Goal: Task Accomplishment & Management: Manage account settings

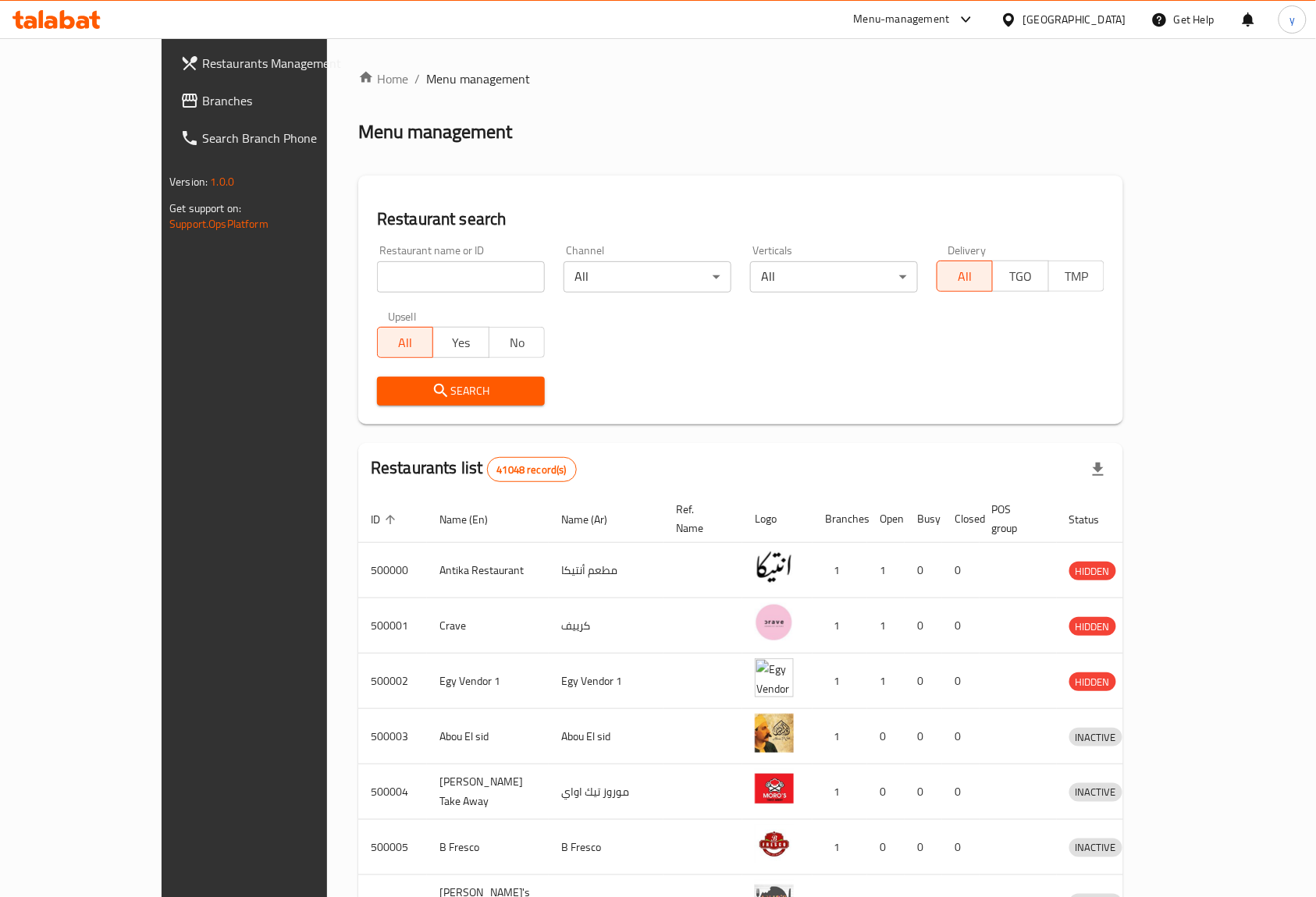
click at [1017, 14] on icon at bounding box center [1009, 20] width 16 height 16
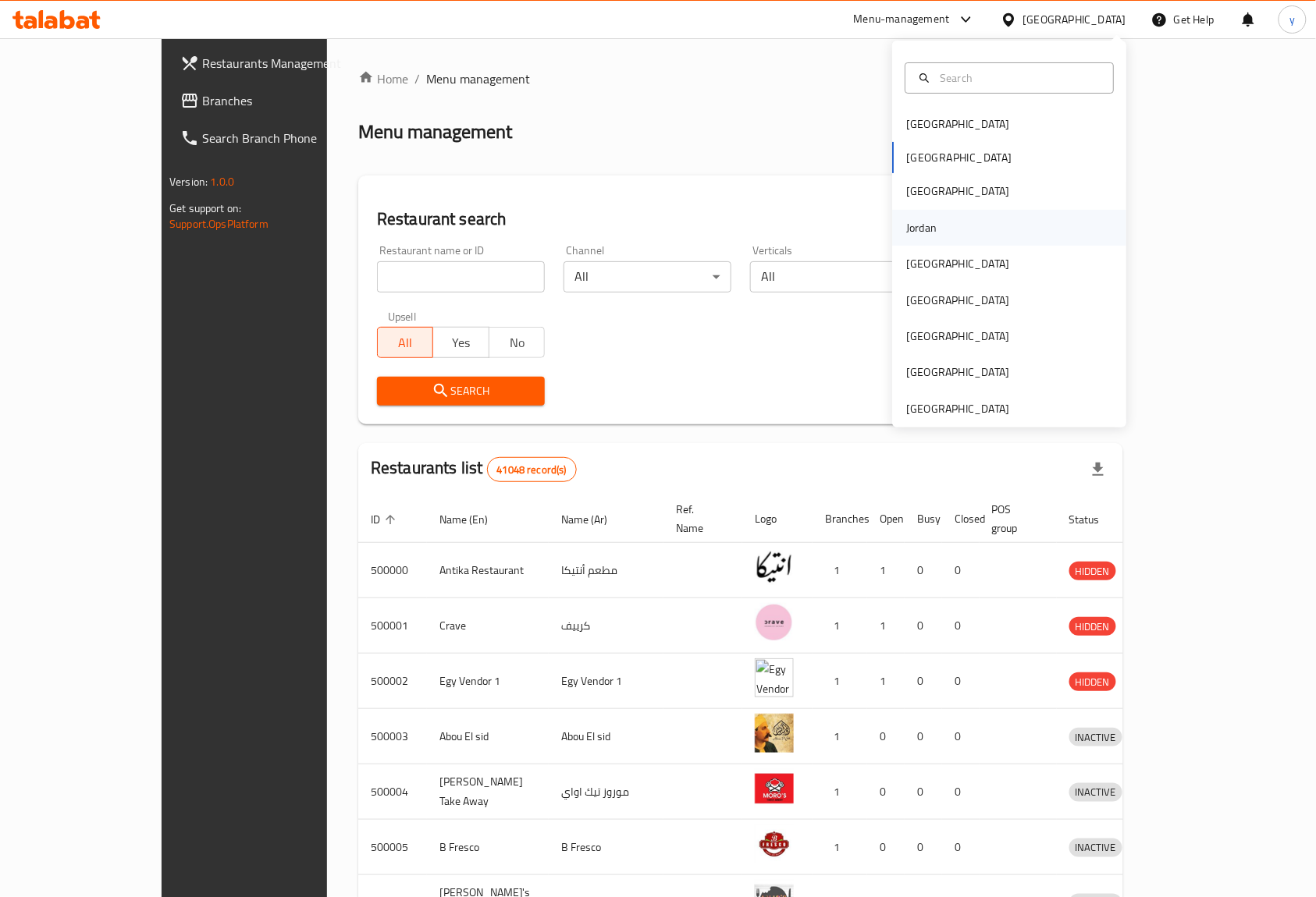
click at [934, 225] on div "Jordan" at bounding box center [921, 227] width 56 height 35
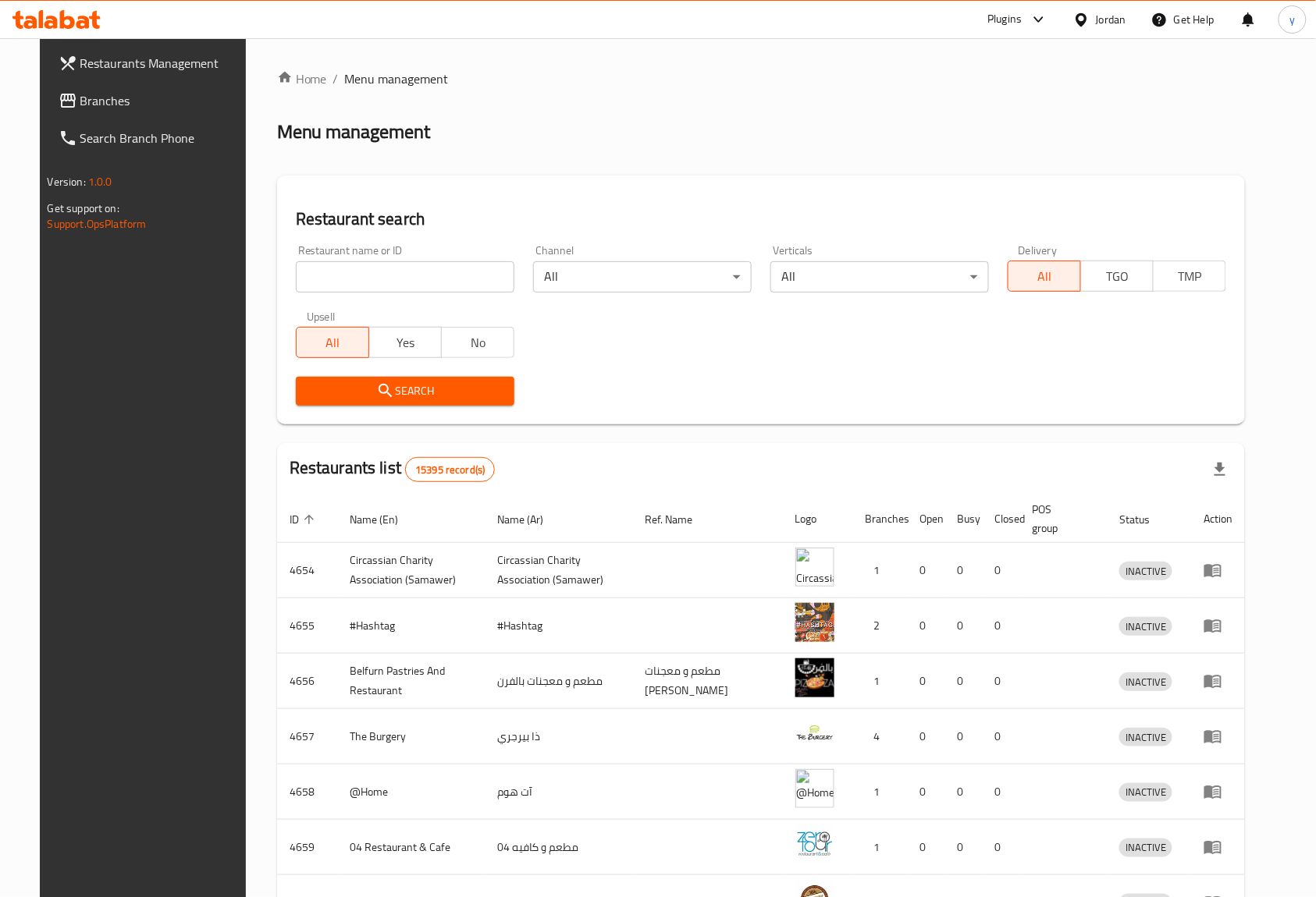
click at [59, 98] on span at bounding box center [69, 100] width 22 height 19
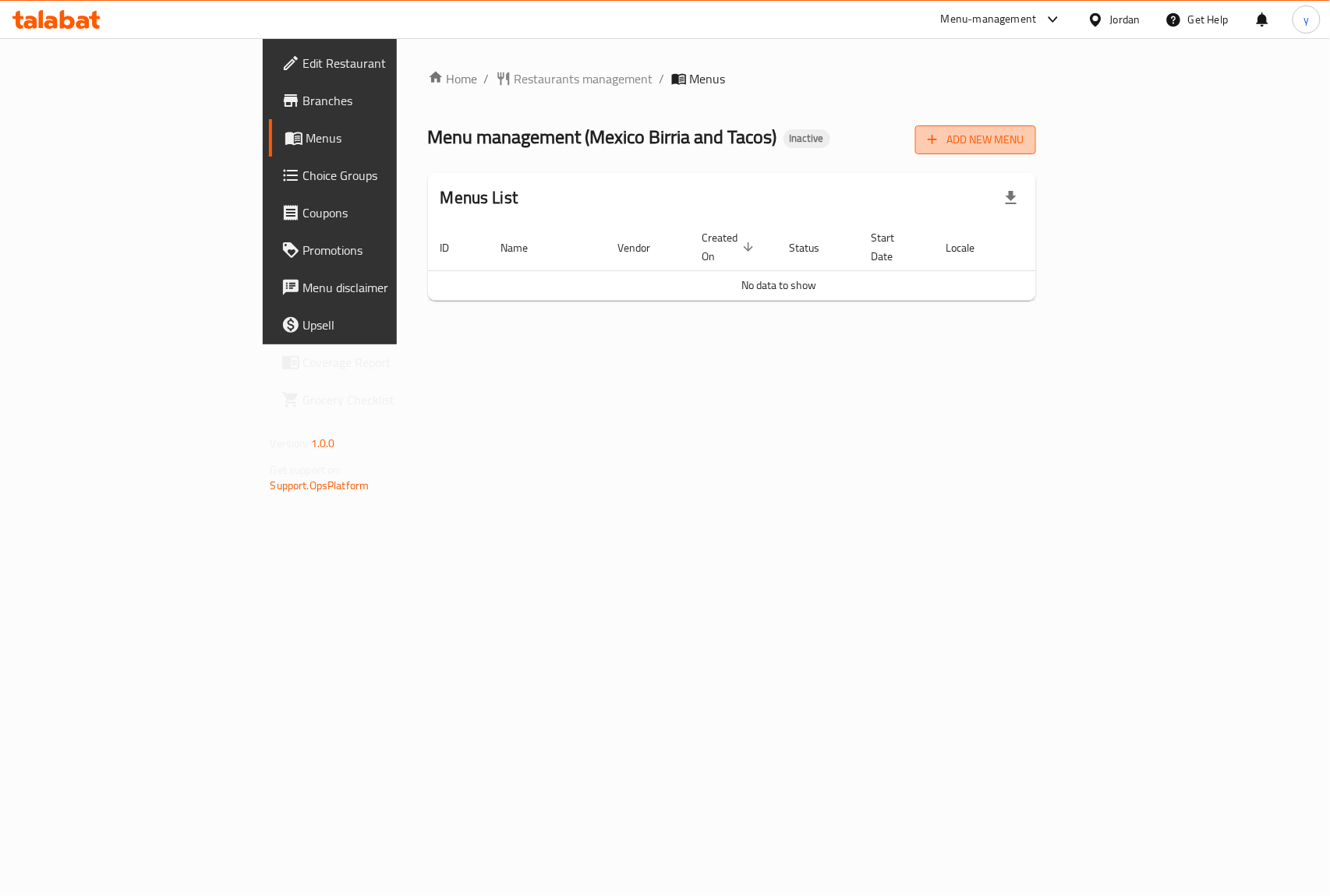
click at [1024, 137] on span "Add New Menu" at bounding box center [975, 140] width 96 height 19
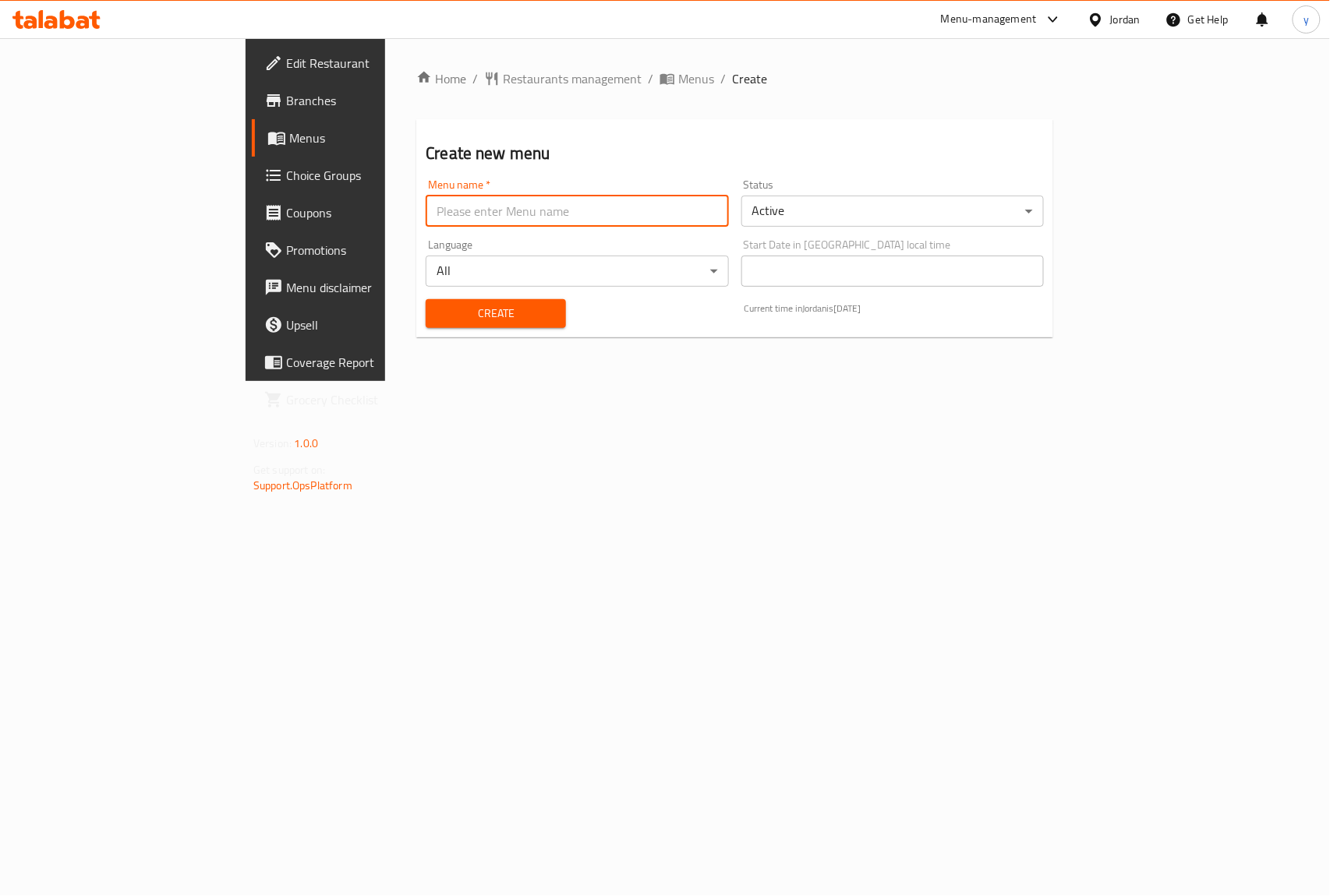
click at [471, 217] on input "text" at bounding box center [576, 211] width 302 height 31
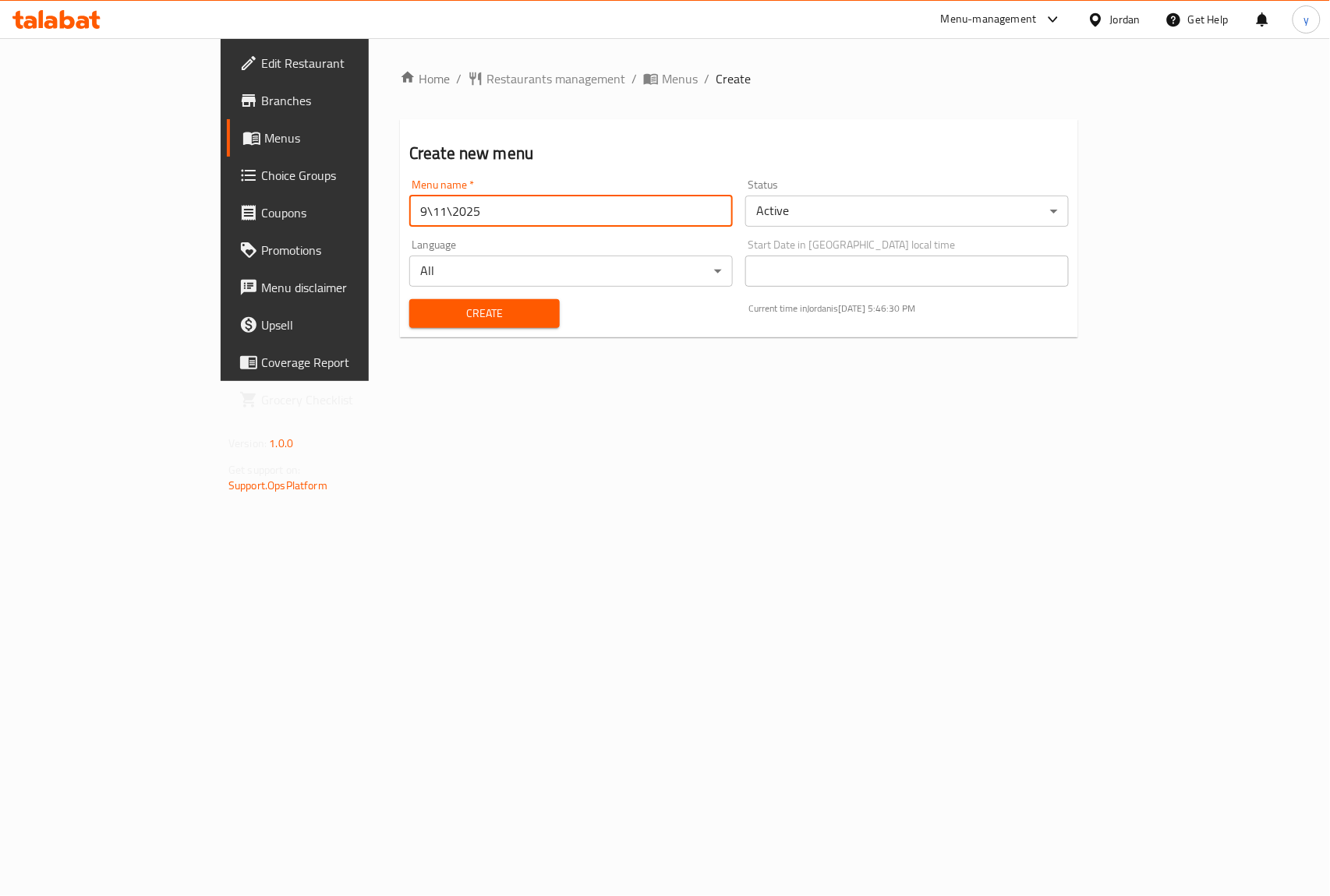
type input "9\11\2025"
click at [446, 318] on span "Create" at bounding box center [484, 313] width 126 height 19
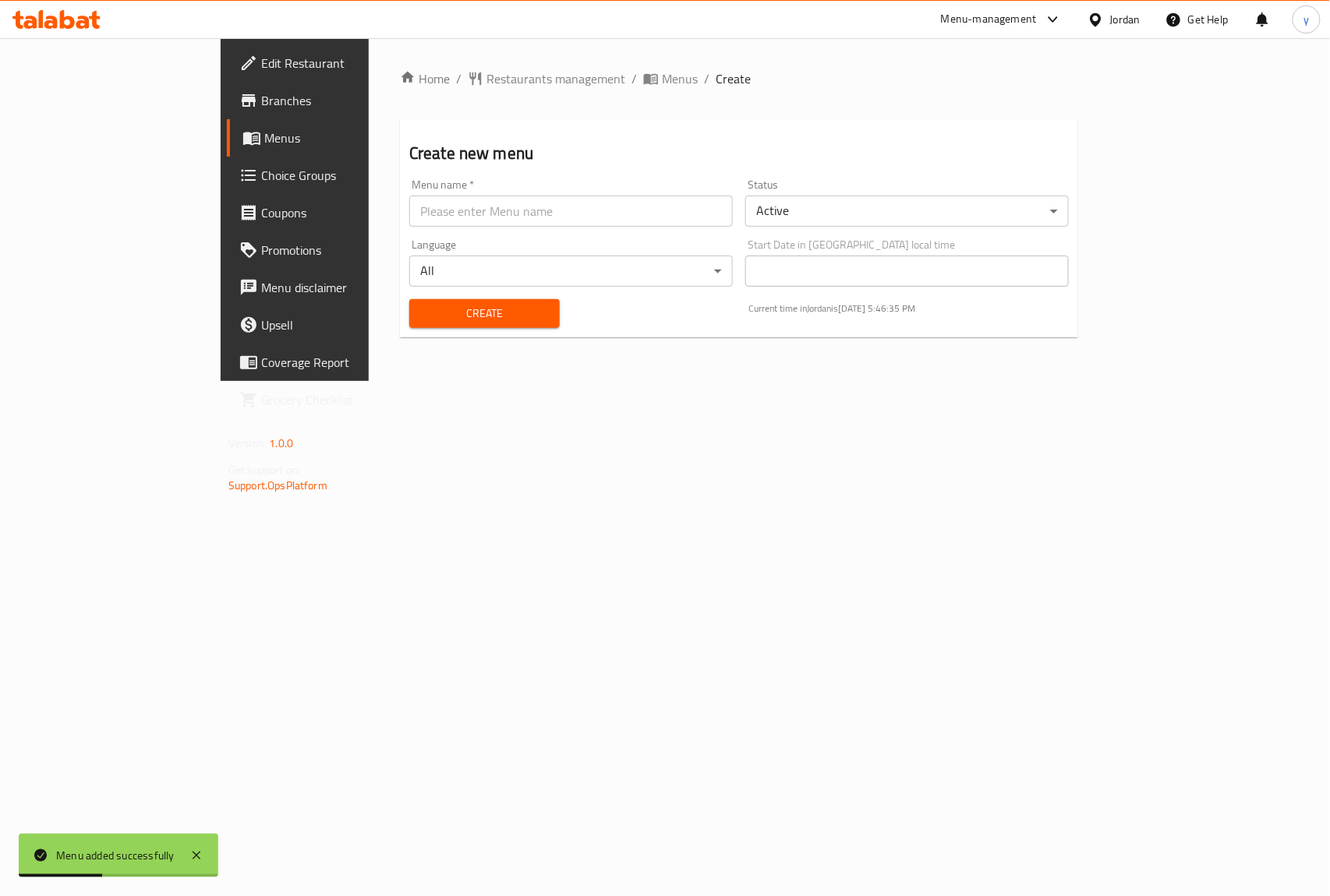
click at [264, 137] on span "Menus" at bounding box center [347, 138] width 166 height 19
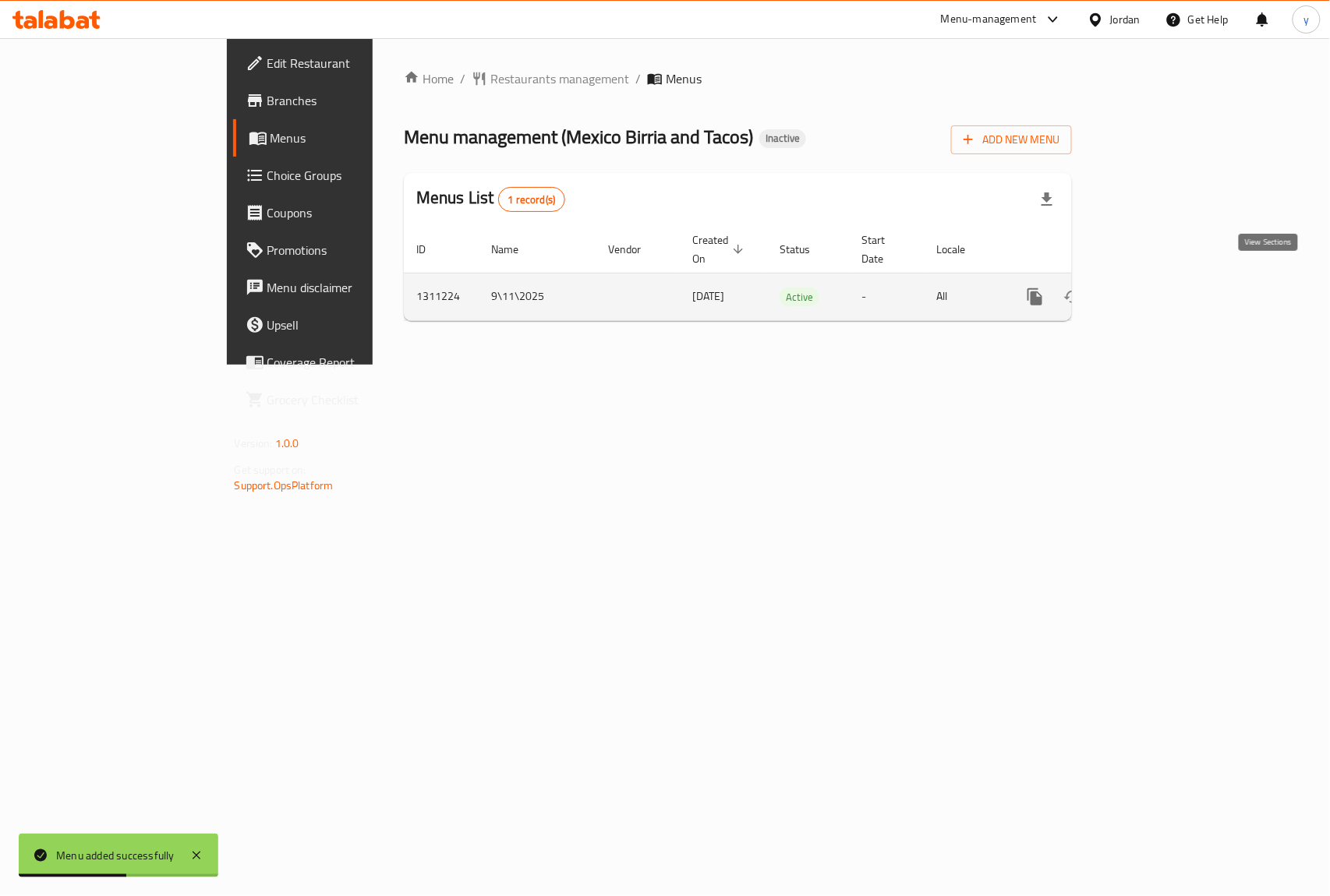
click at [1157, 288] on icon "enhanced table" at bounding box center [1147, 297] width 19 height 19
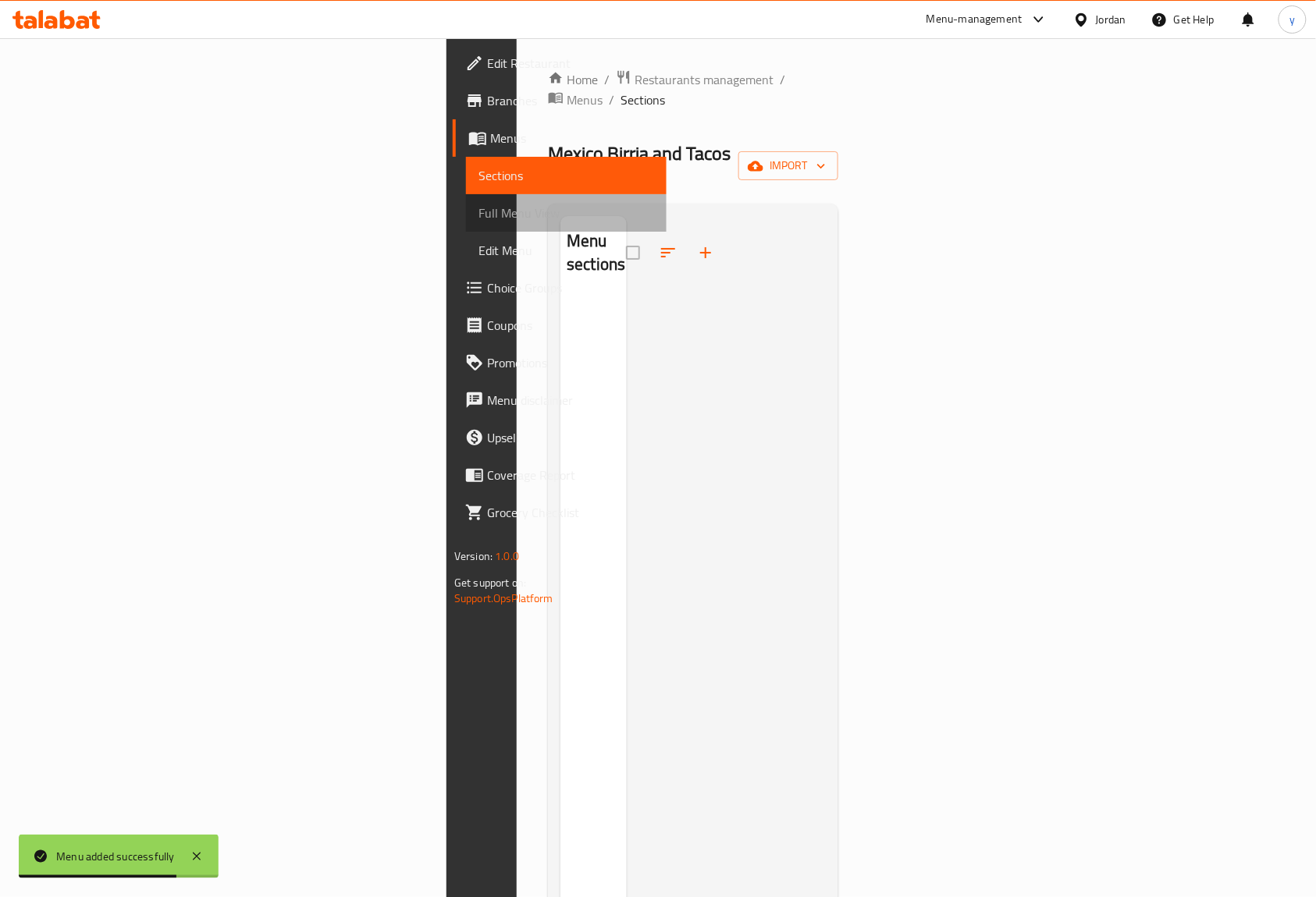
click at [478, 203] on span "Full Menu View" at bounding box center [566, 212] width 176 height 19
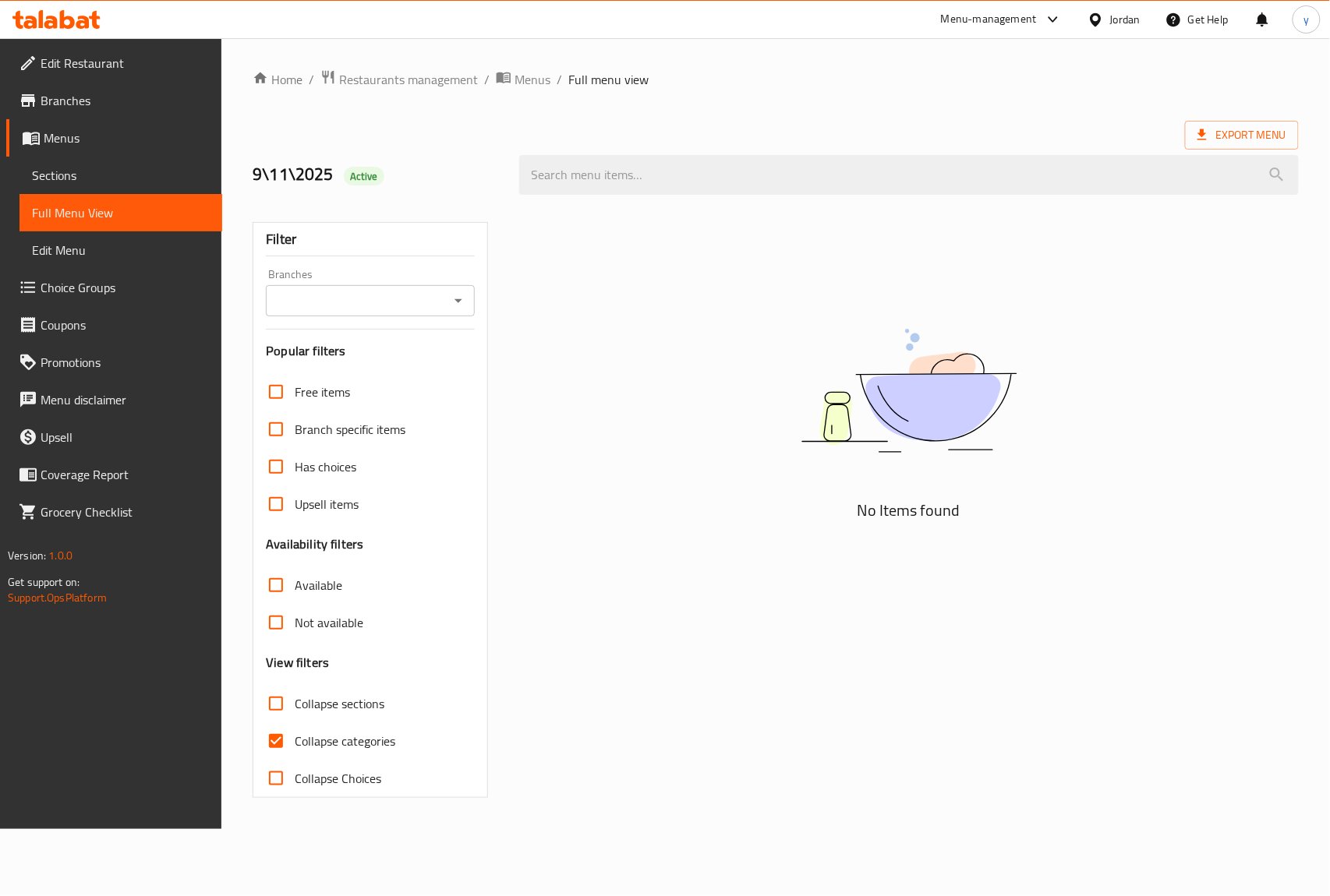
click at [73, 135] on span "Menus" at bounding box center [127, 138] width 166 height 19
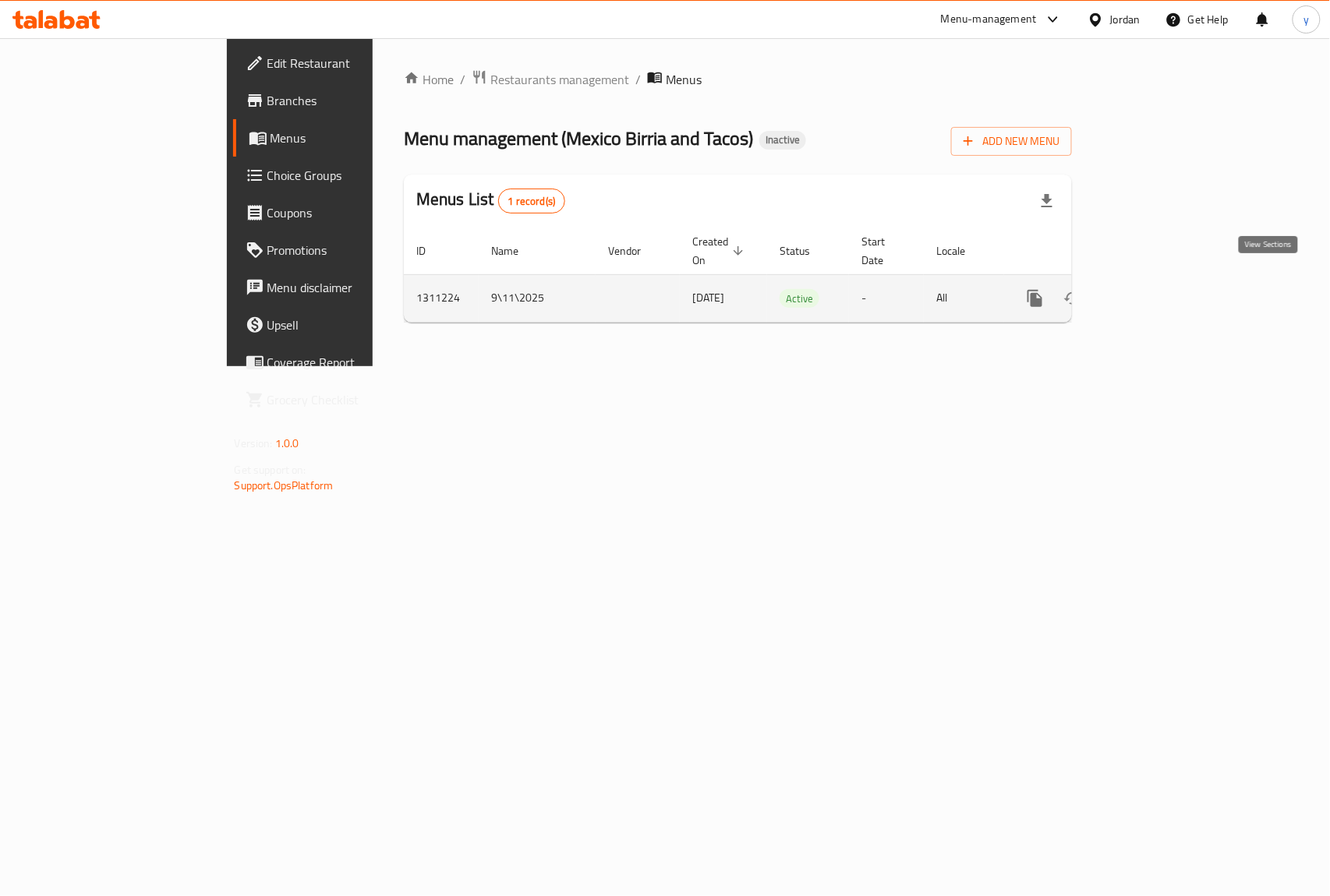
click at [1157, 289] on icon "enhanced table" at bounding box center [1147, 298] width 19 height 19
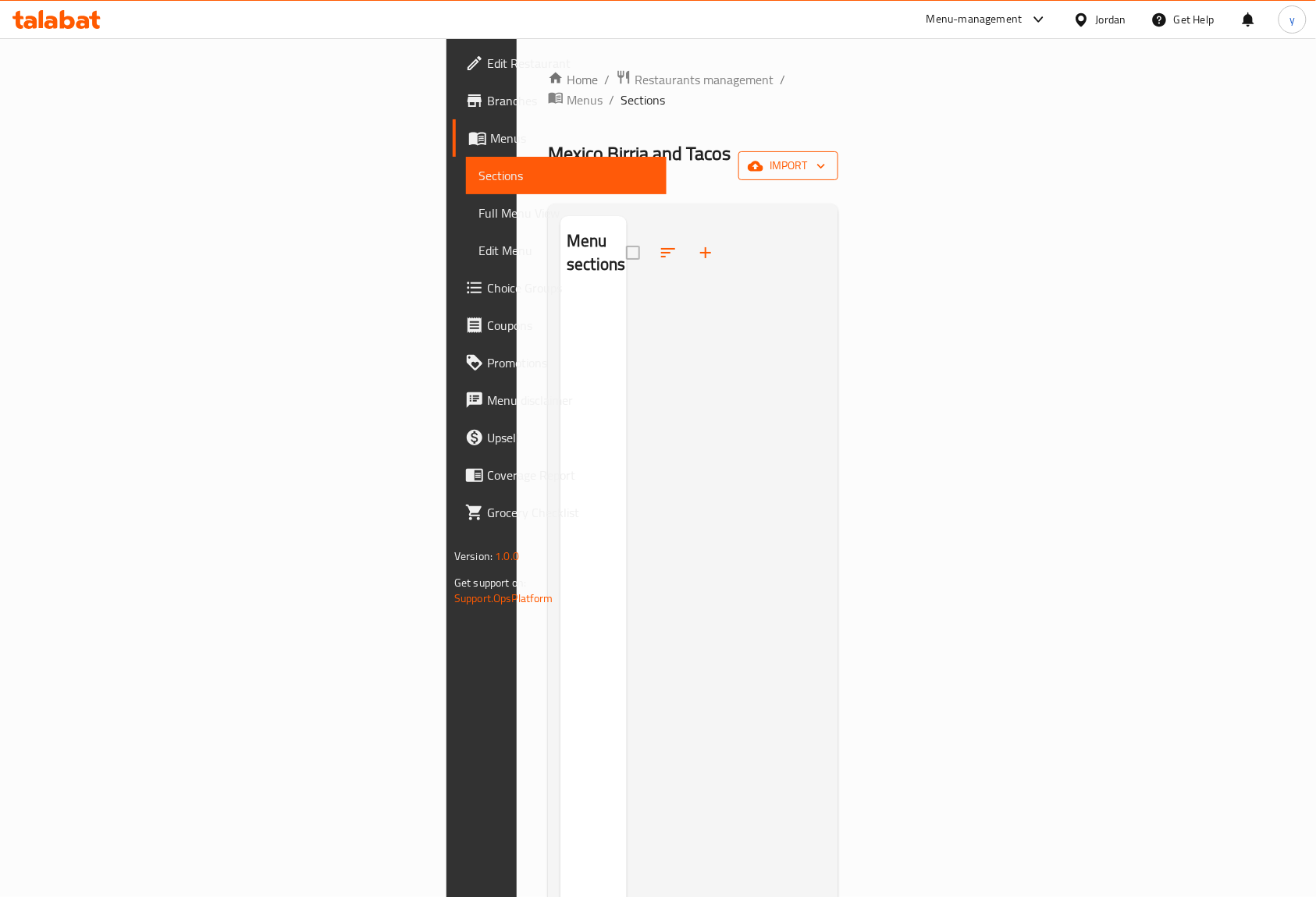
click at [825, 156] on span "import" at bounding box center [788, 165] width 75 height 19
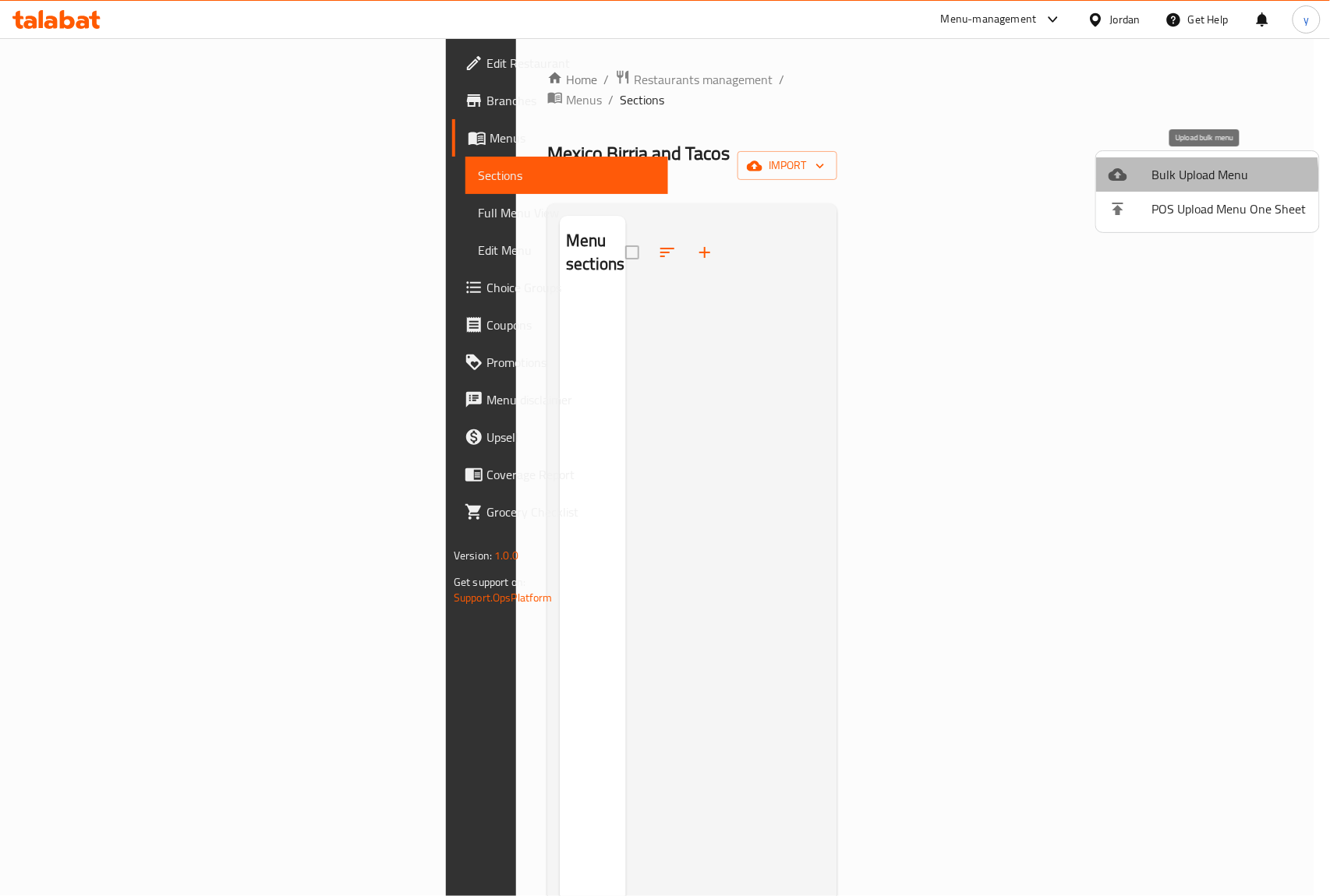
click at [1140, 179] on div at bounding box center [1130, 174] width 44 height 19
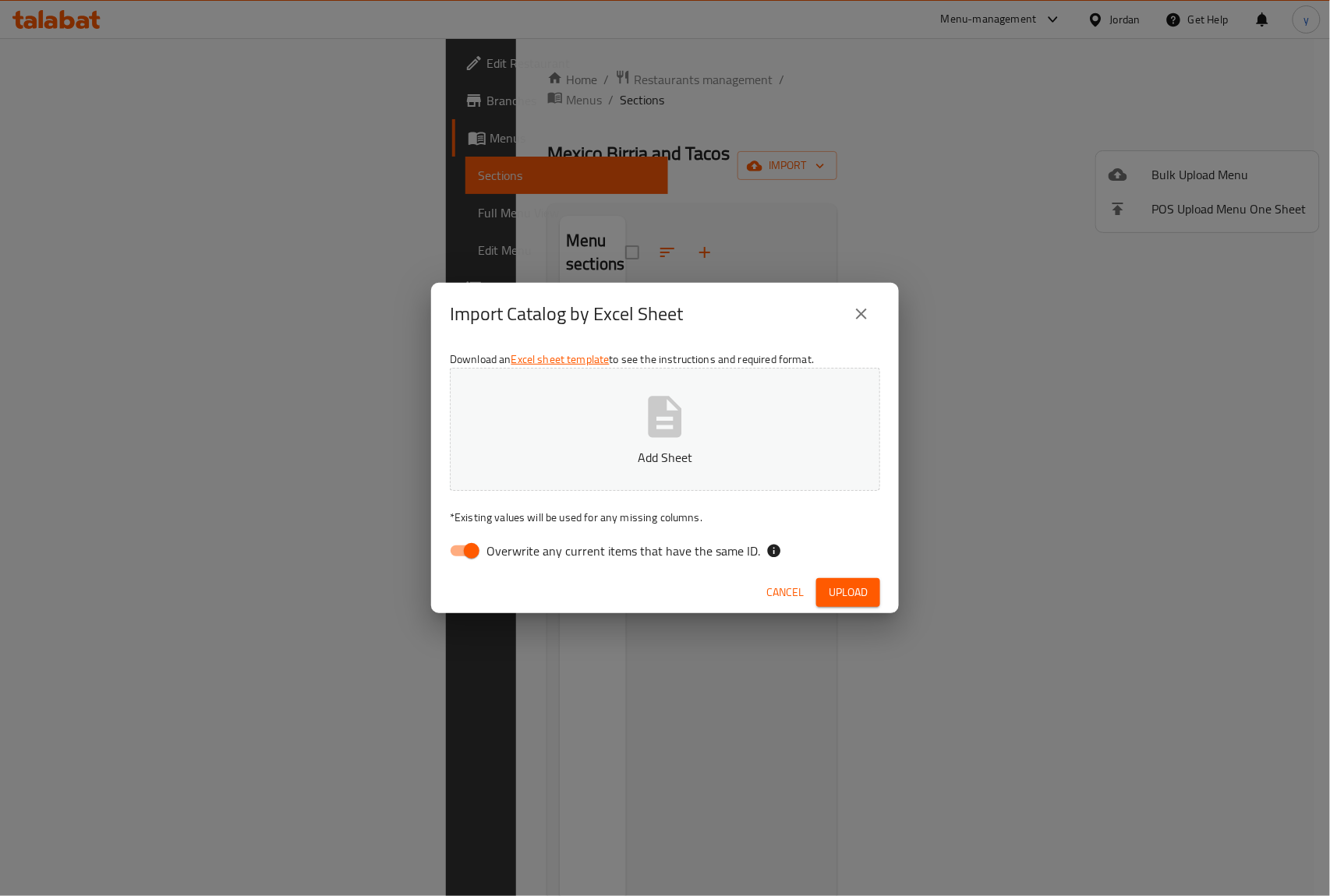
click at [474, 553] on input "Overwrite any current items that have the same ID." at bounding box center [472, 550] width 89 height 30
checkbox input "false"
click at [621, 416] on button "Add Sheet" at bounding box center [665, 429] width 430 height 123
click at [846, 584] on span "Upload" at bounding box center [848, 593] width 39 height 19
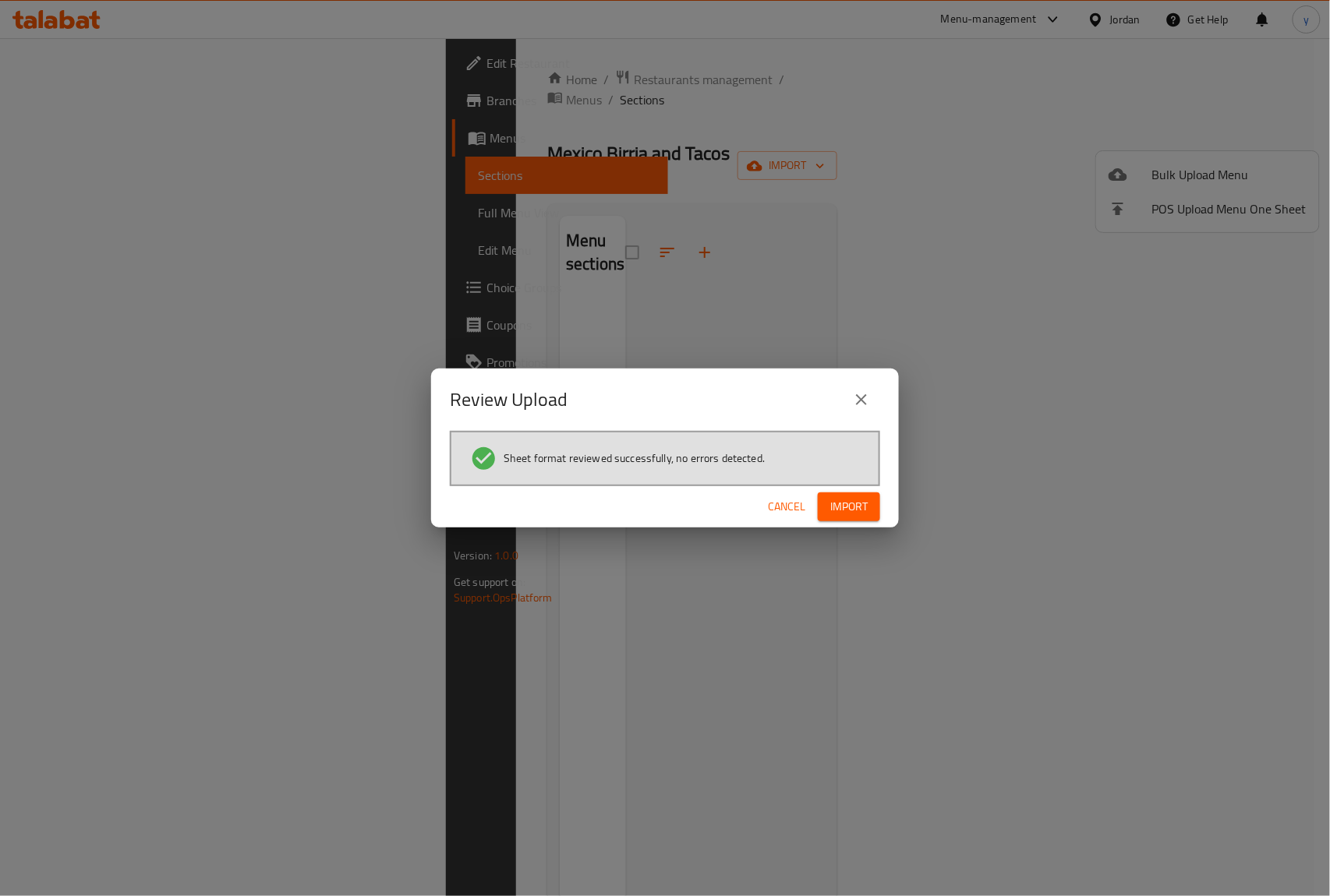
click at [861, 507] on span "Import" at bounding box center [849, 507] width 37 height 19
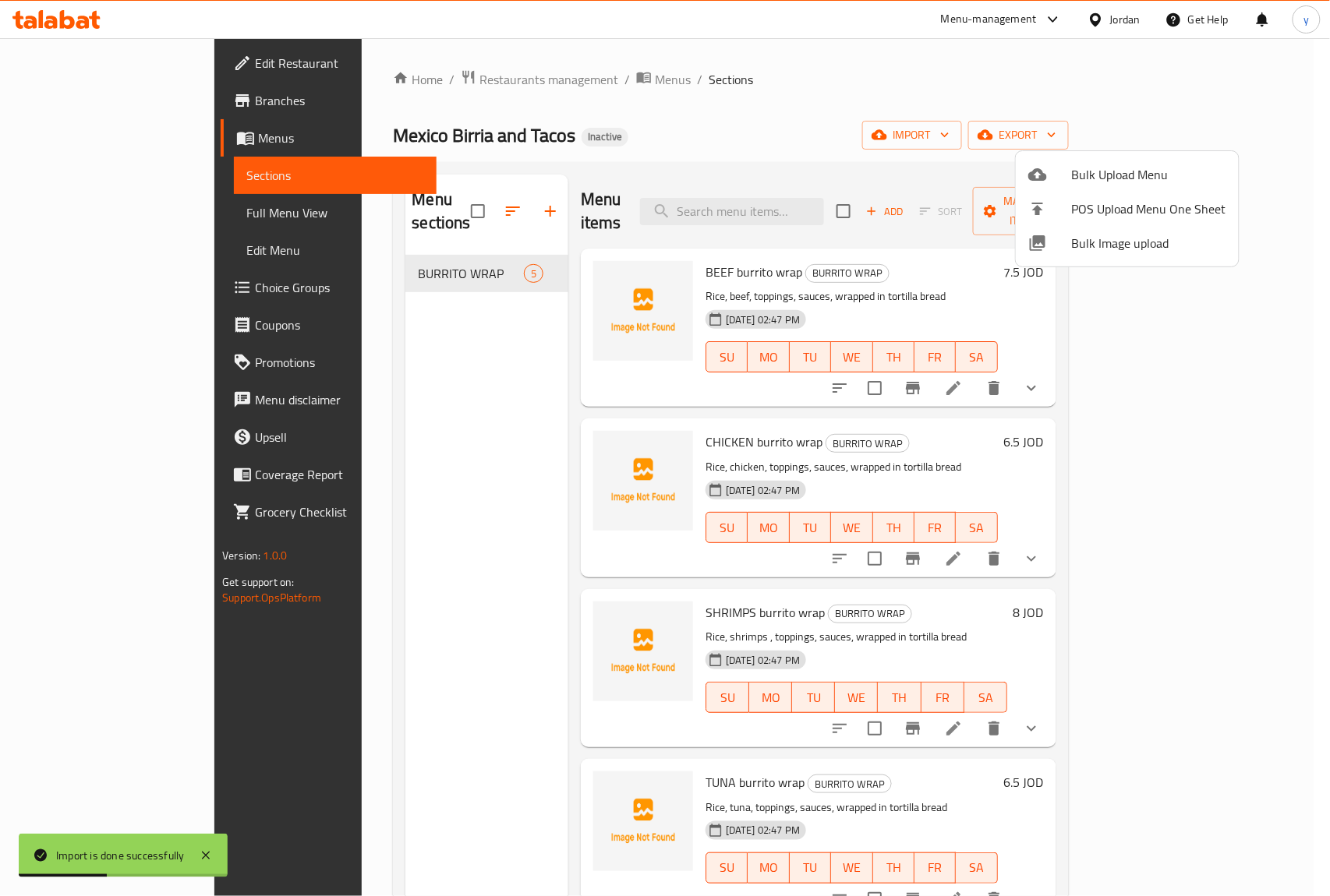
click at [90, 222] on div at bounding box center [665, 448] width 1330 height 896
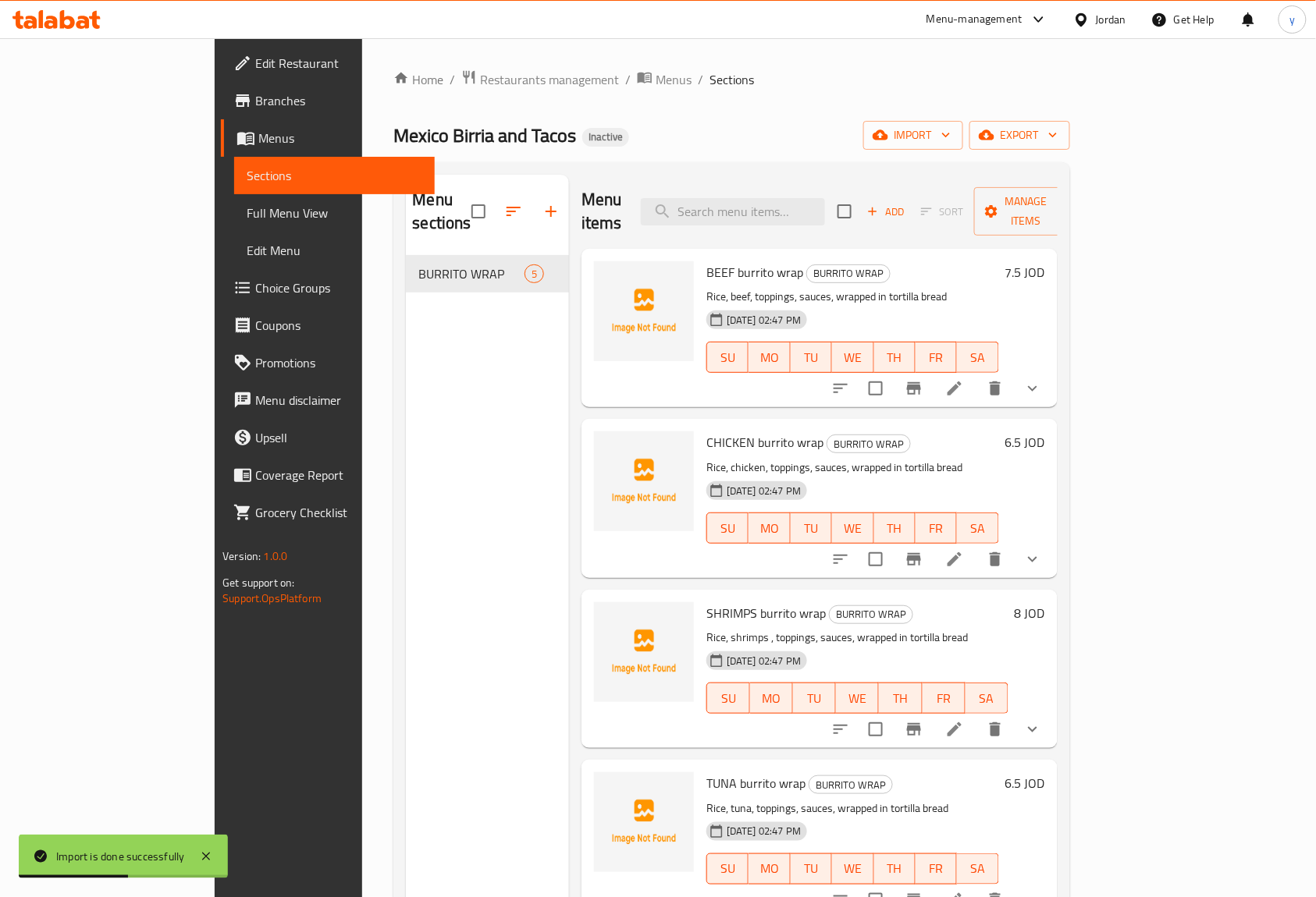
click at [247, 219] on span "Full Menu View" at bounding box center [335, 212] width 176 height 19
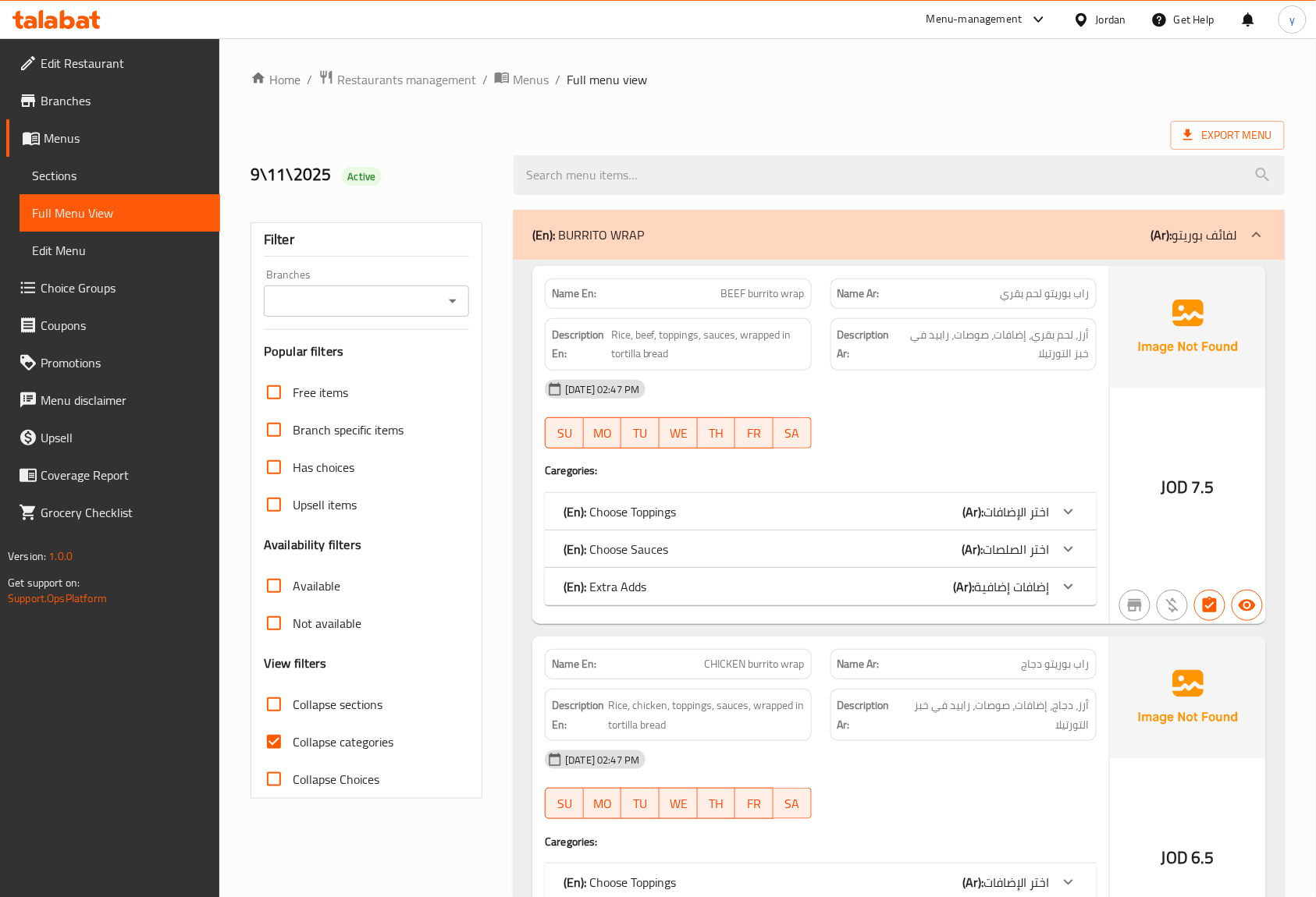
scroll to position [104, 0]
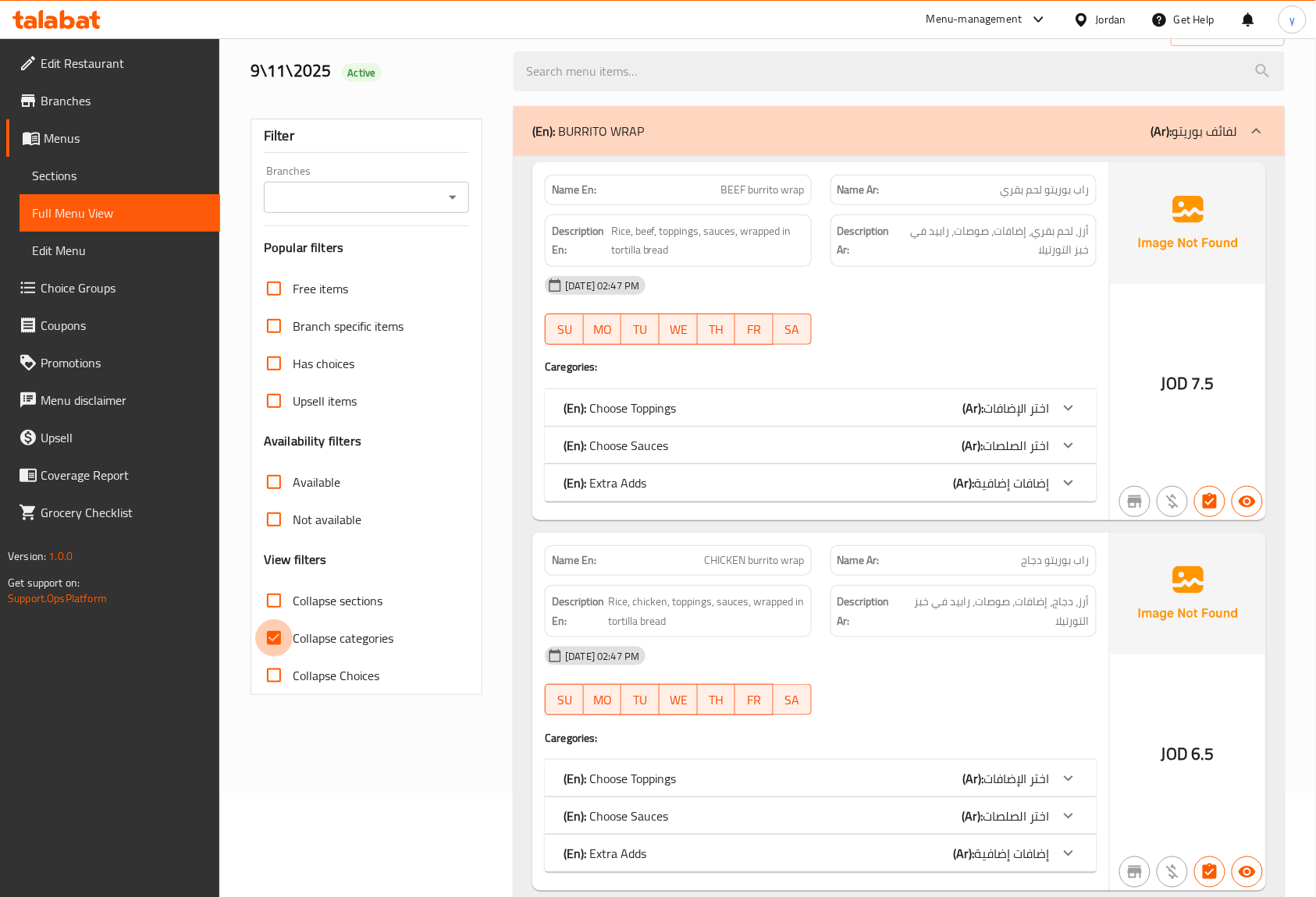
click at [282, 636] on input "Collapse categories" at bounding box center [274, 638] width 37 height 37
checkbox input "false"
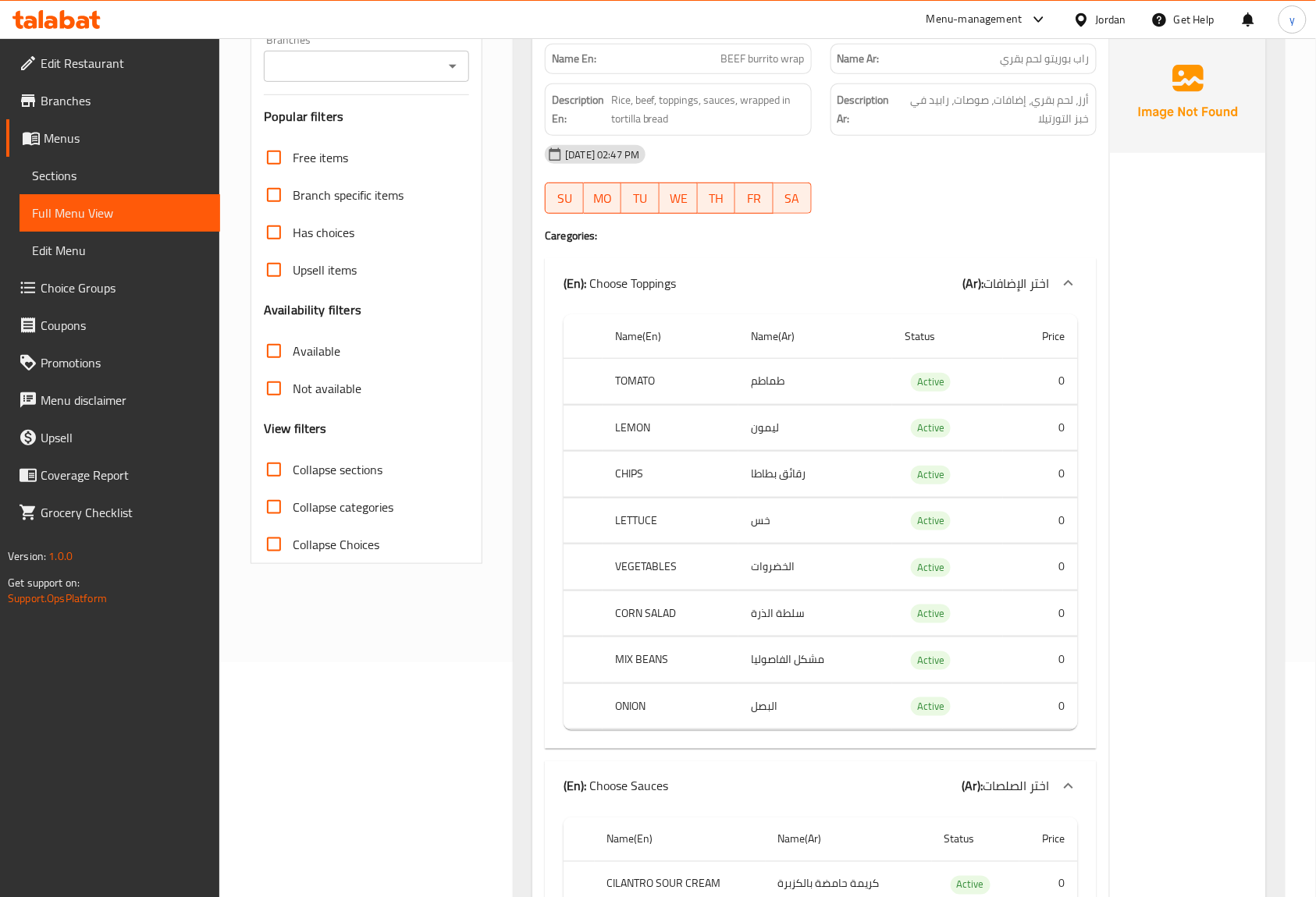
scroll to position [0, 0]
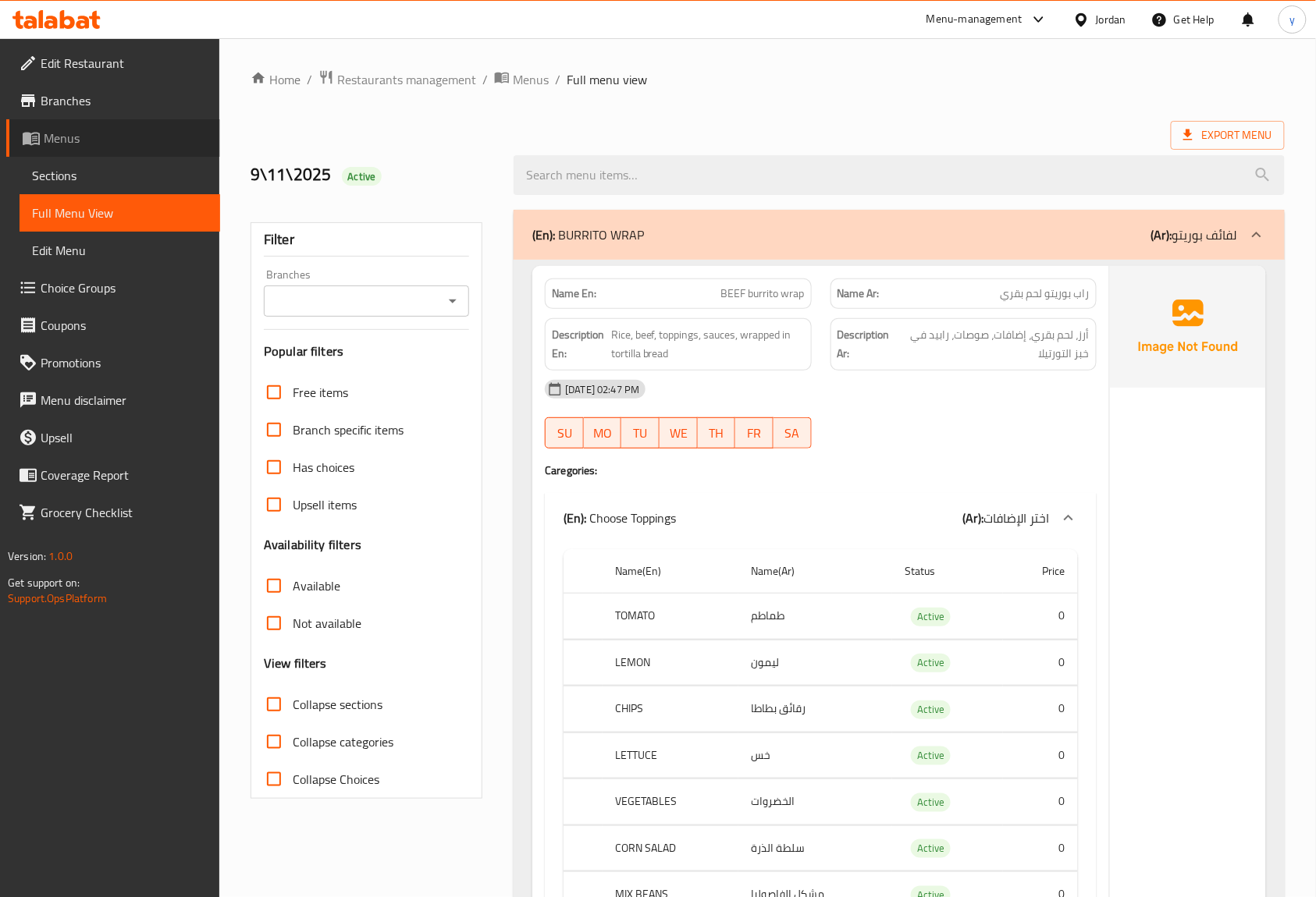
click at [50, 141] on span "Menus" at bounding box center [125, 138] width 164 height 19
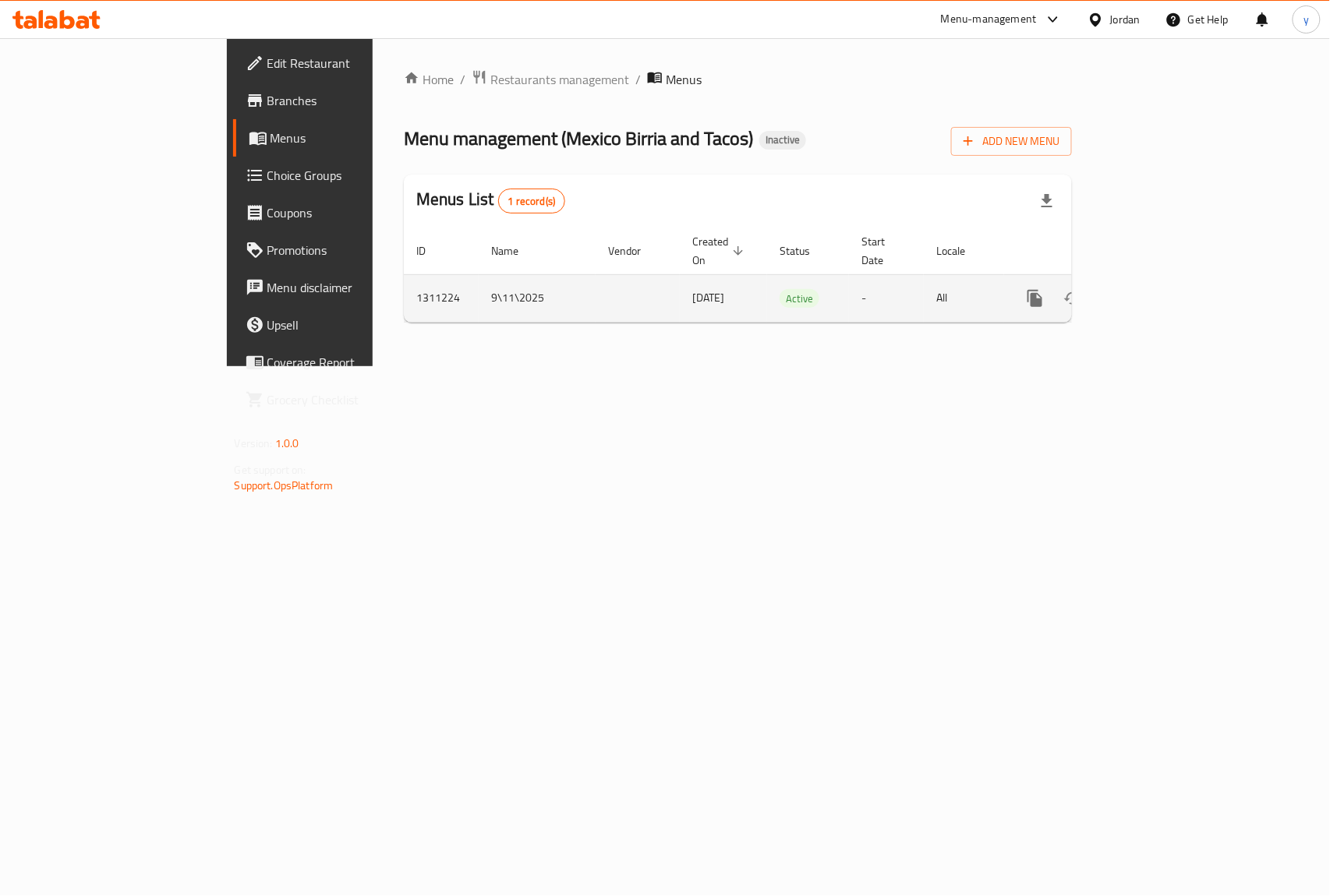
click at [1129, 280] on button "enhanced table" at bounding box center [1110, 298] width 37 height 37
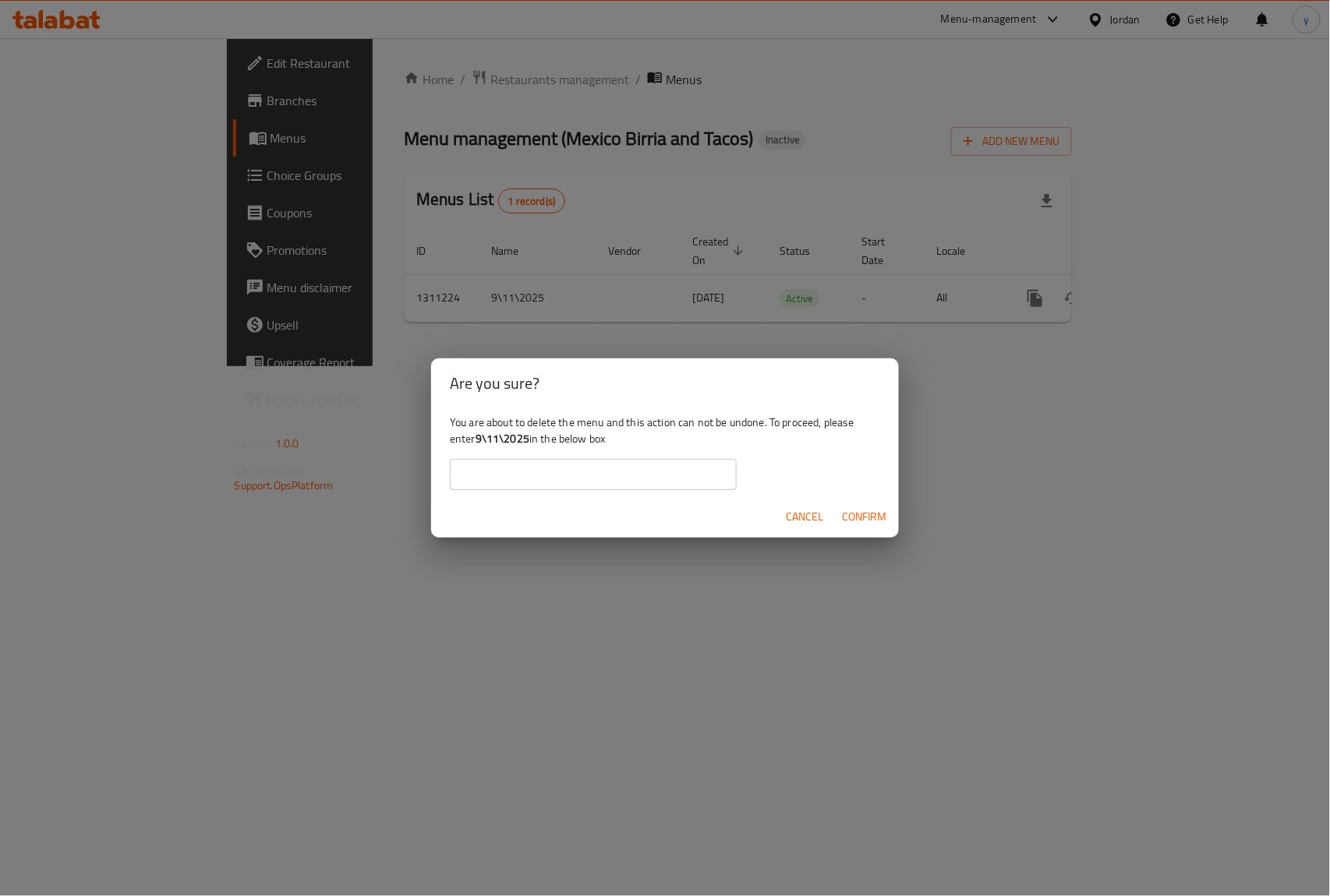
click at [481, 446] on b "9\11\2025" at bounding box center [502, 438] width 54 height 20
drag, startPoint x: 478, startPoint y: 438, endPoint x: 529, endPoint y: 443, distance: 51.2
click at [529, 443] on b "9\11\2025" at bounding box center [502, 438] width 54 height 20
copy b "9\11\2025"
click at [559, 474] on input "text" at bounding box center [593, 475] width 287 height 31
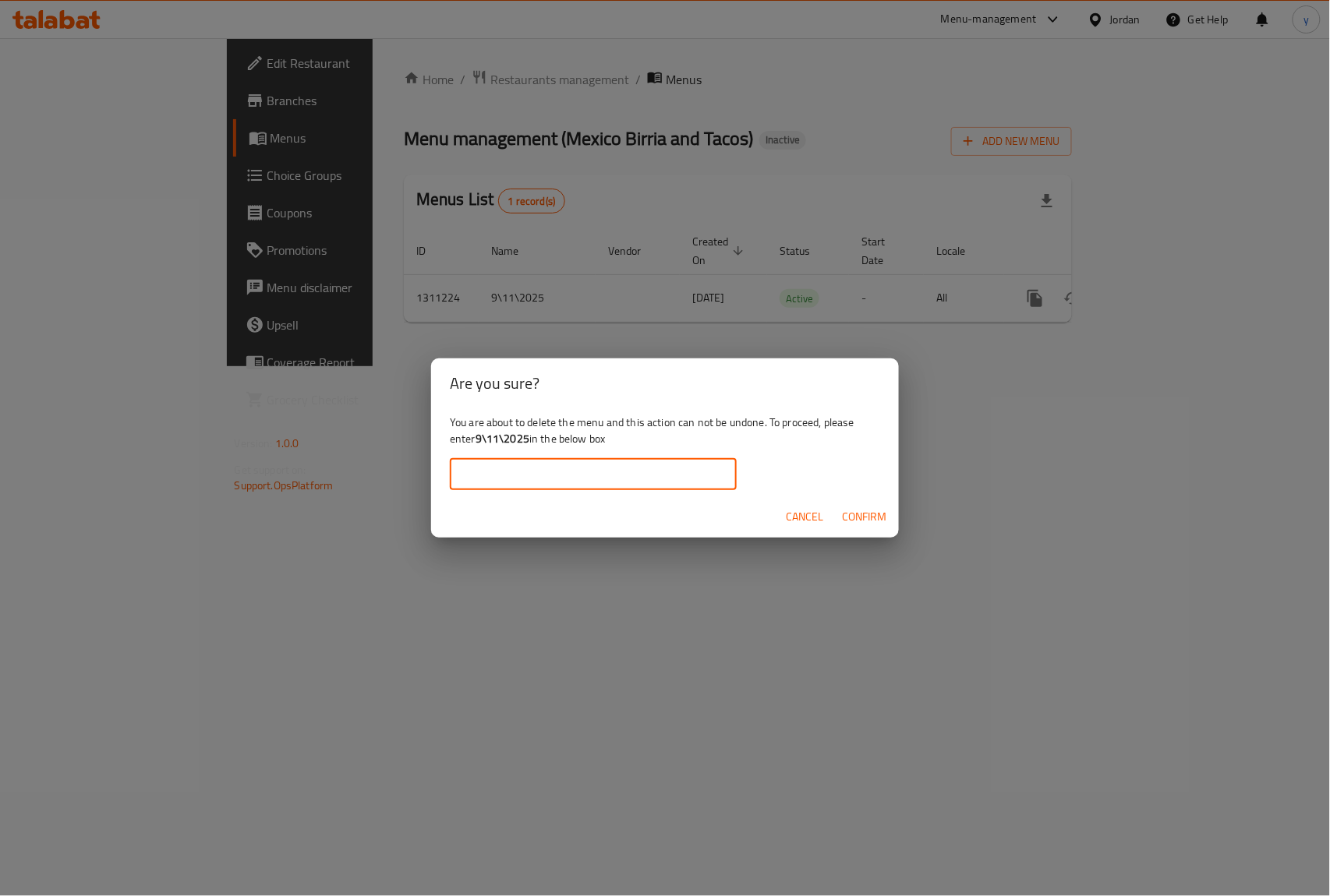
paste input "9\11\2025"
type input "9\11\2025"
click at [879, 515] on span "Confirm" at bounding box center [864, 517] width 44 height 19
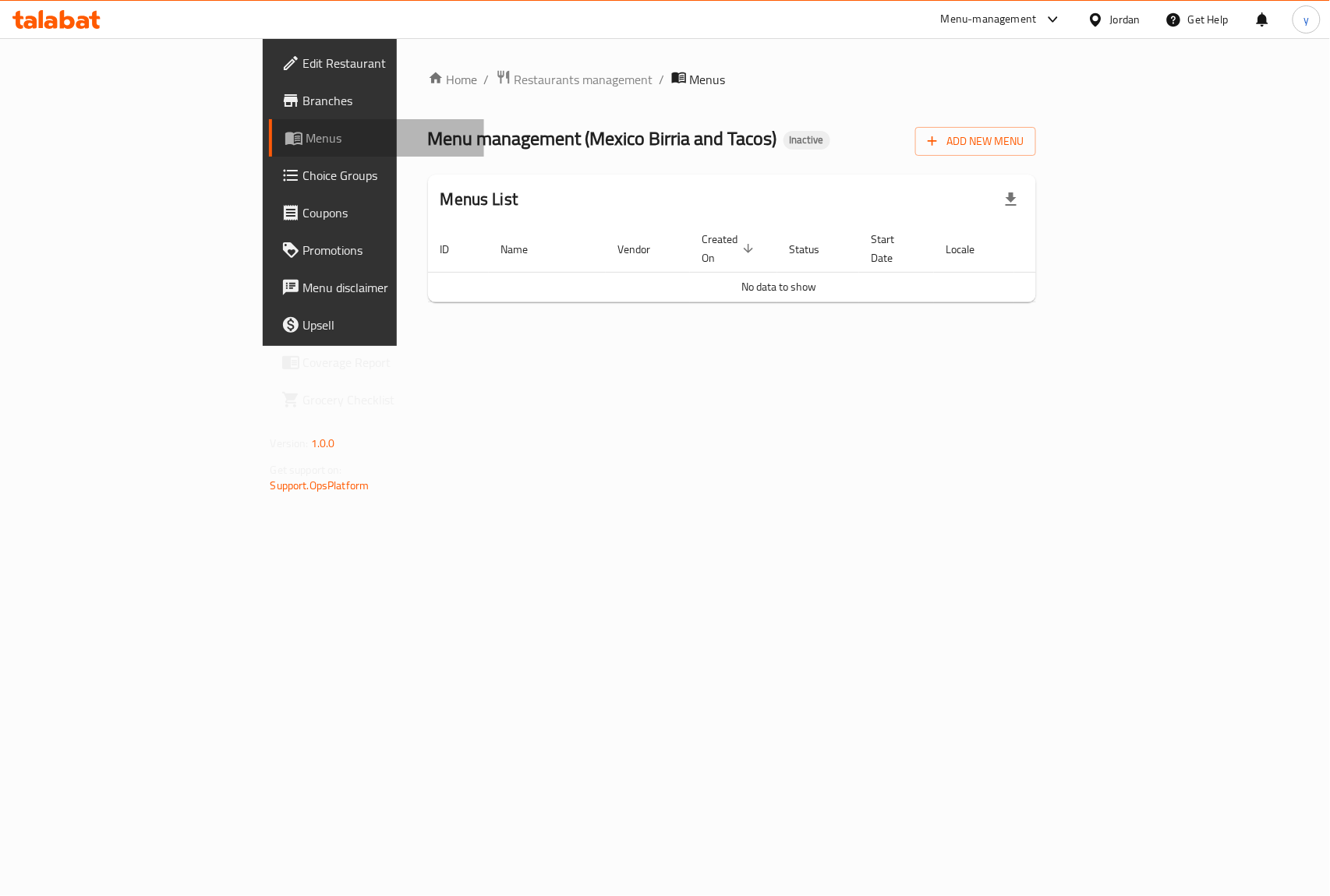
click at [306, 135] on span "Menus" at bounding box center [389, 138] width 166 height 19
click at [1024, 145] on span "Add New Menu" at bounding box center [975, 141] width 96 height 19
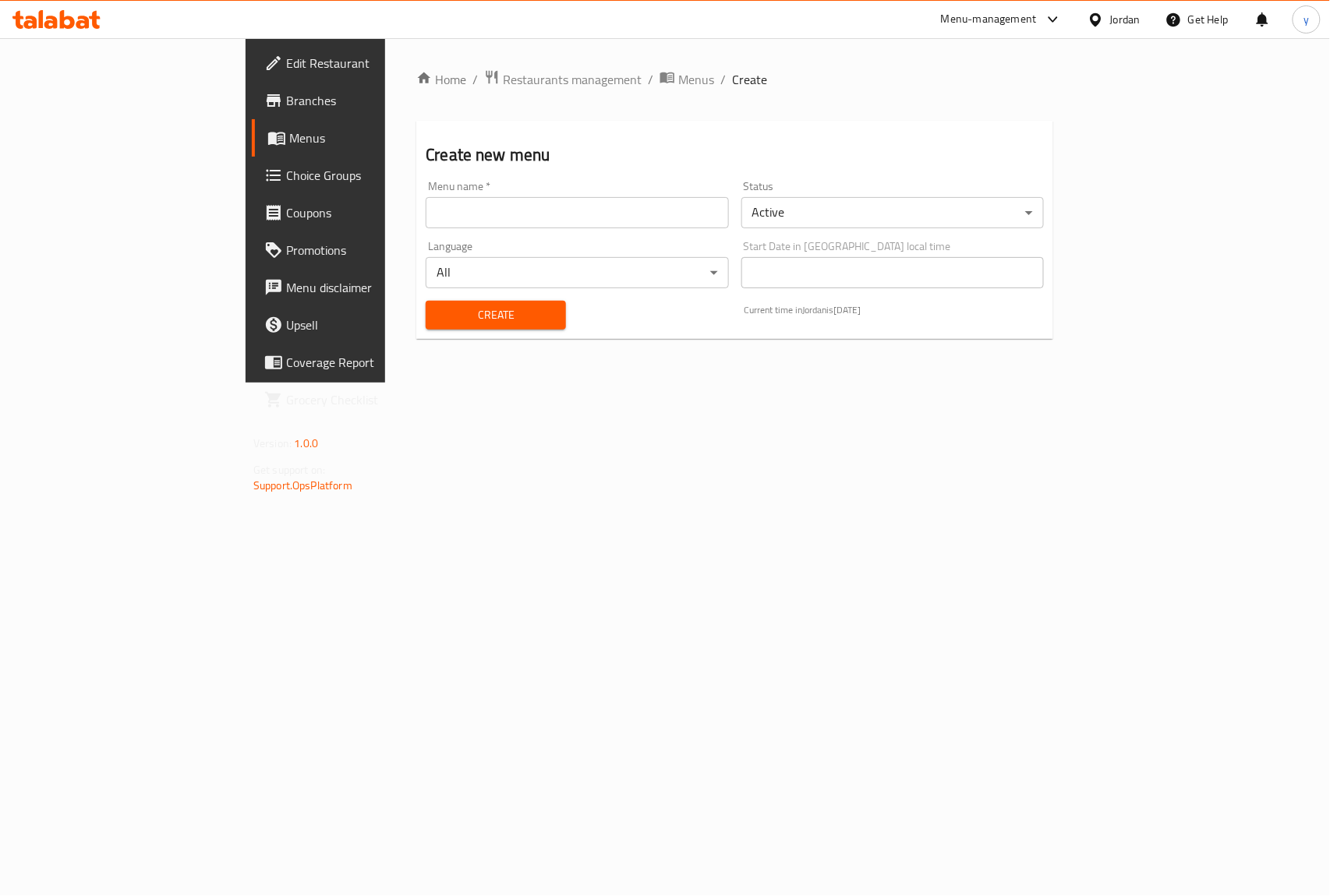
click at [460, 213] on input "text" at bounding box center [576, 213] width 302 height 31
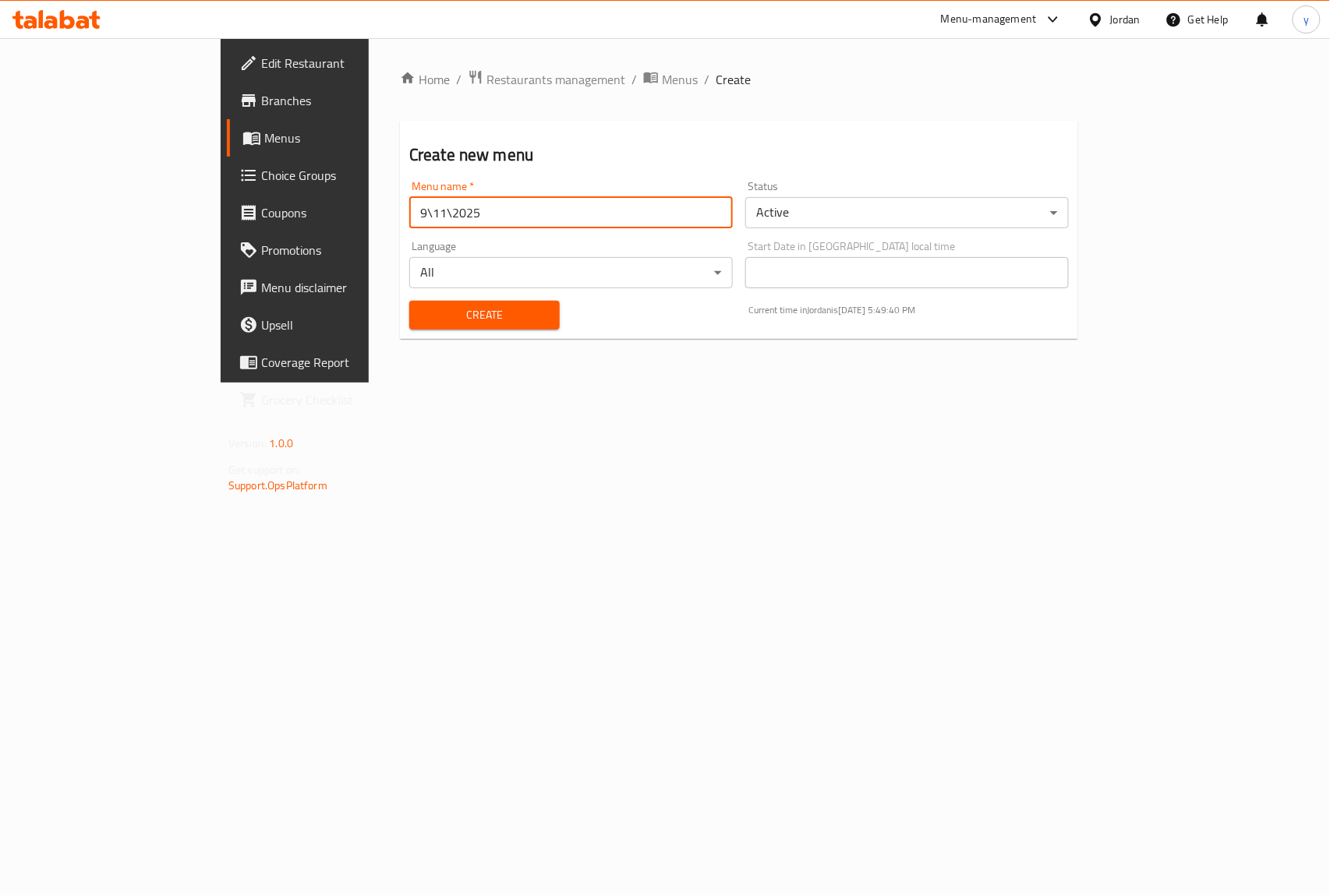
type input "9\11\2025"
click at [446, 303] on button "Create" at bounding box center [484, 315] width 151 height 29
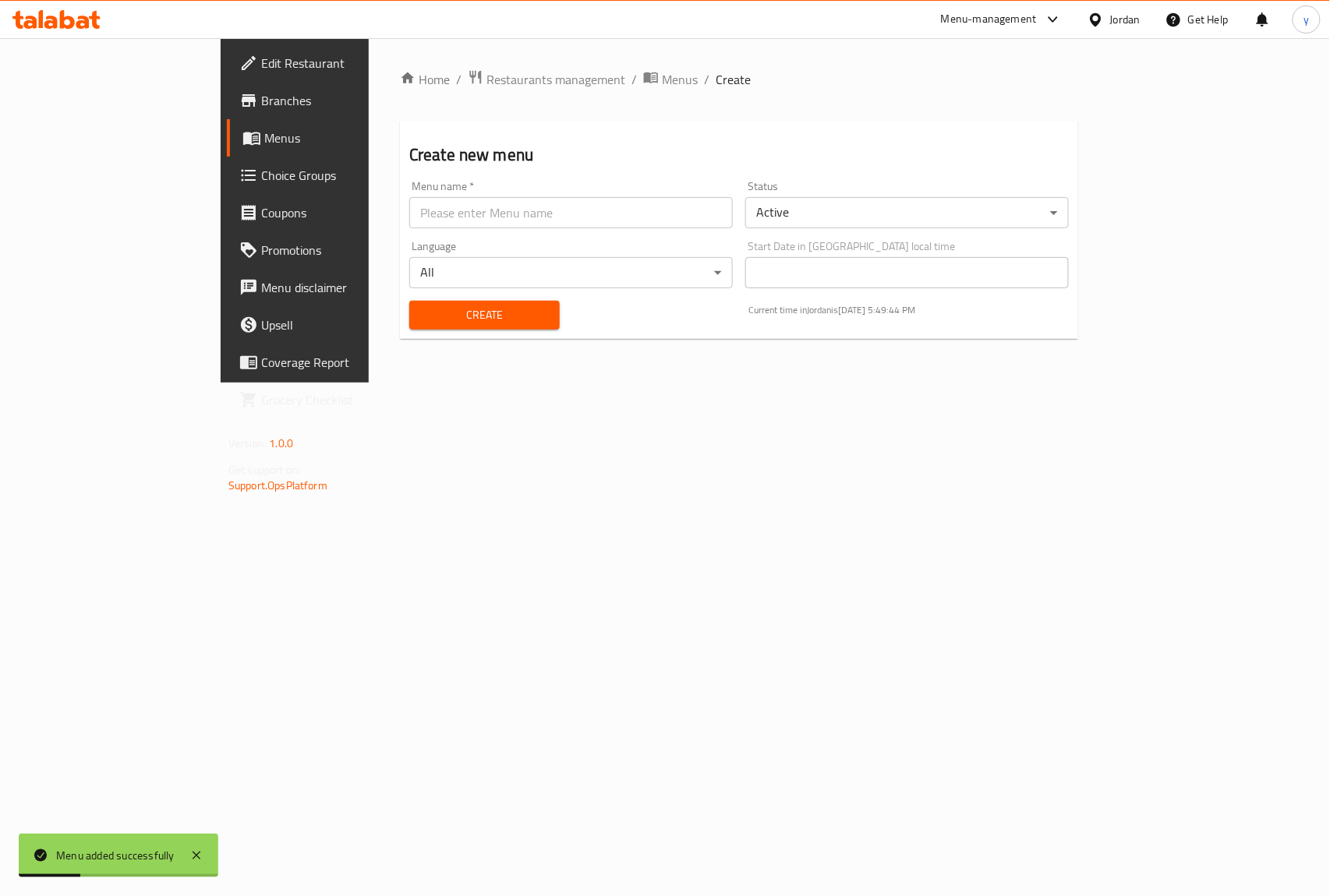
click at [264, 140] on span "Menus" at bounding box center [347, 138] width 166 height 19
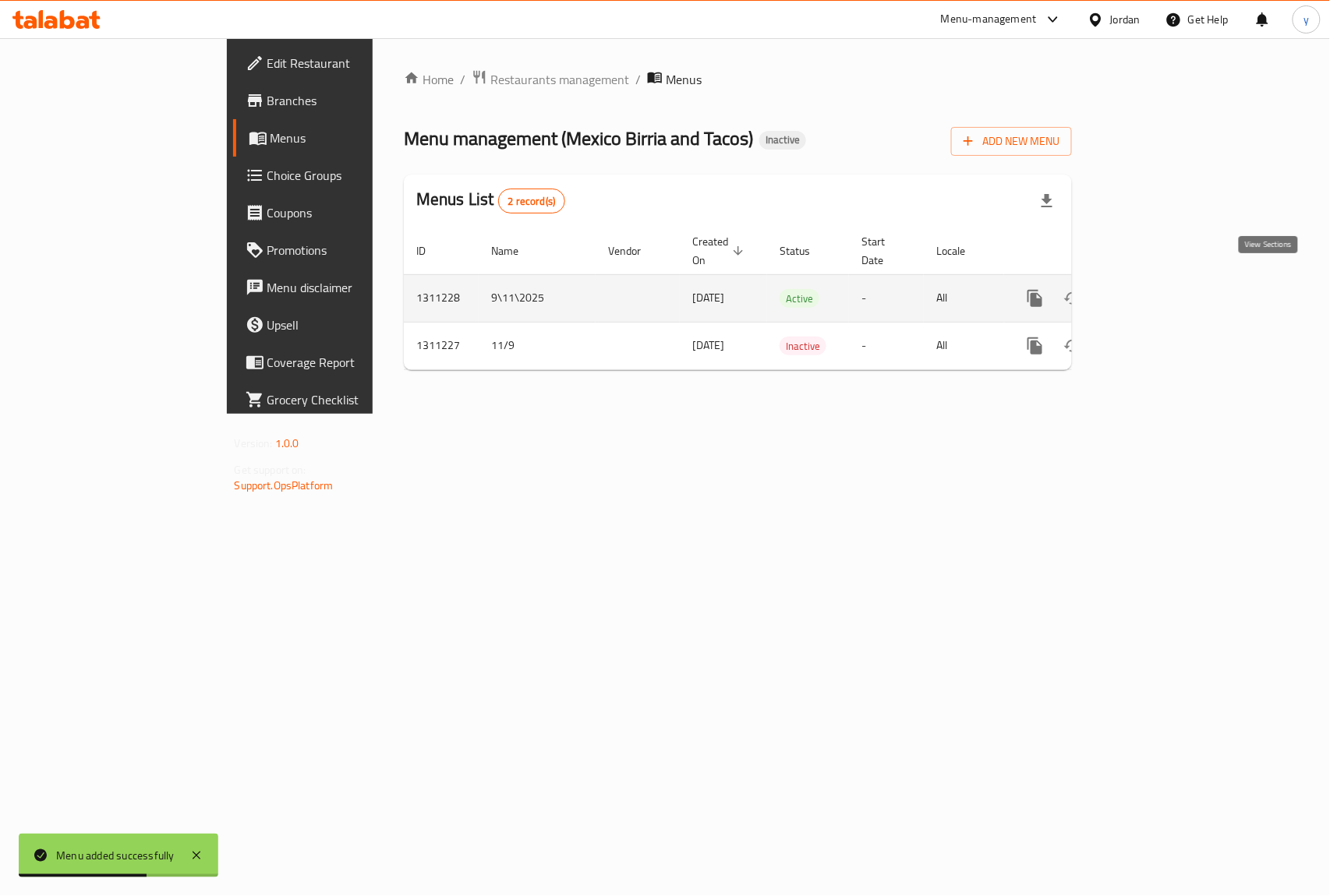
click at [1155, 292] on icon "enhanced table" at bounding box center [1147, 298] width 14 height 14
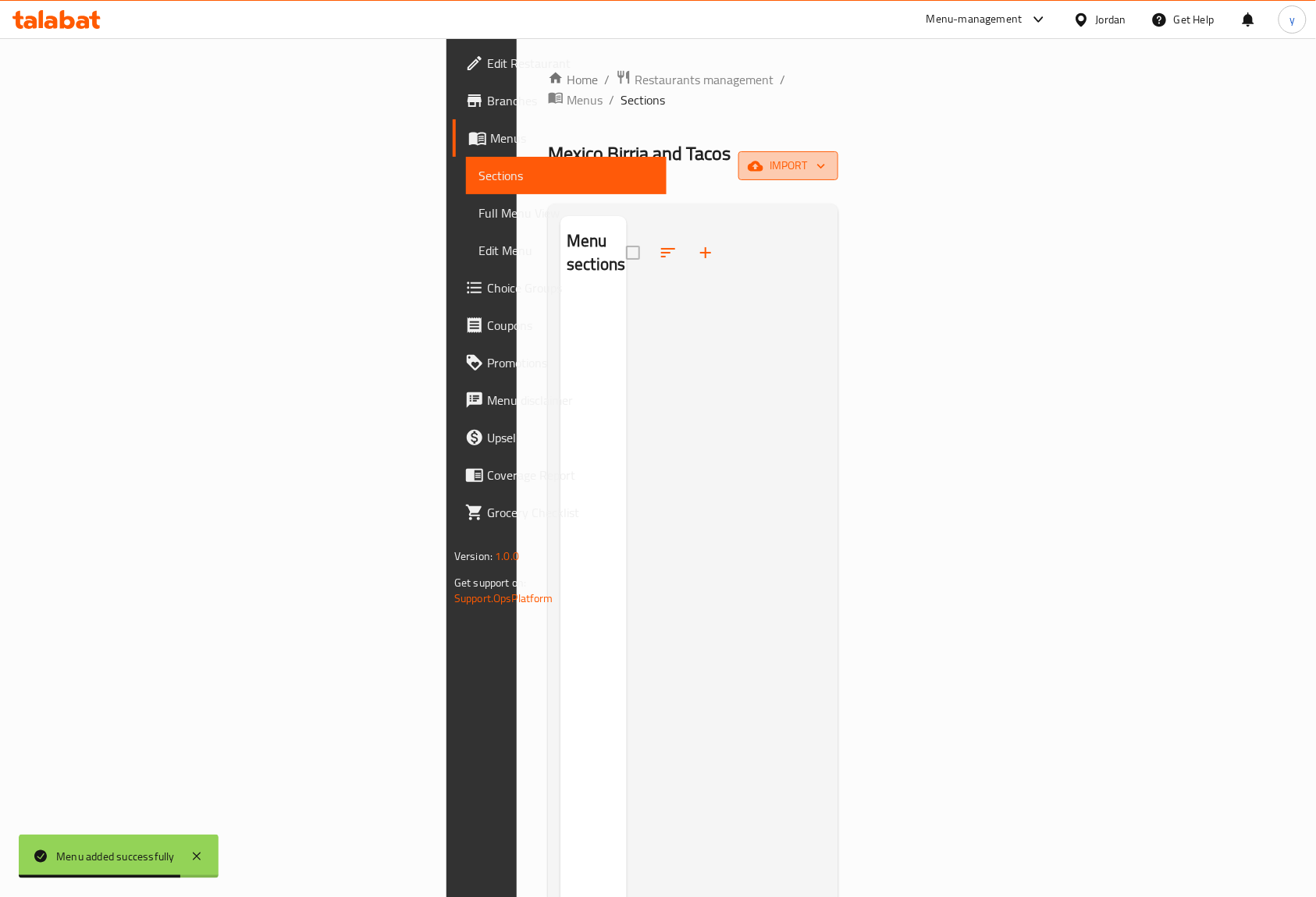
click at [829, 158] on icon "button" at bounding box center [821, 165] width 15 height 15
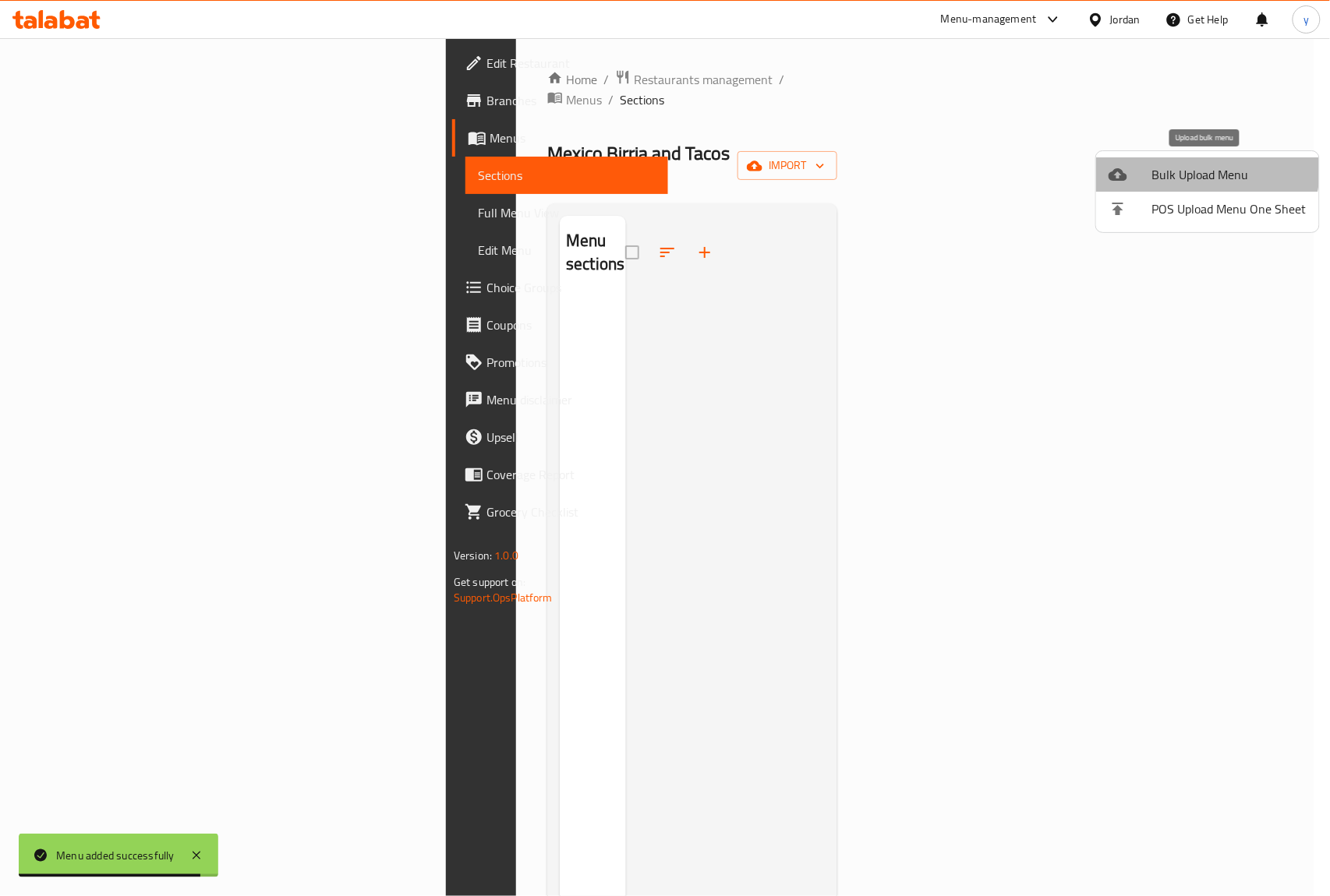
click at [1195, 166] on span "Bulk Upload Menu" at bounding box center [1230, 174] width 155 height 19
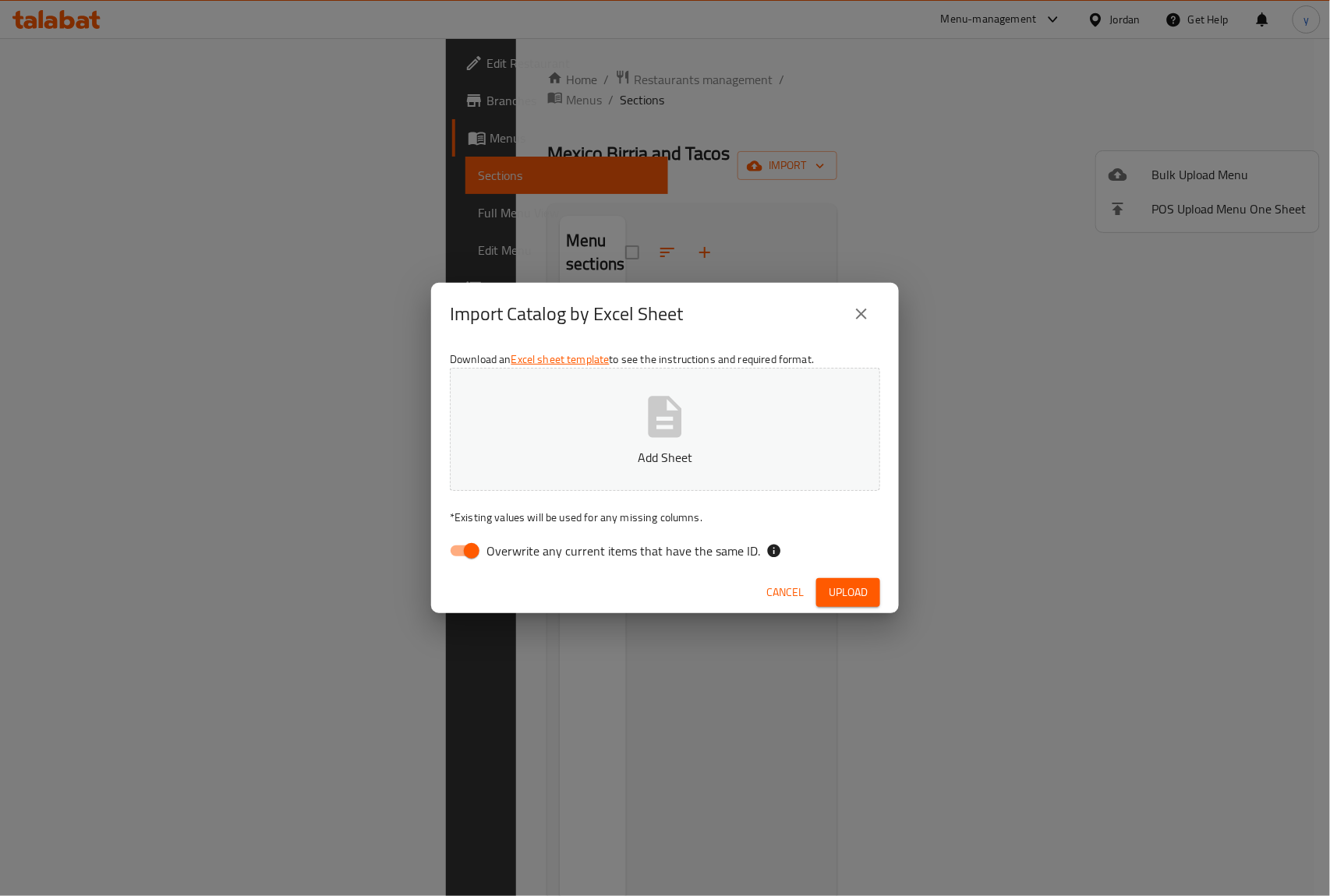
click at [469, 554] on input "Overwrite any current items that have the same ID." at bounding box center [472, 550] width 89 height 30
checkbox input "false"
click at [846, 594] on span "Upload" at bounding box center [848, 593] width 39 height 19
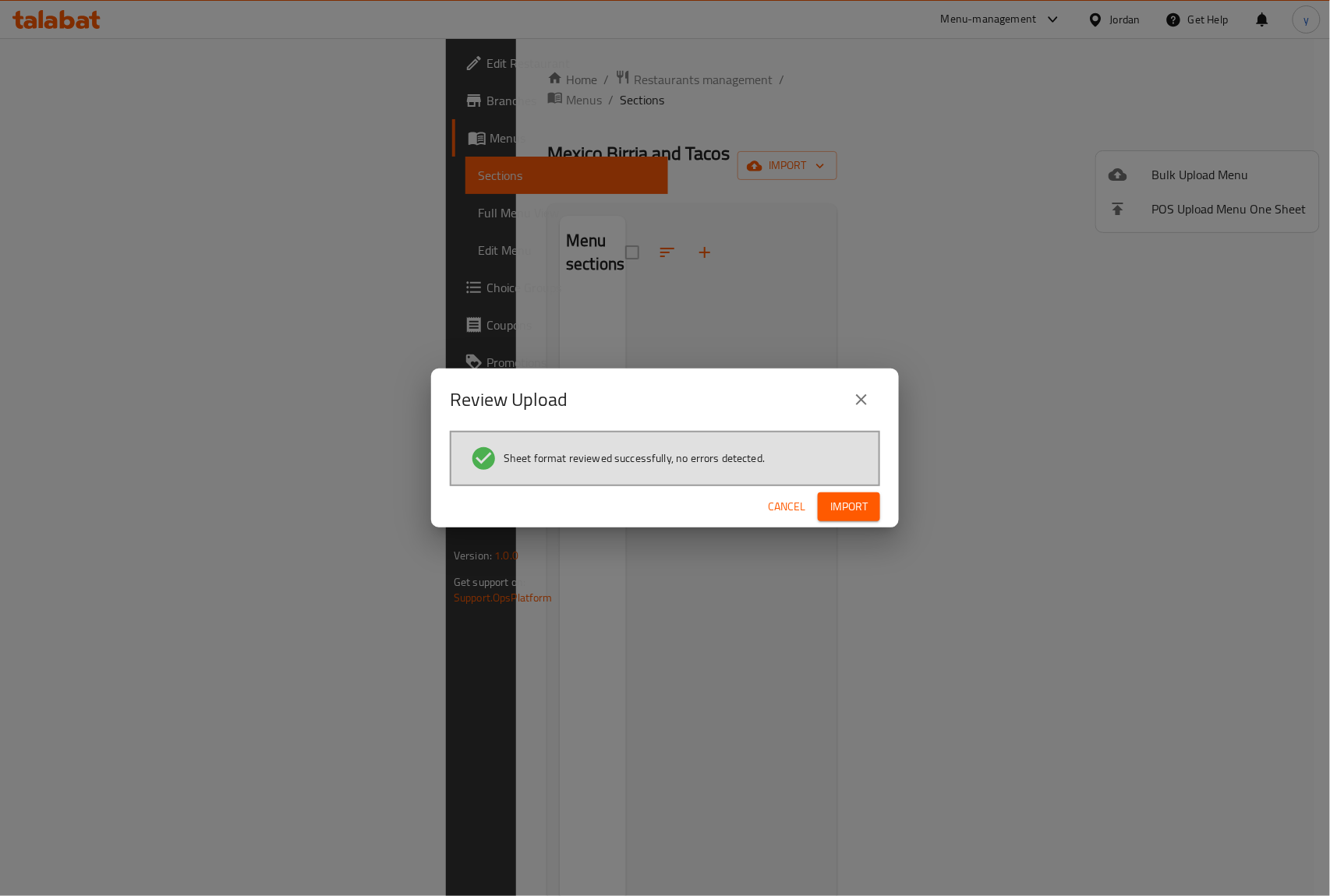
click at [862, 507] on span "Import" at bounding box center [849, 507] width 37 height 19
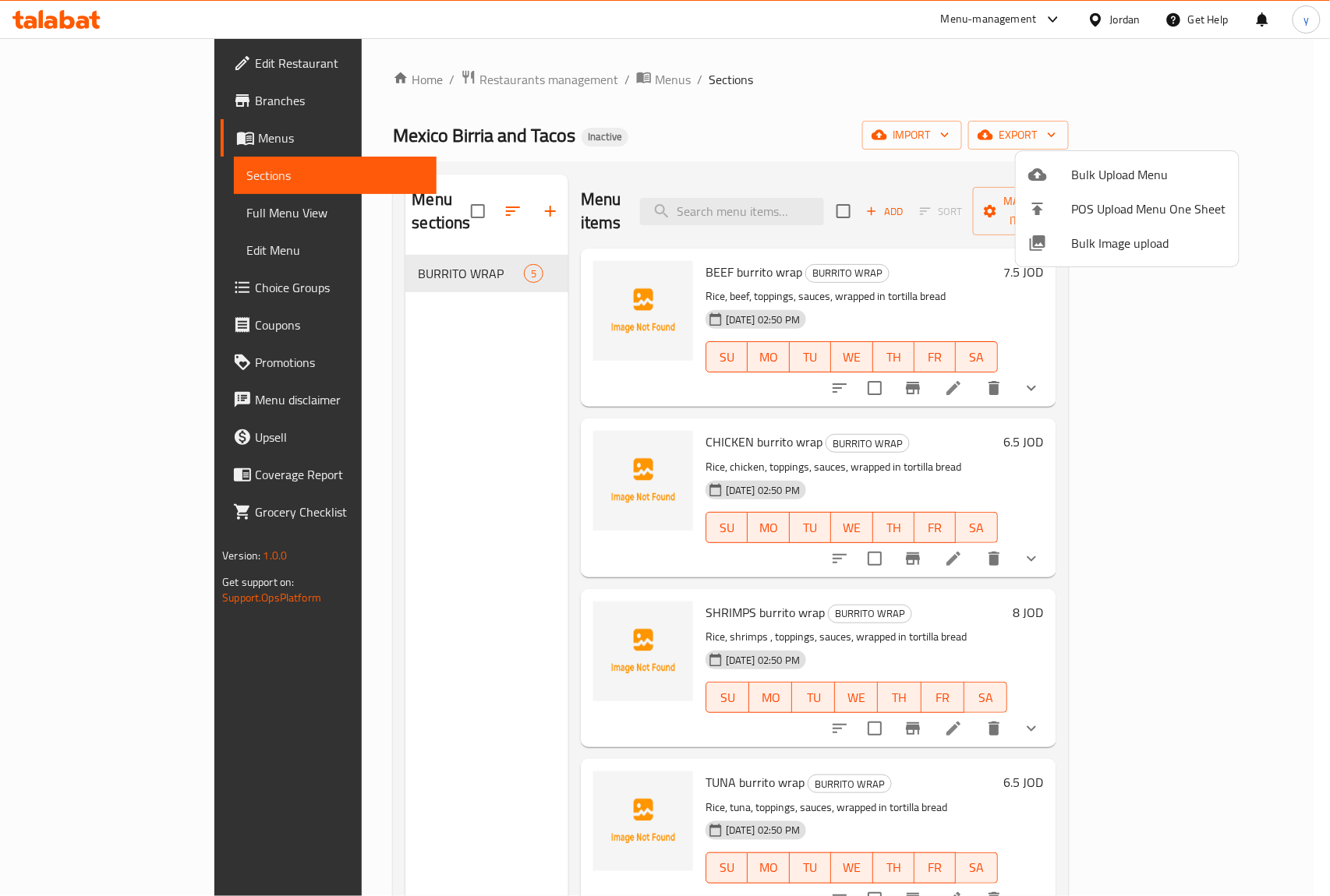
click at [79, 205] on div at bounding box center [665, 448] width 1330 height 896
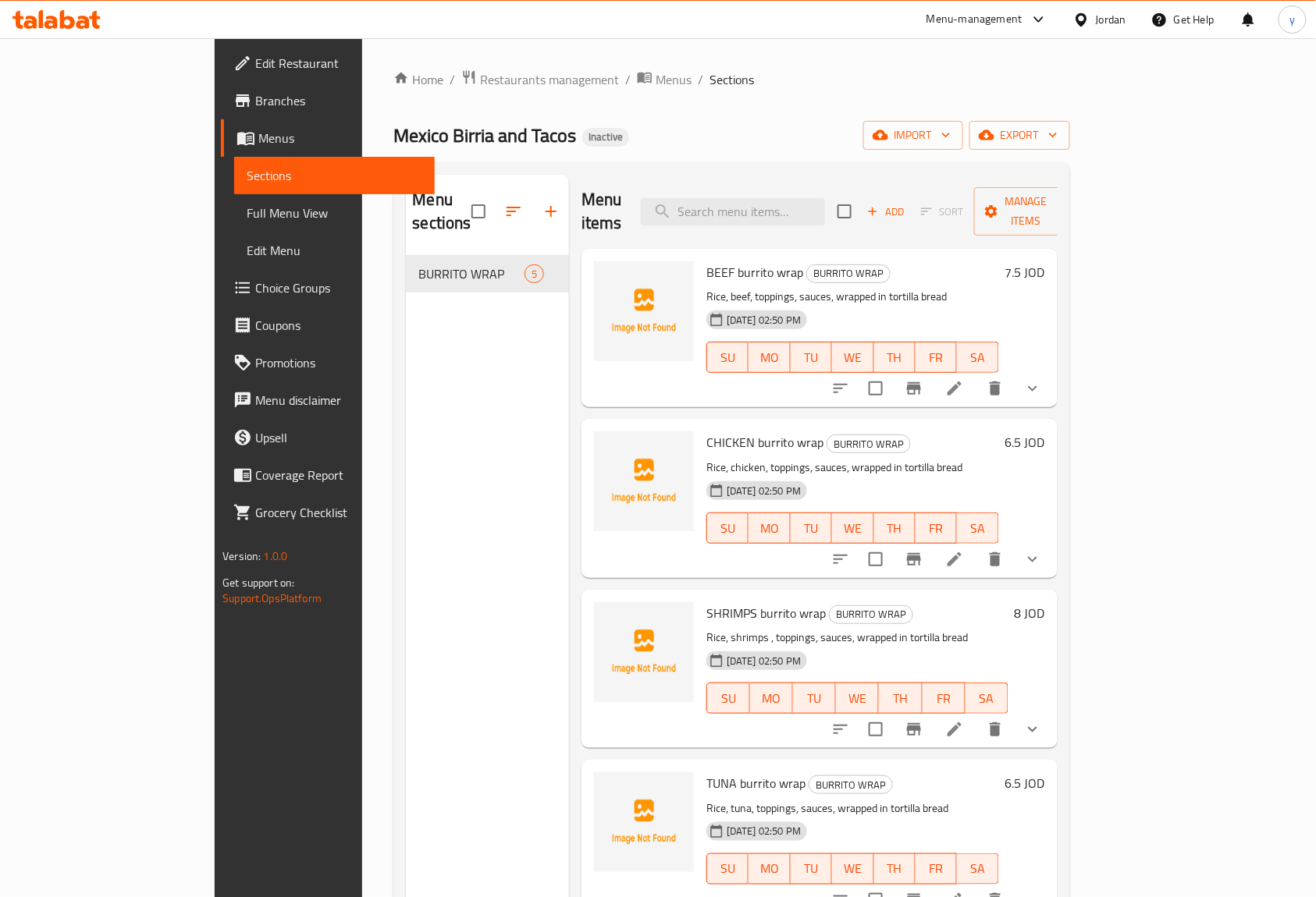
click at [247, 203] on span "Full Menu View" at bounding box center [335, 212] width 176 height 19
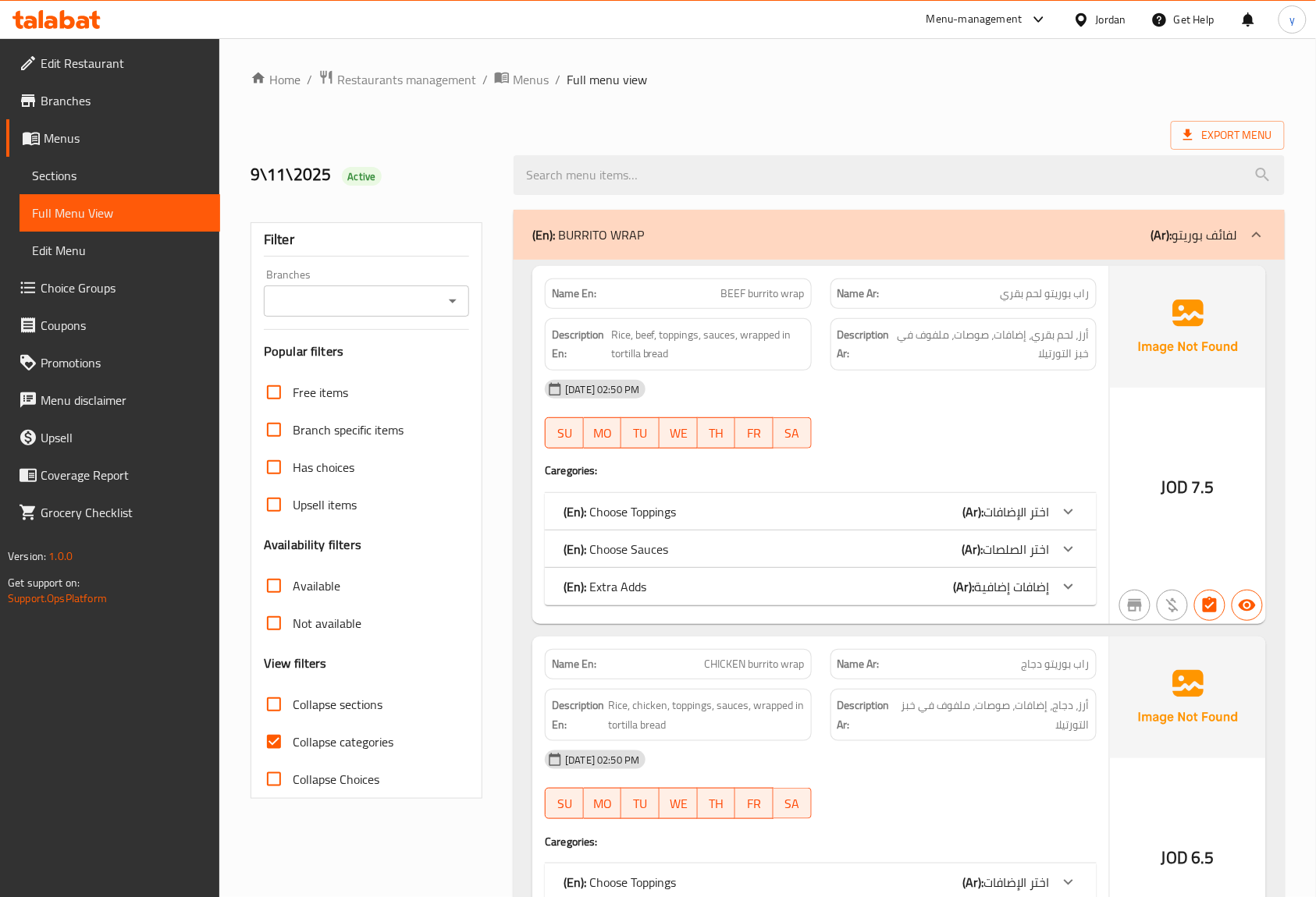
click at [275, 732] on input "Collapse categories" at bounding box center [274, 742] width 37 height 37
checkbox input "false"
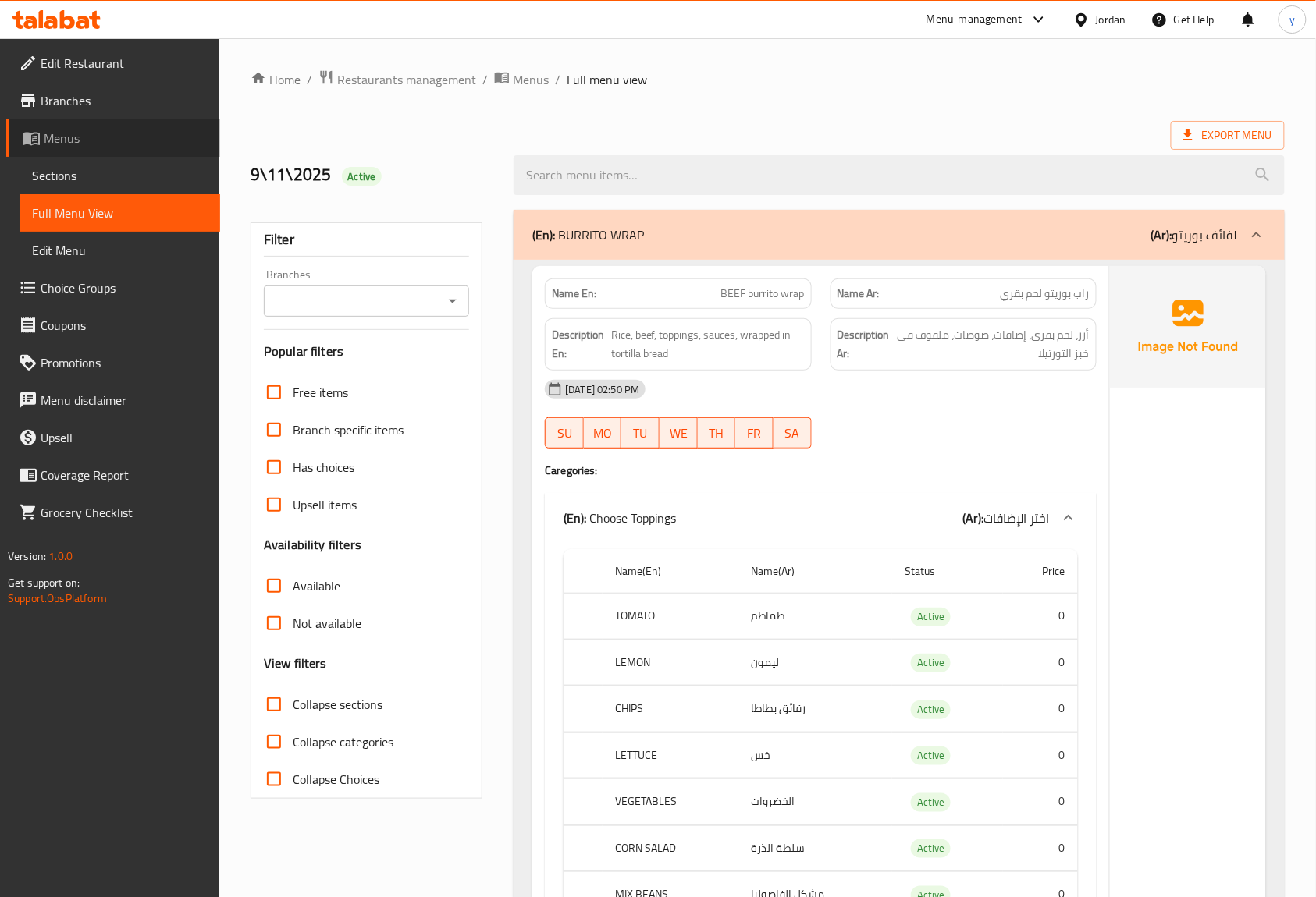
click at [72, 132] on span "Menus" at bounding box center [125, 138] width 164 height 19
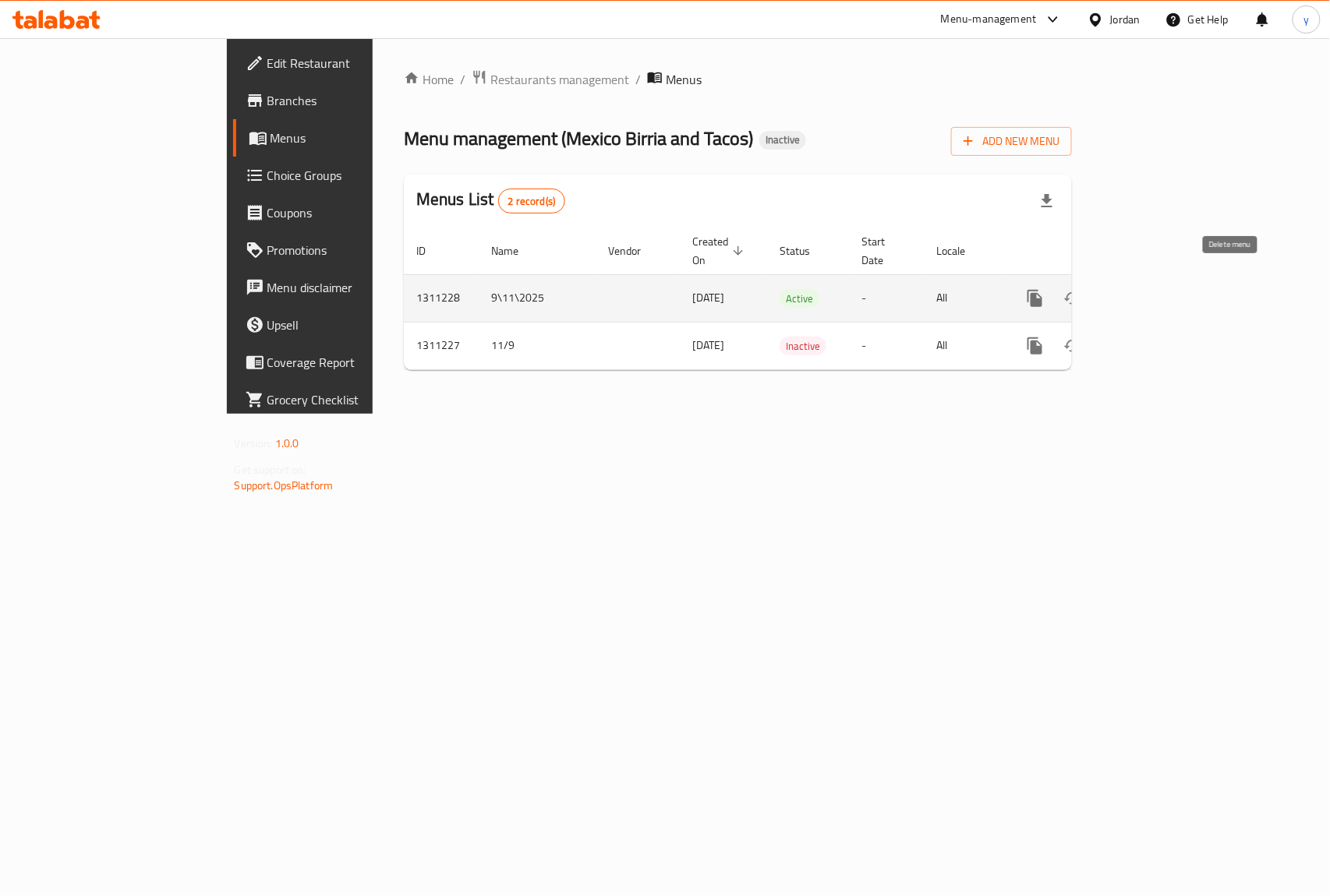
click at [1116, 292] on icon "enhanced table" at bounding box center [1111, 298] width 11 height 14
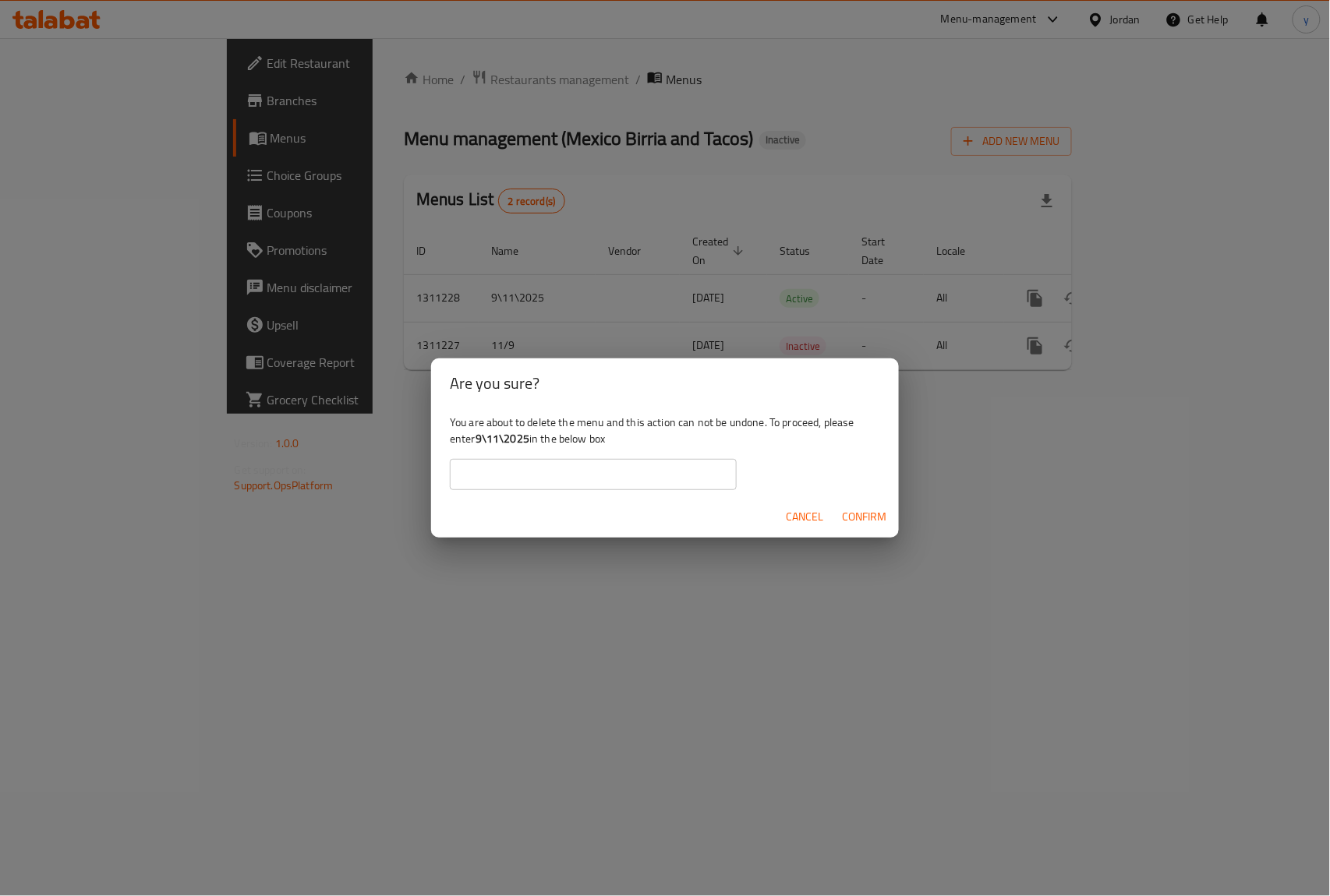
click at [499, 438] on b "9\11\2025" at bounding box center [502, 438] width 54 height 20
click at [477, 438] on b "9\11\2025" at bounding box center [502, 438] width 54 height 20
drag, startPoint x: 478, startPoint y: 440, endPoint x: 528, endPoint y: 441, distance: 50.0
click at [528, 441] on b "9\11\2025" at bounding box center [502, 438] width 54 height 20
copy b "9\11\2025"
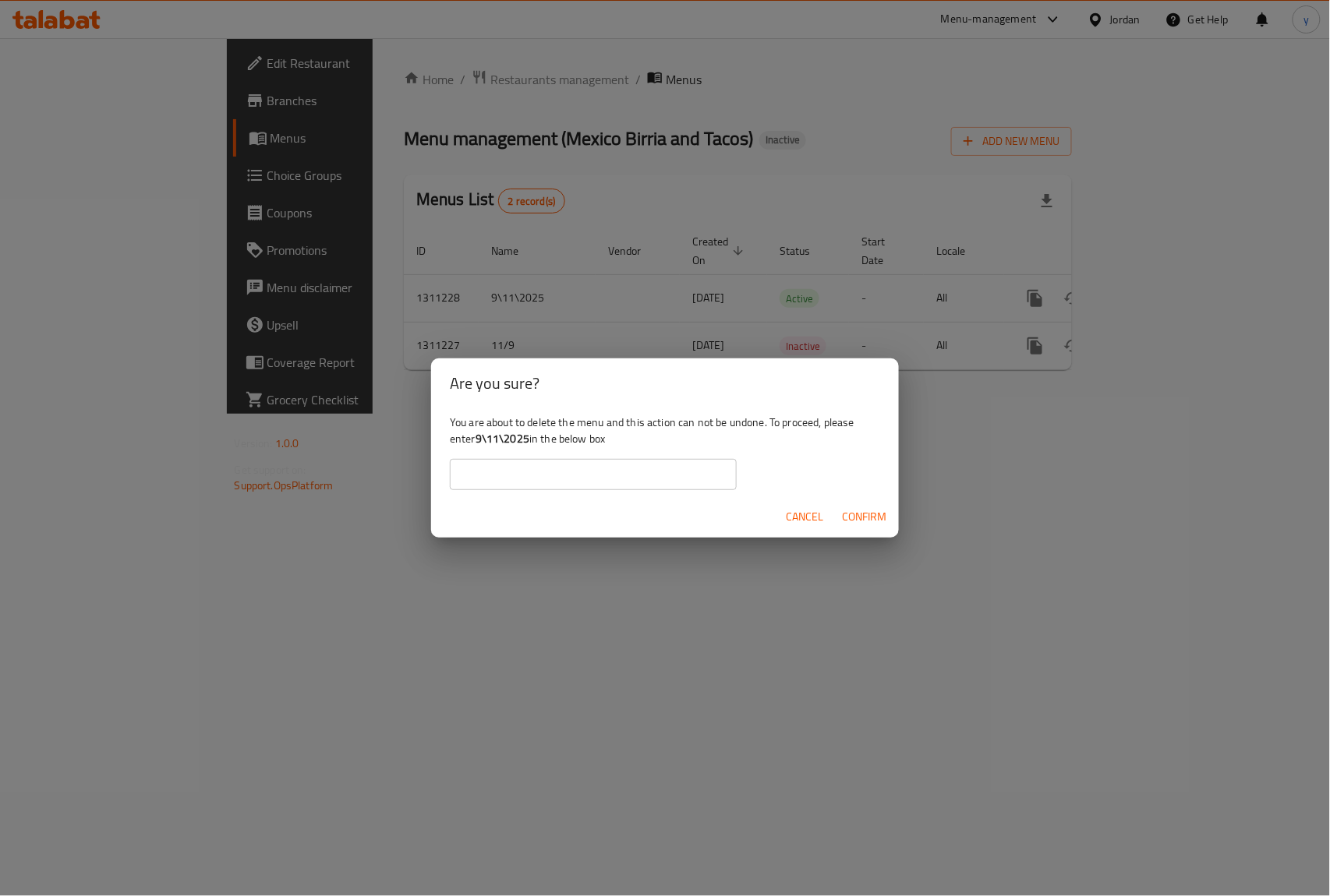
click at [544, 467] on input "text" at bounding box center [593, 475] width 287 height 31
paste input "9\11\2025"
click at [859, 509] on span "Confirm" at bounding box center [864, 517] width 44 height 19
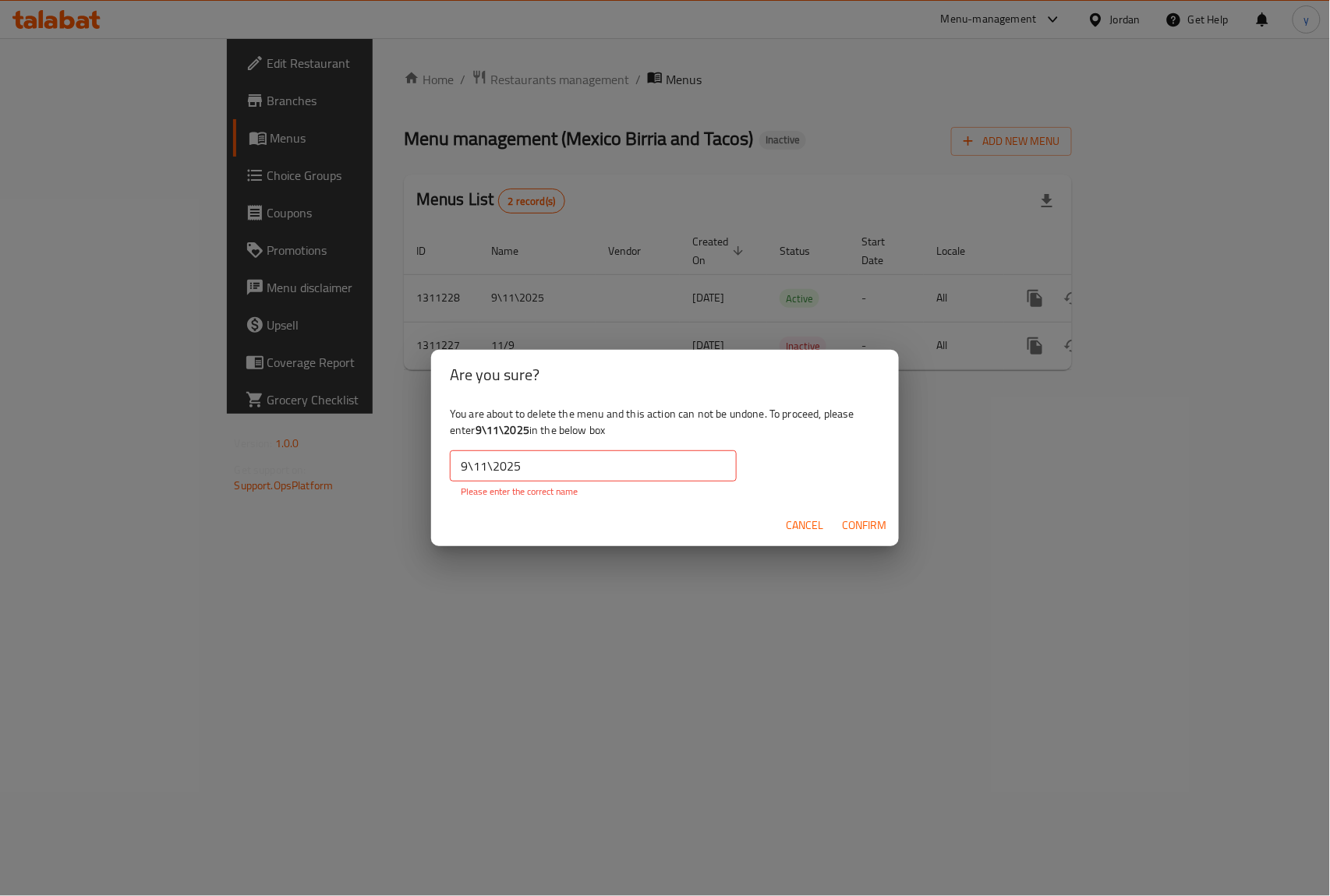
click at [536, 463] on input "9\11\2025" at bounding box center [593, 466] width 287 height 31
click at [525, 429] on b "9\11\2025" at bounding box center [502, 429] width 54 height 20
click at [526, 428] on b "9\11\2025" at bounding box center [502, 429] width 54 height 20
click at [527, 429] on b "9\11\2025" at bounding box center [502, 429] width 54 height 20
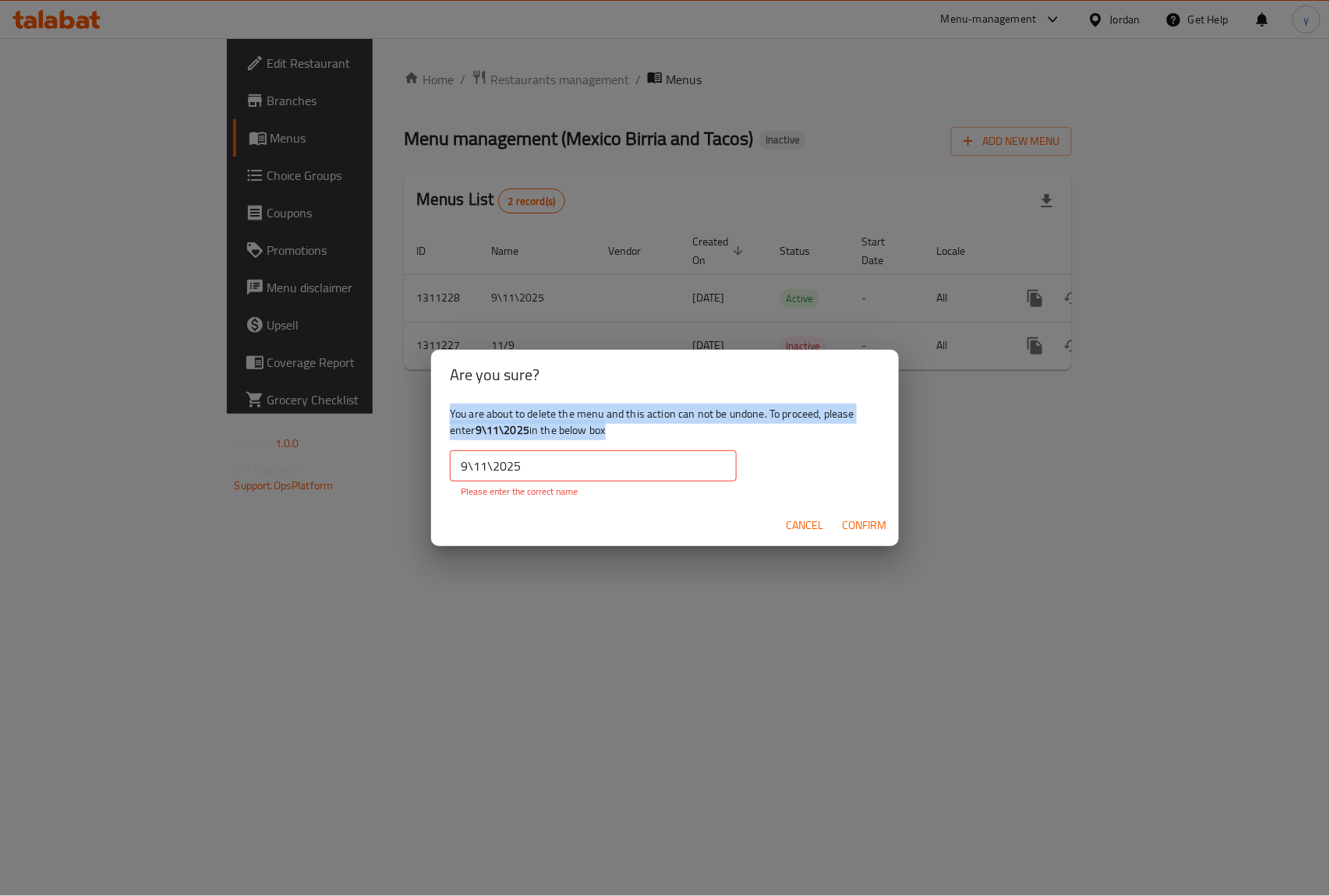
click at [491, 433] on b "9\11\2025" at bounding box center [502, 429] width 54 height 20
drag, startPoint x: 522, startPoint y: 474, endPoint x: 432, endPoint y: 474, distance: 90.0
click at [432, 474] on div "You are about to delete the menu and this action can not be undone. To proceed,…" at bounding box center [665, 452] width 468 height 105
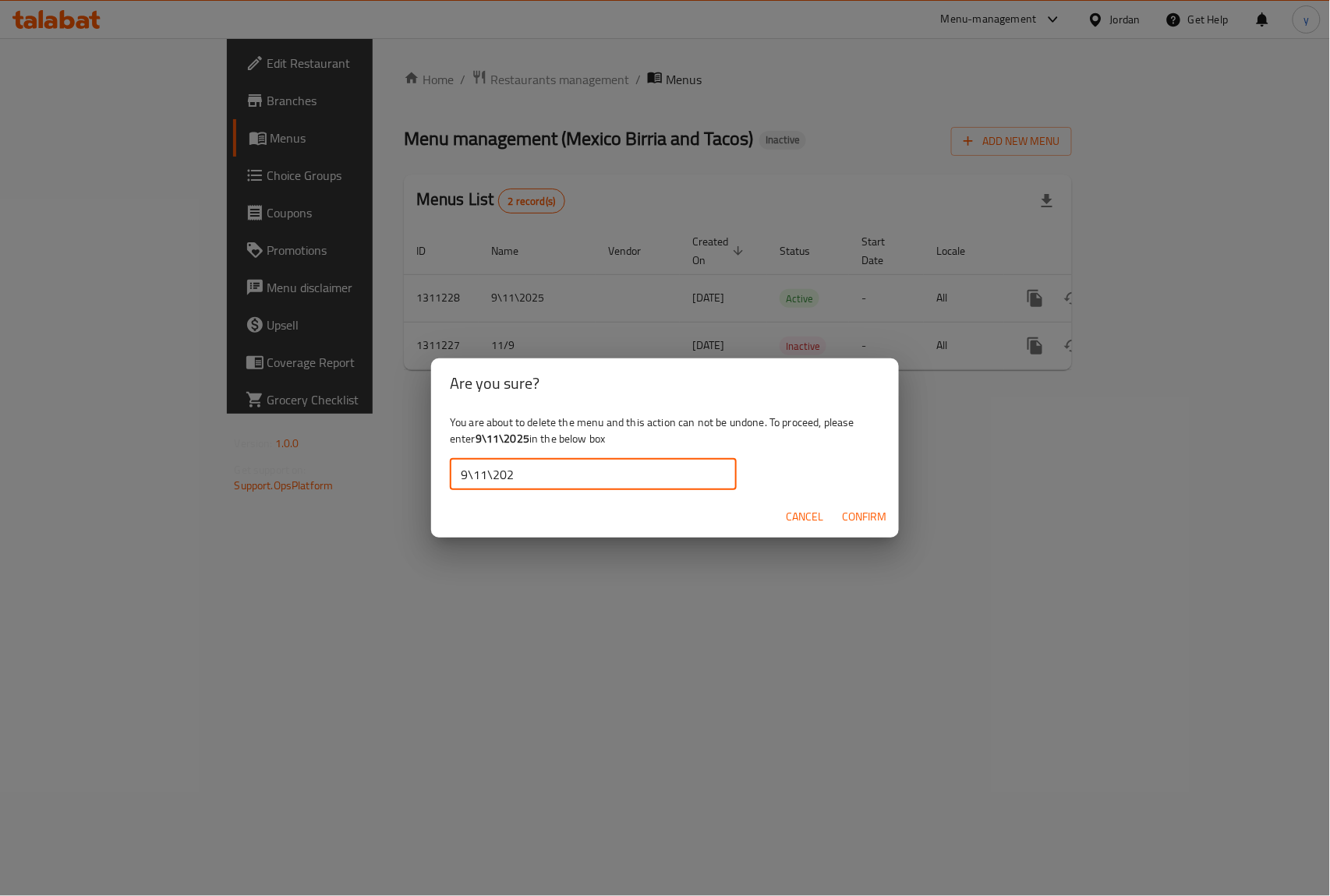
type input "9\11\2025"
click at [873, 519] on span "Confirm" at bounding box center [864, 517] width 44 height 19
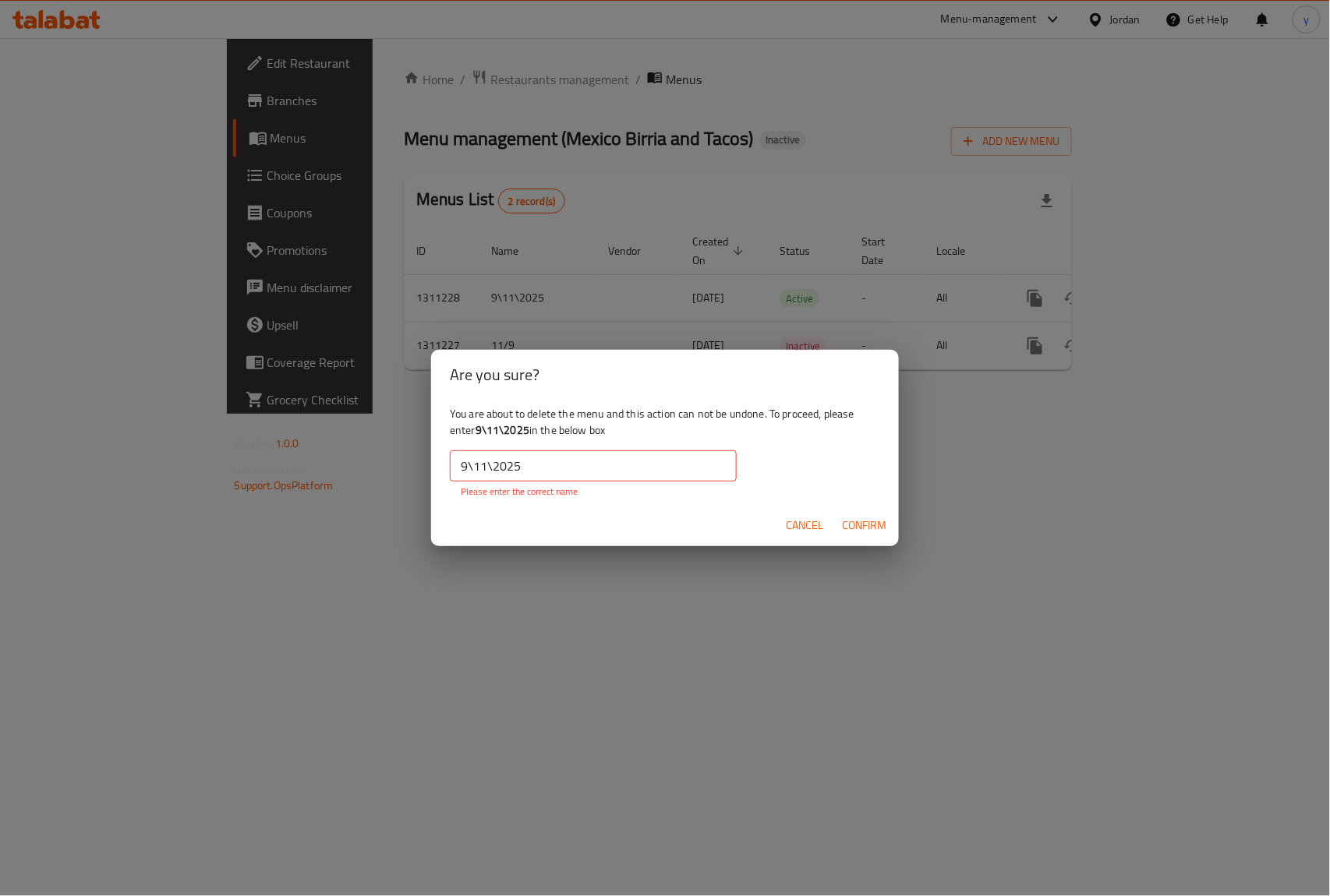
click at [584, 472] on input "9\11\2025" at bounding box center [593, 466] width 287 height 31
click at [493, 432] on b "9\11\2025" at bounding box center [502, 429] width 54 height 20
drag, startPoint x: 480, startPoint y: 430, endPoint x: 529, endPoint y: 432, distance: 49.0
click at [529, 432] on b "9\11\2025" at bounding box center [502, 429] width 54 height 20
copy b "9\11\2025"
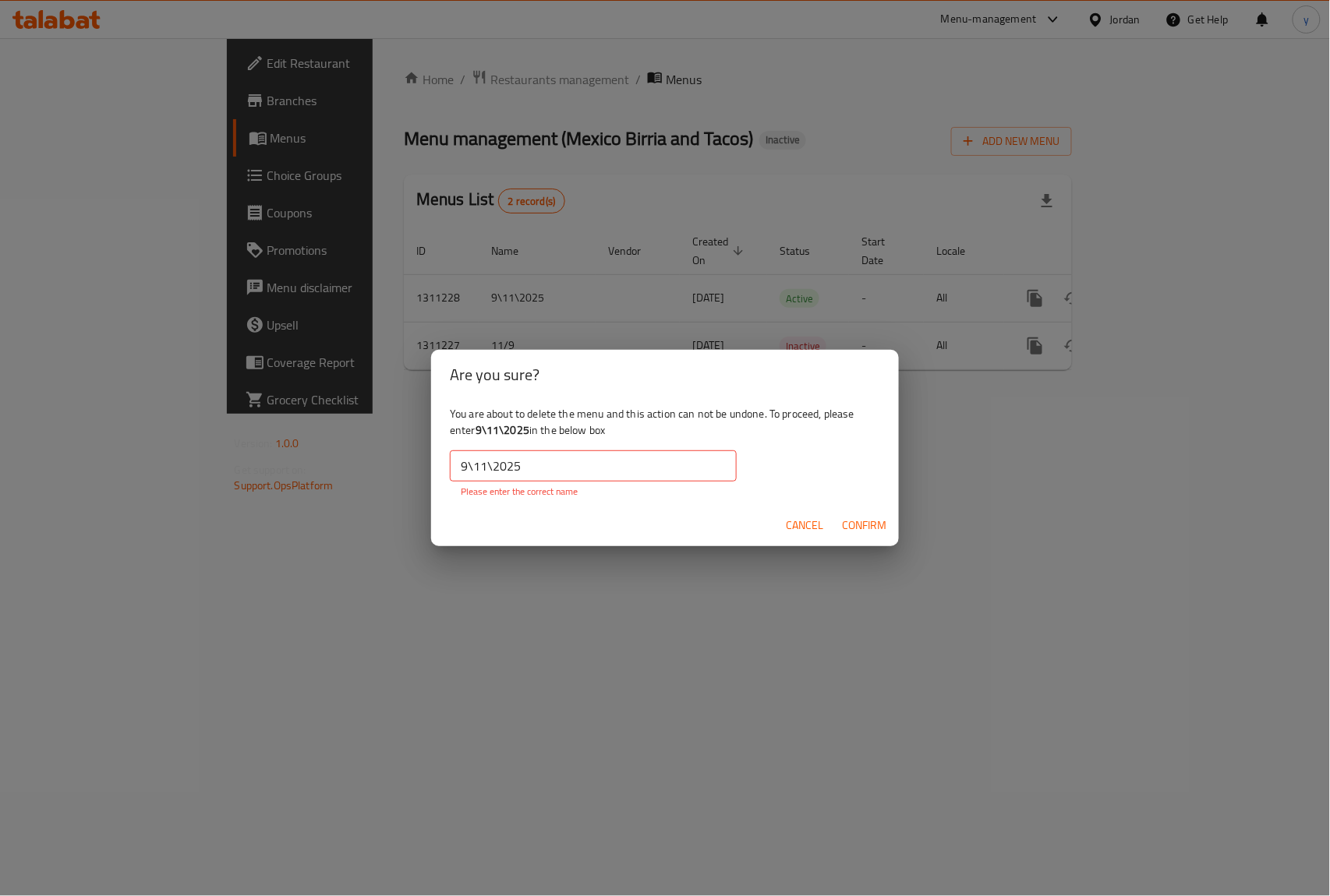
click at [532, 469] on input "9\11\2025" at bounding box center [593, 466] width 287 height 31
click at [883, 521] on span "Confirm" at bounding box center [864, 525] width 44 height 19
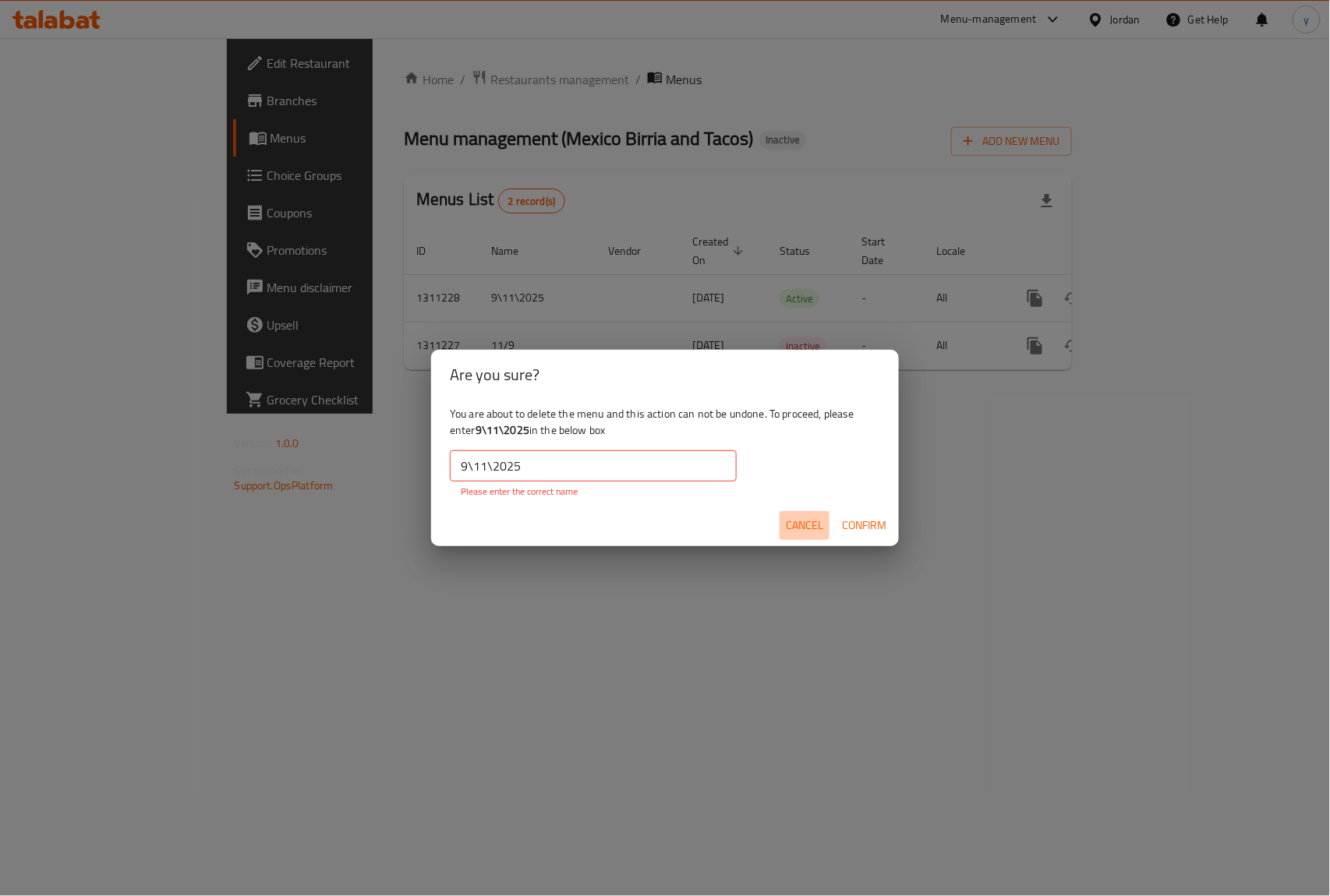
click at [804, 524] on span "Cancel" at bounding box center [804, 525] width 37 height 19
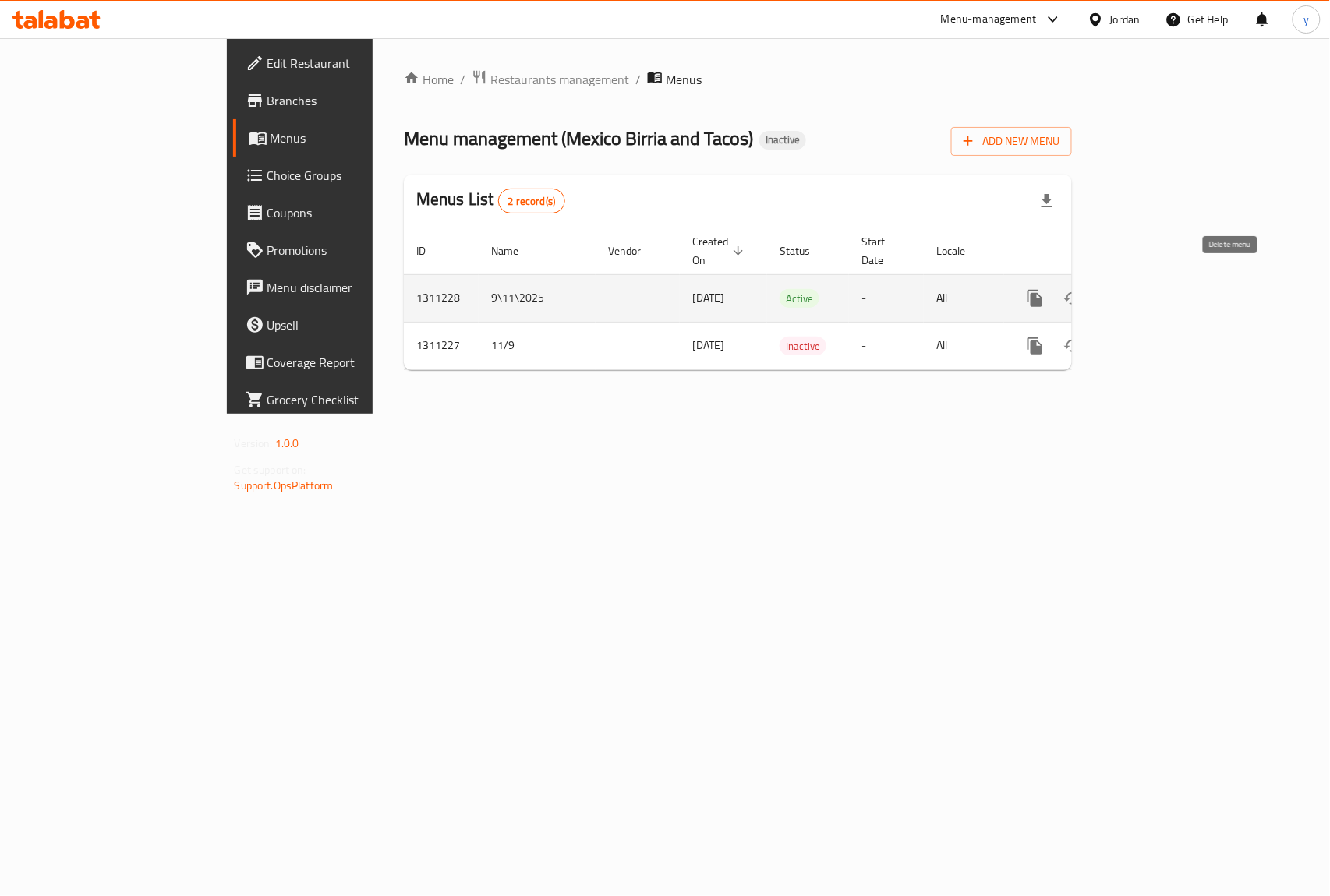
click at [1120, 290] on icon "enhanced table" at bounding box center [1110, 298] width 19 height 19
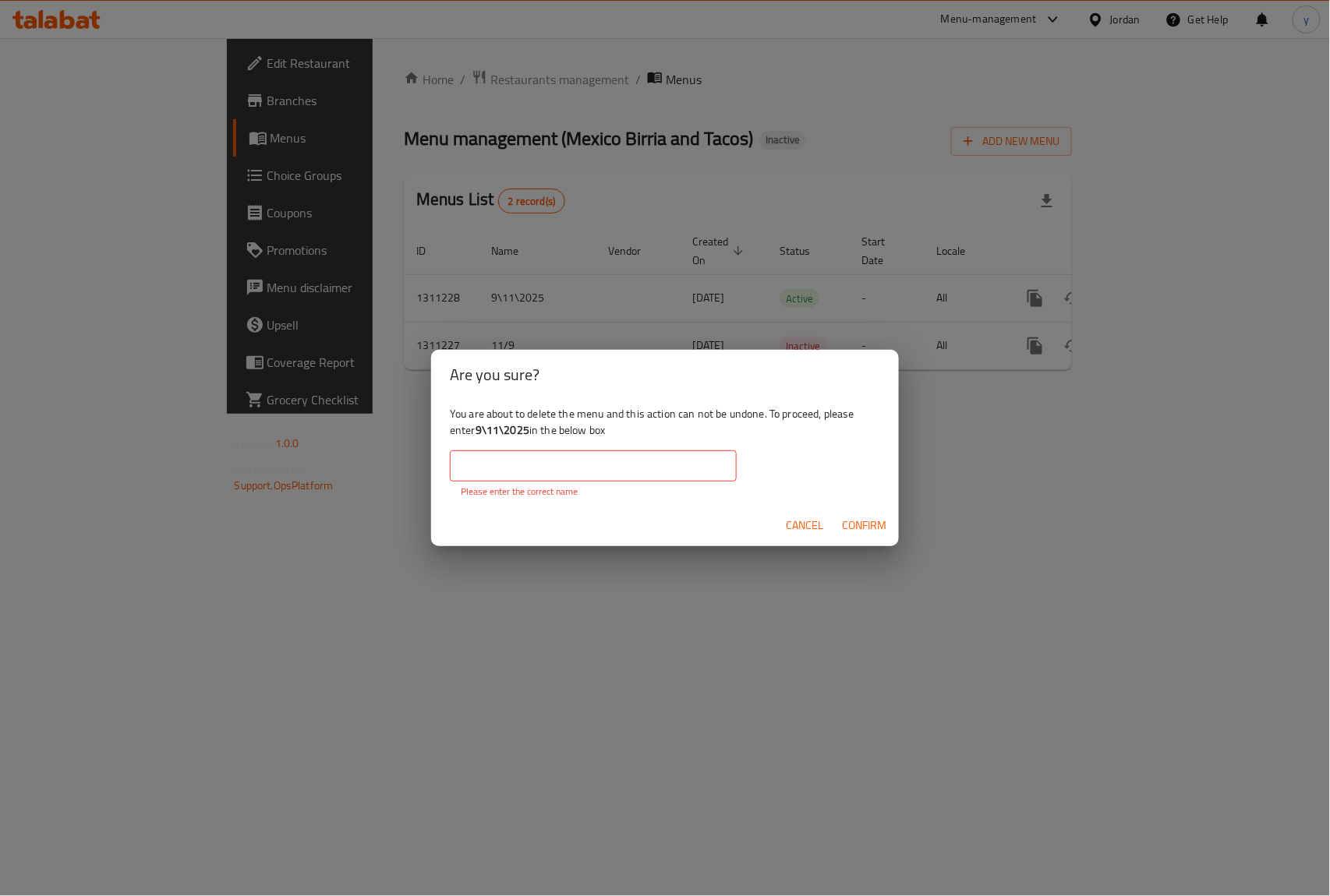
click at [564, 469] on input "text" at bounding box center [593, 466] width 287 height 31
click at [485, 432] on b "9\11\2025" at bounding box center [502, 429] width 54 height 20
drag, startPoint x: 478, startPoint y: 431, endPoint x: 531, endPoint y: 438, distance: 53.5
click at [530, 438] on b "9\11\2025" at bounding box center [502, 429] width 54 height 20
copy b "9\11\2025"
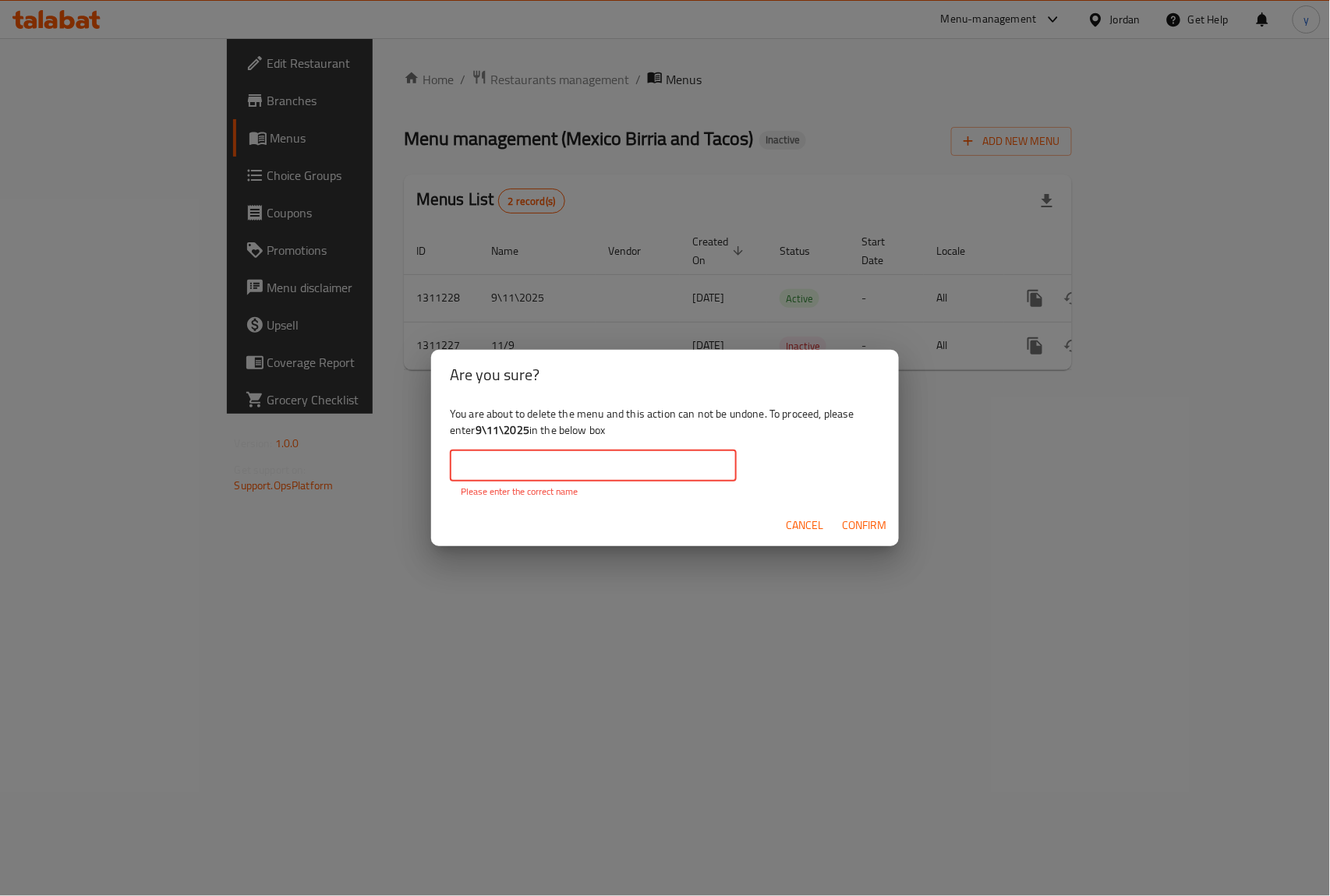
click at [539, 465] on input "text" at bounding box center [593, 466] width 287 height 31
paste input "9\11\2025"
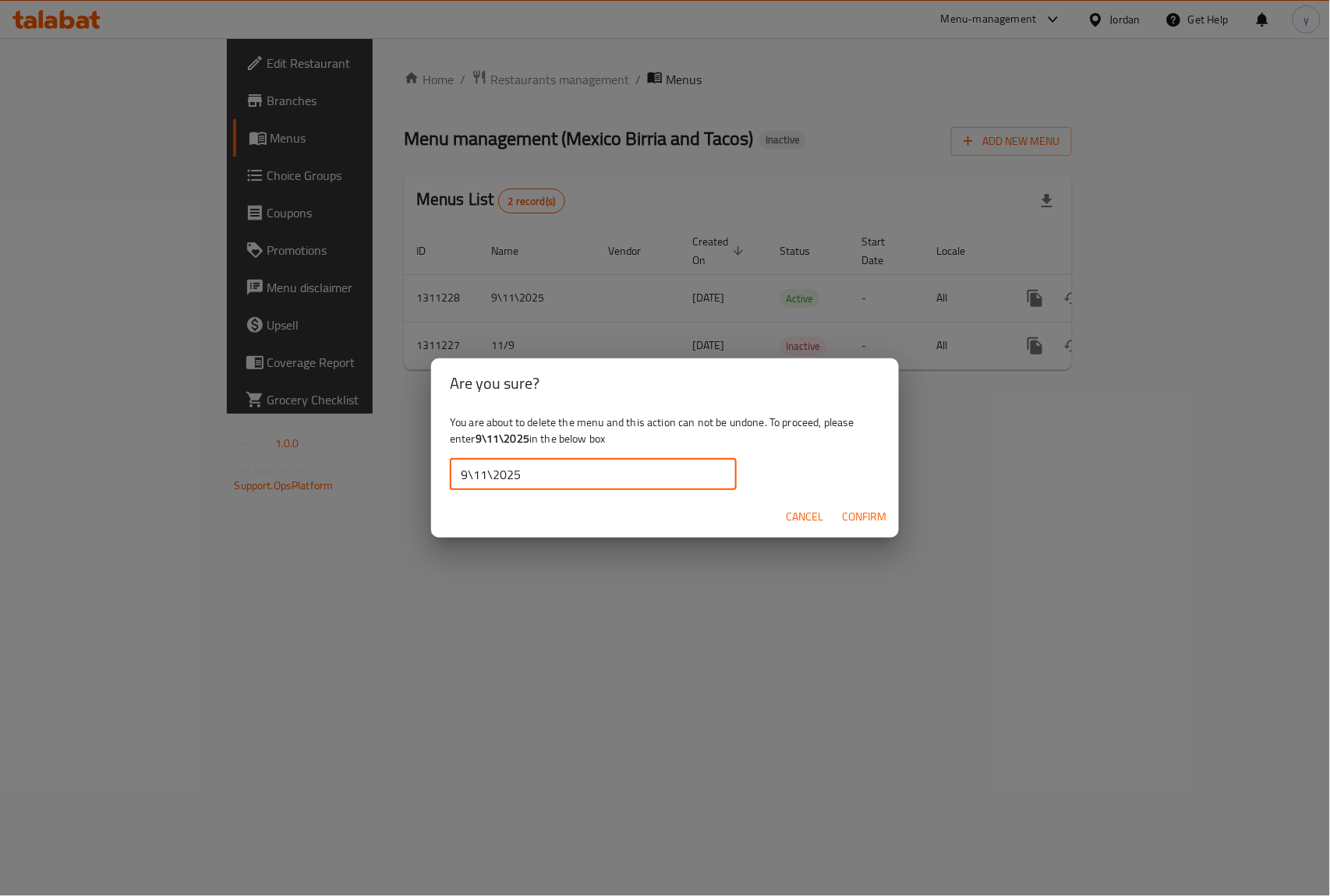
click at [856, 518] on span "Confirm" at bounding box center [864, 517] width 44 height 19
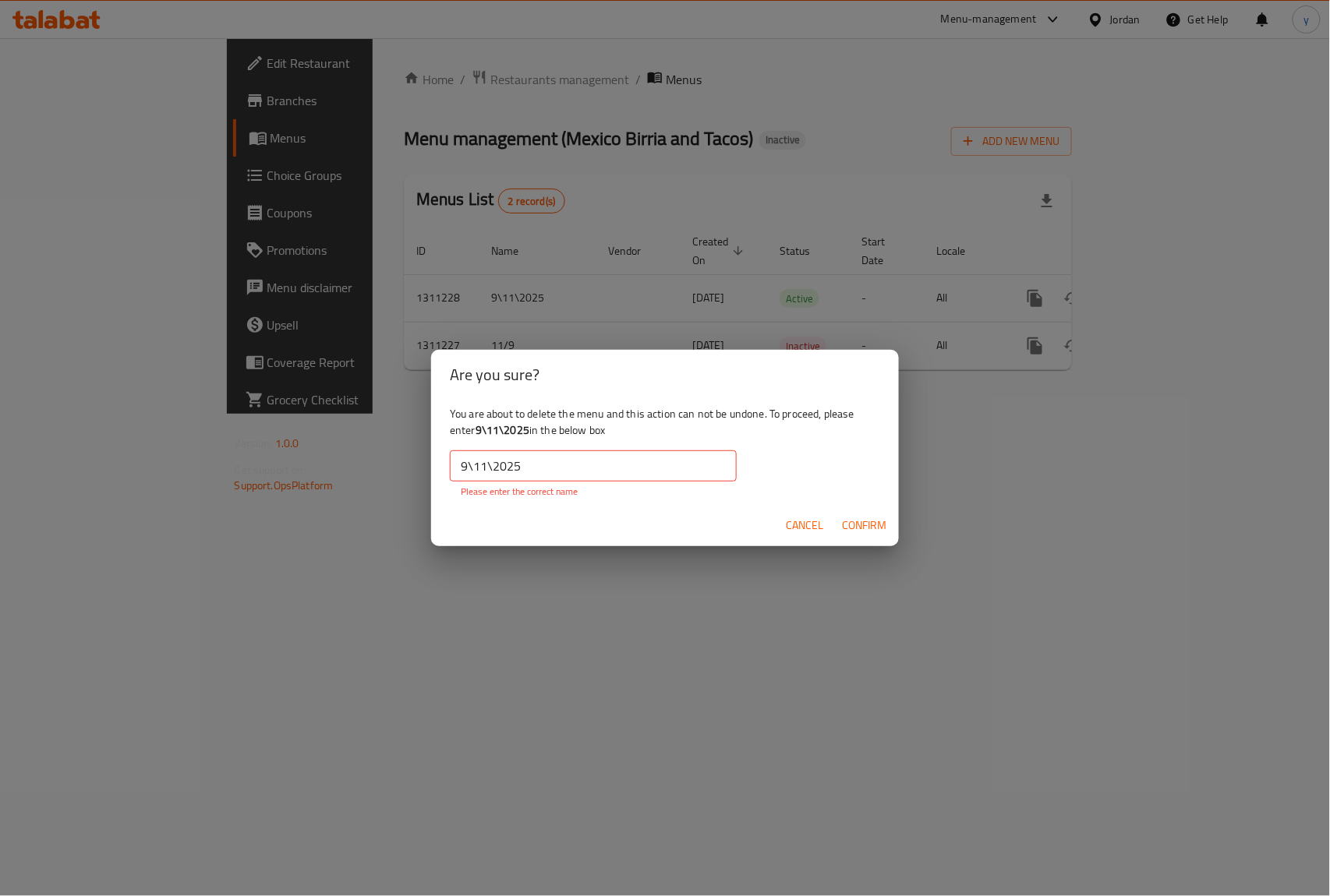
click at [556, 465] on input "9\11\2025" at bounding box center [593, 466] width 287 height 31
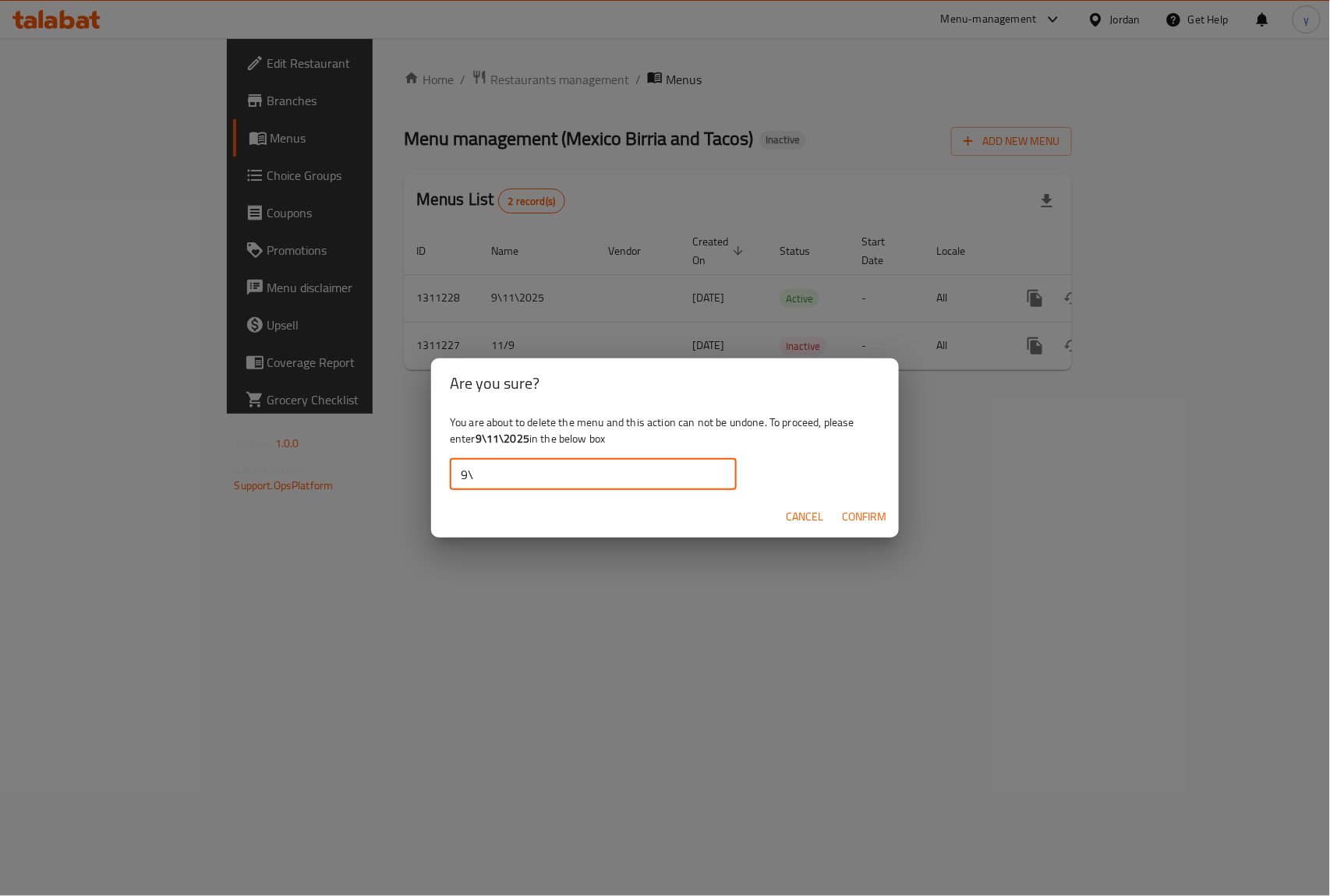
type input "9"
click at [821, 619] on div "Are you sure? You are about to delete the menu and this action can not be undon…" at bounding box center [665, 448] width 1330 height 896
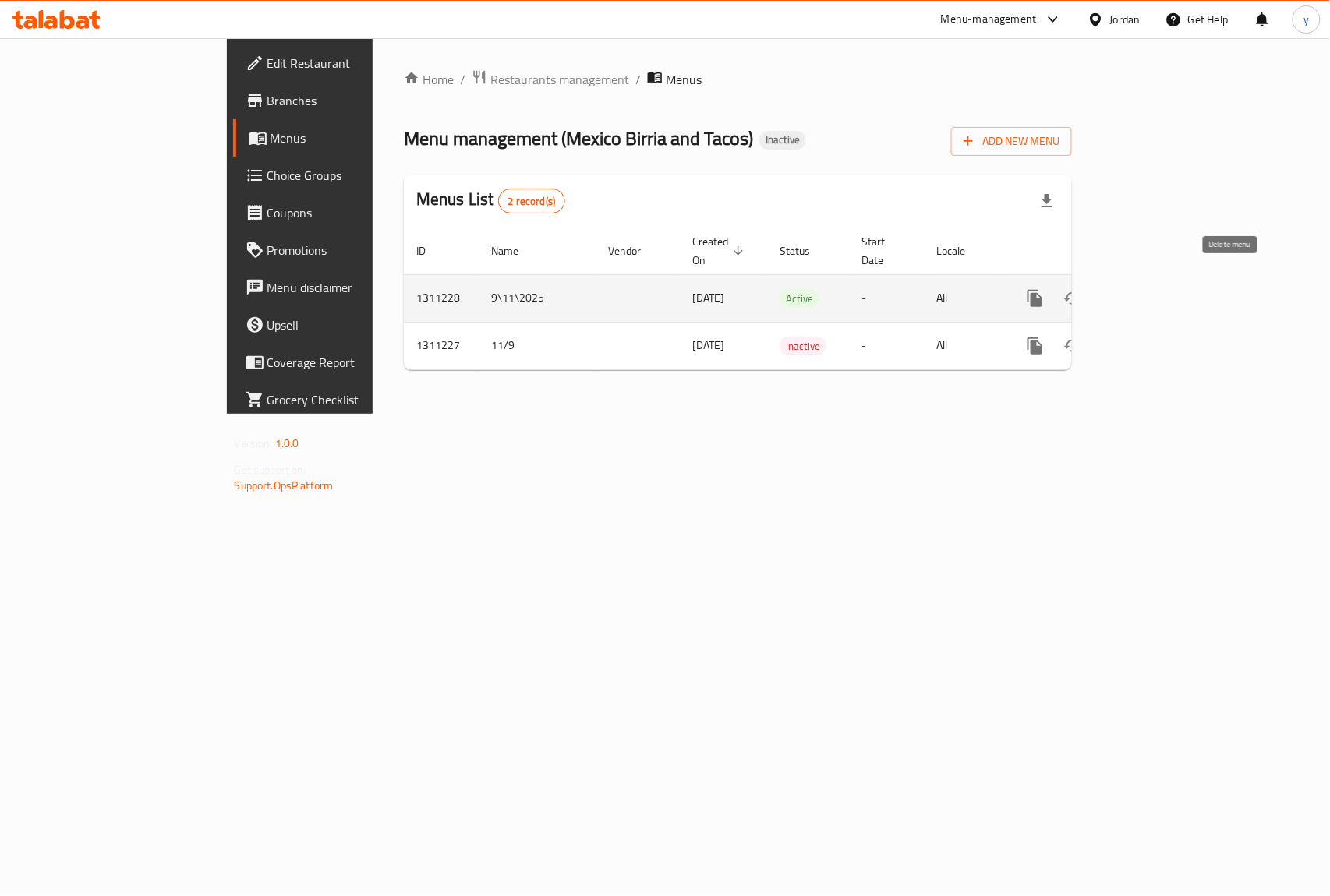
click at [1116, 292] on icon "enhanced table" at bounding box center [1111, 298] width 11 height 14
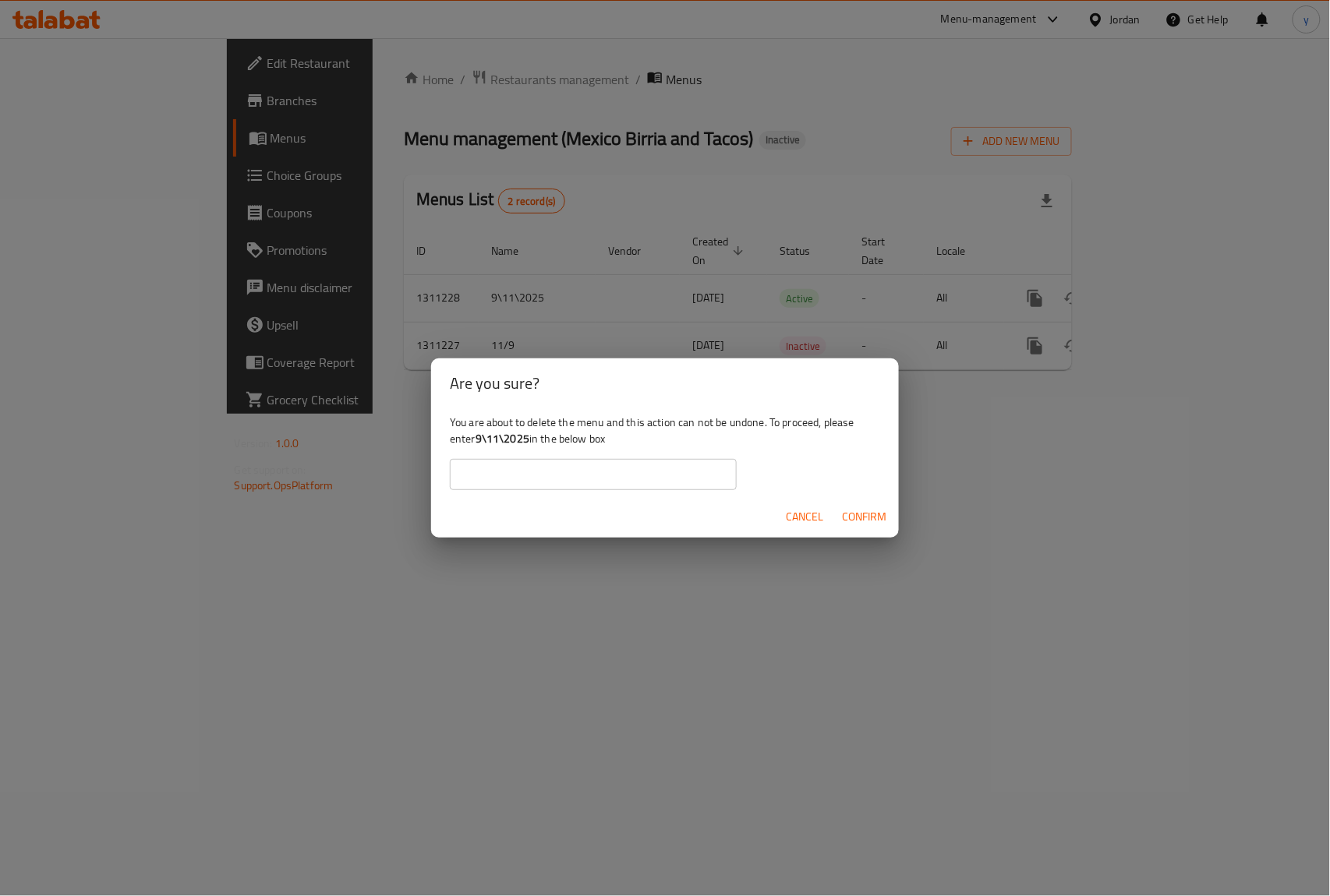
click at [606, 466] on input "text" at bounding box center [593, 475] width 287 height 31
click at [409, 556] on div "Are you sure? You are about to delete the menu and this action can not be undon…" at bounding box center [665, 448] width 1330 height 896
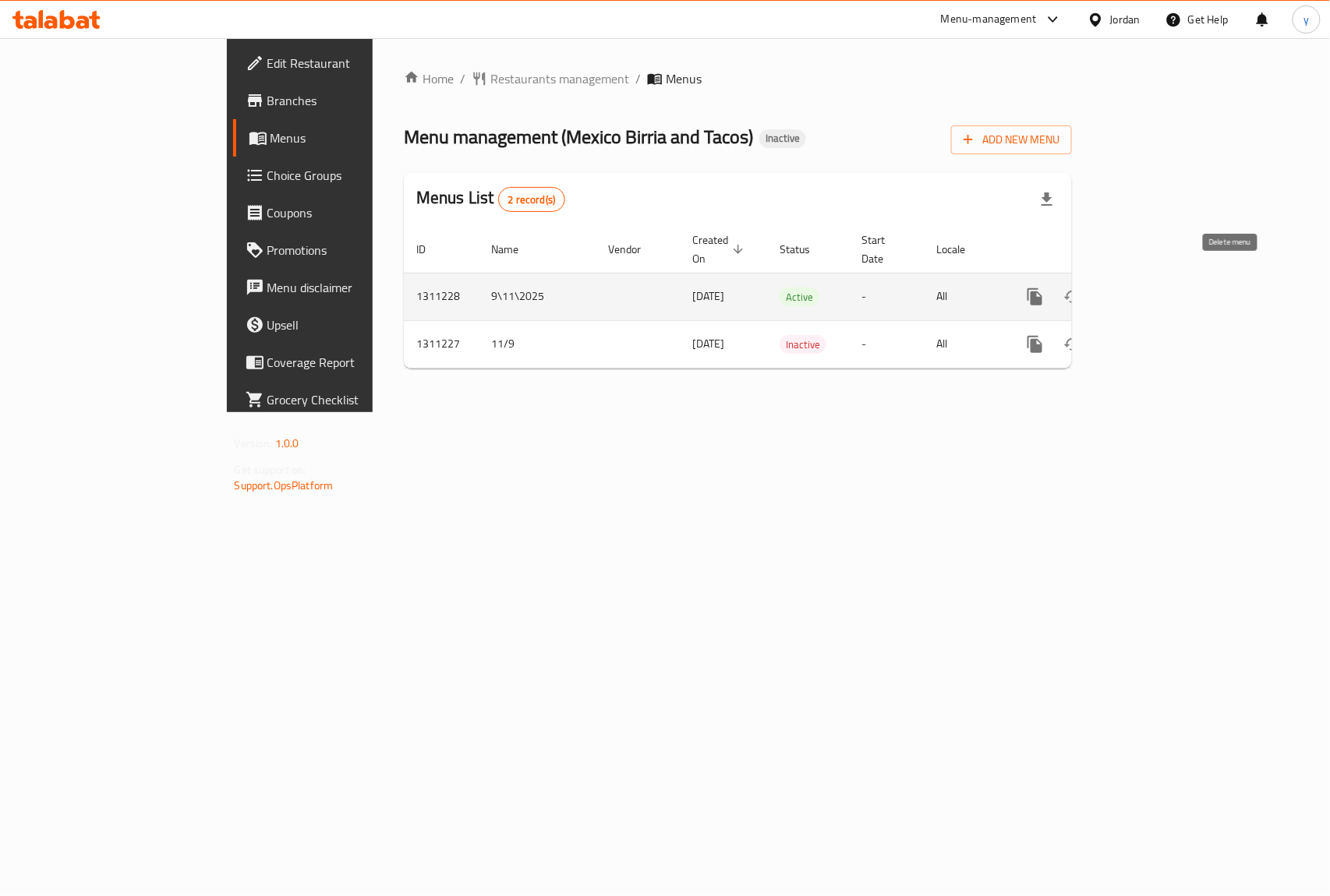
click at [1120, 288] on icon "enhanced table" at bounding box center [1110, 297] width 19 height 19
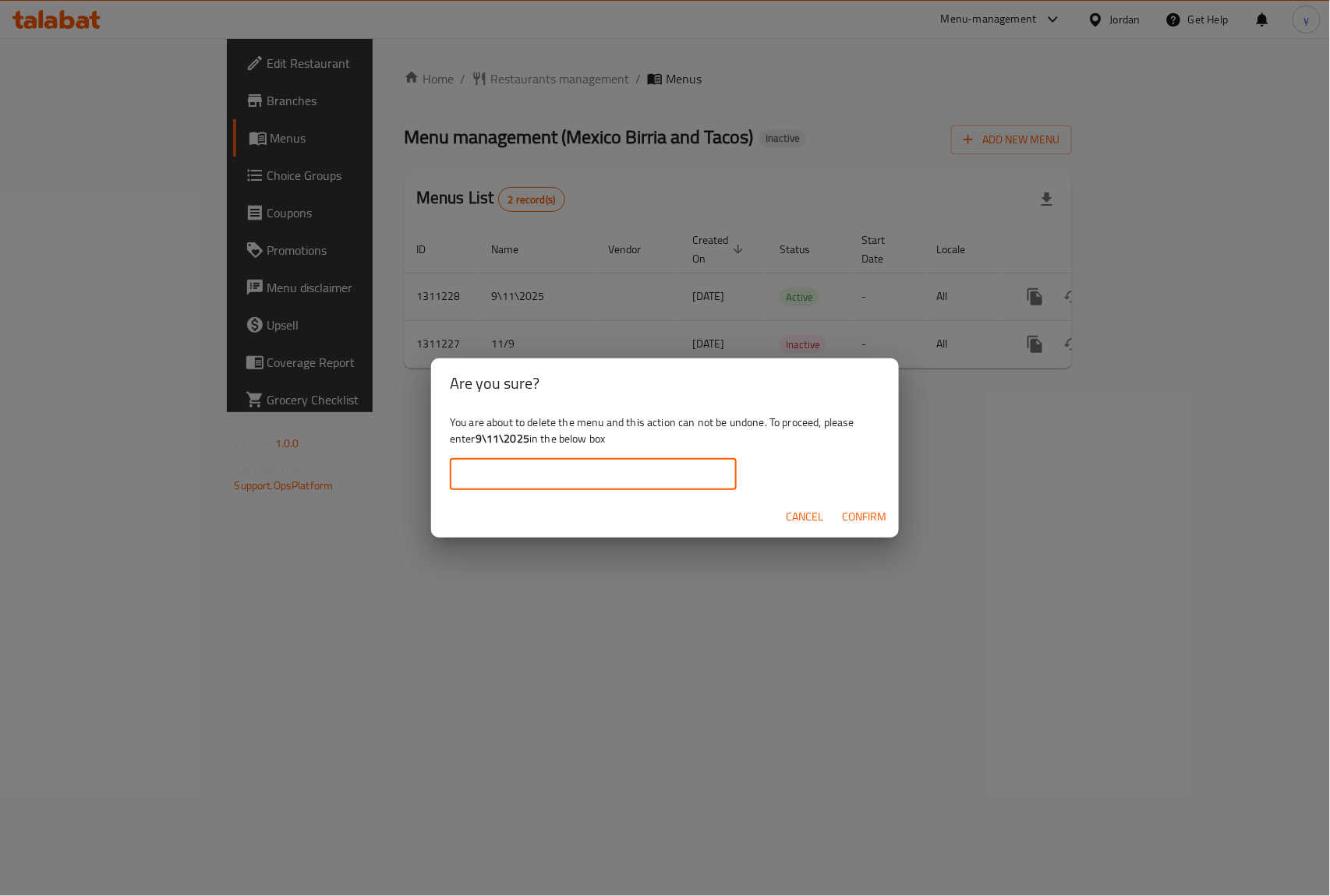
click at [568, 472] on input "text" at bounding box center [593, 475] width 287 height 31
drag, startPoint x: 481, startPoint y: 435, endPoint x: 501, endPoint y: 441, distance: 20.9
click at [515, 441] on b "9\11\2025" at bounding box center [502, 438] width 54 height 20
click at [489, 441] on b "9\11\2025" at bounding box center [502, 438] width 54 height 20
drag, startPoint x: 478, startPoint y: 438, endPoint x: 530, endPoint y: 443, distance: 52.2
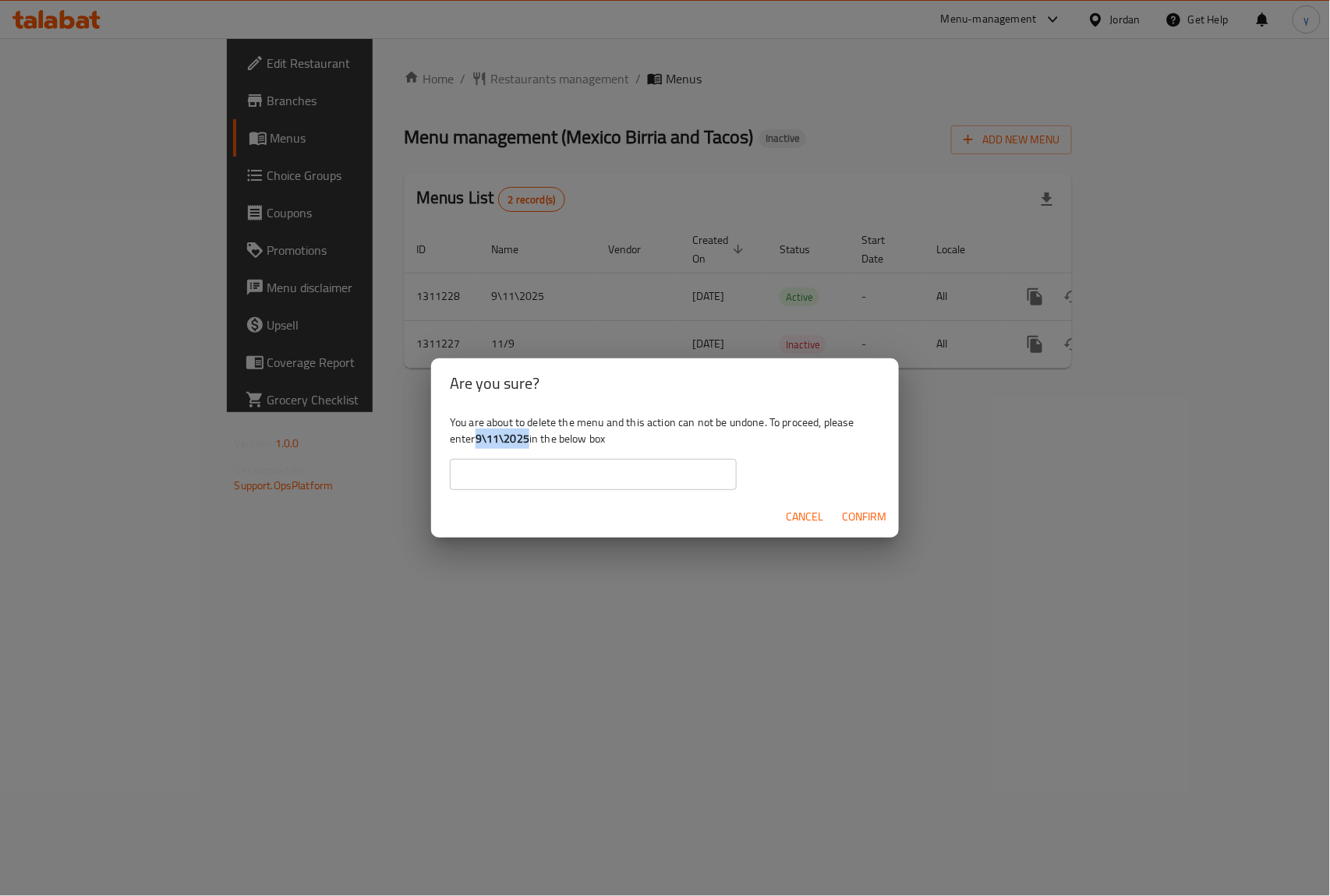
click at [530, 443] on b "9\11\2025" at bounding box center [502, 438] width 54 height 20
copy b "9\11\2025"
click at [521, 481] on input "text" at bounding box center [593, 475] width 287 height 31
paste input "9\11\2025"
click at [851, 505] on button "Confirm" at bounding box center [864, 517] width 57 height 29
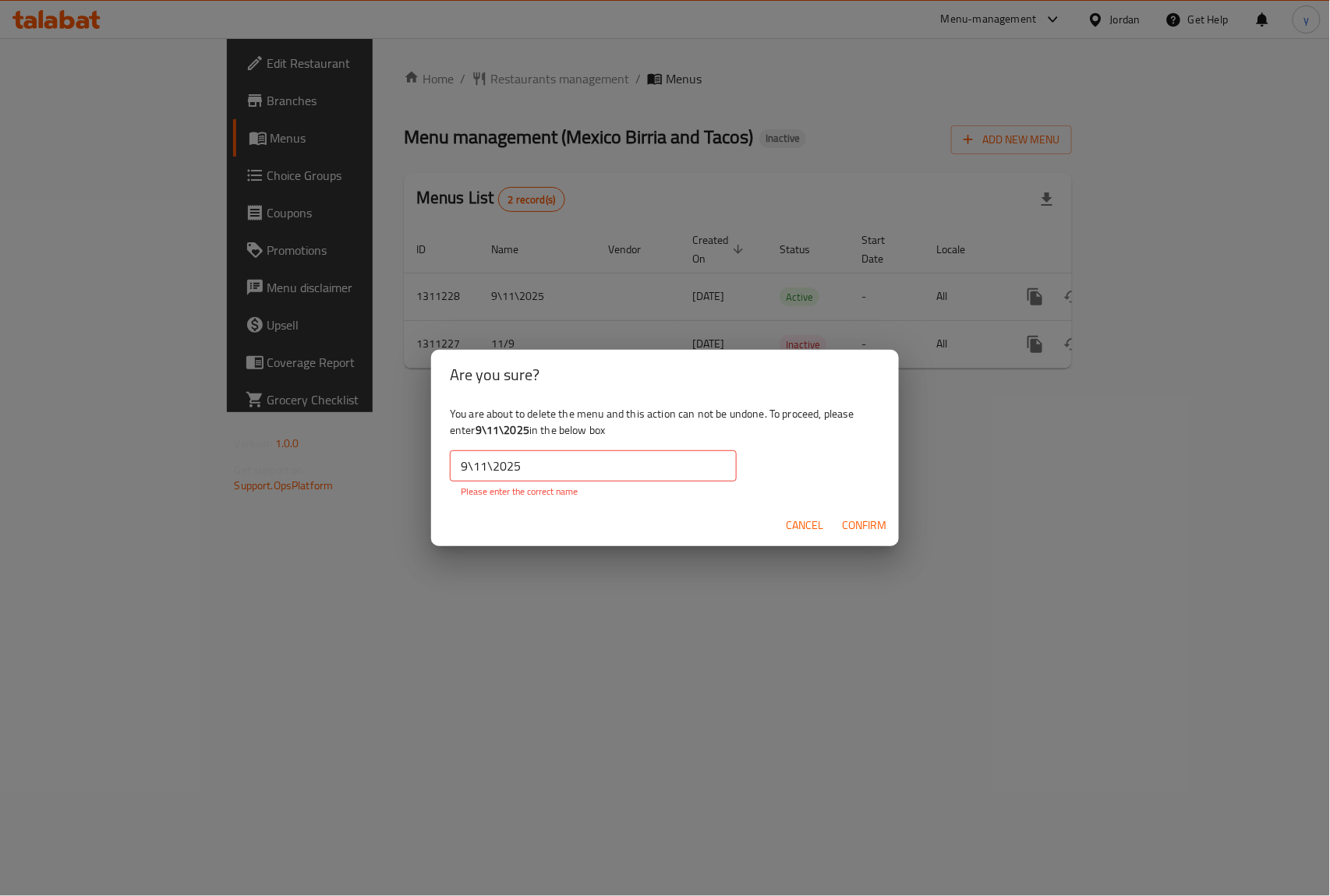
click at [851, 505] on div "Cancel Confirm" at bounding box center [665, 525] width 468 height 41
click at [559, 474] on input "9\11\2025" at bounding box center [593, 466] width 287 height 31
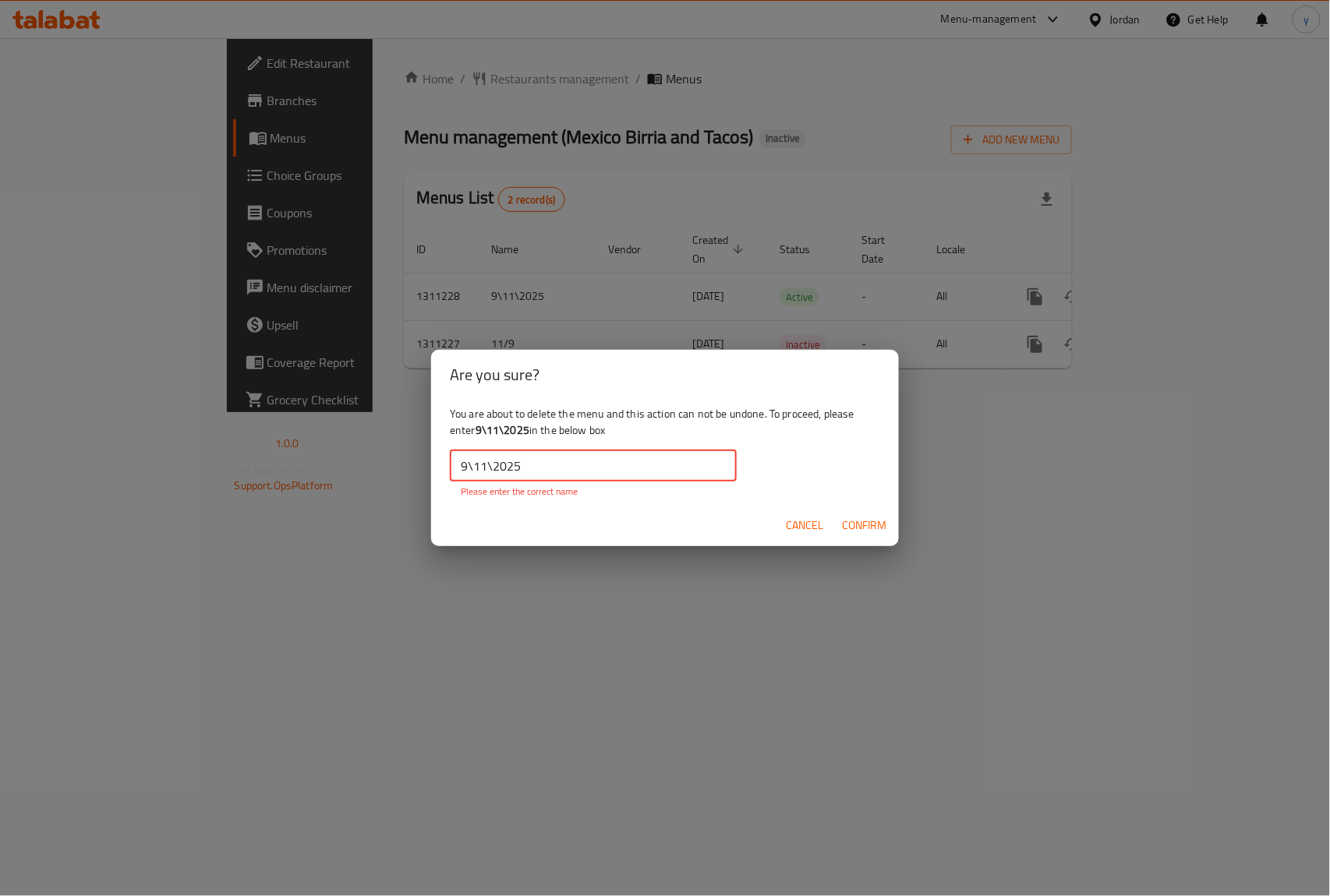
click at [462, 469] on input "9\11\2025" at bounding box center [593, 466] width 287 height 31
click at [534, 428] on div "You are about to delete the menu and this action can not be undone. To proceed,…" at bounding box center [665, 452] width 468 height 105
click at [517, 432] on b "9\11\2025" at bounding box center [502, 429] width 54 height 20
drag, startPoint x: 517, startPoint y: 432, endPoint x: 474, endPoint y: 438, distance: 43.4
click at [474, 438] on div "You are about to delete the menu and this action can not be undone. To proceed,…" at bounding box center [665, 452] width 468 height 105
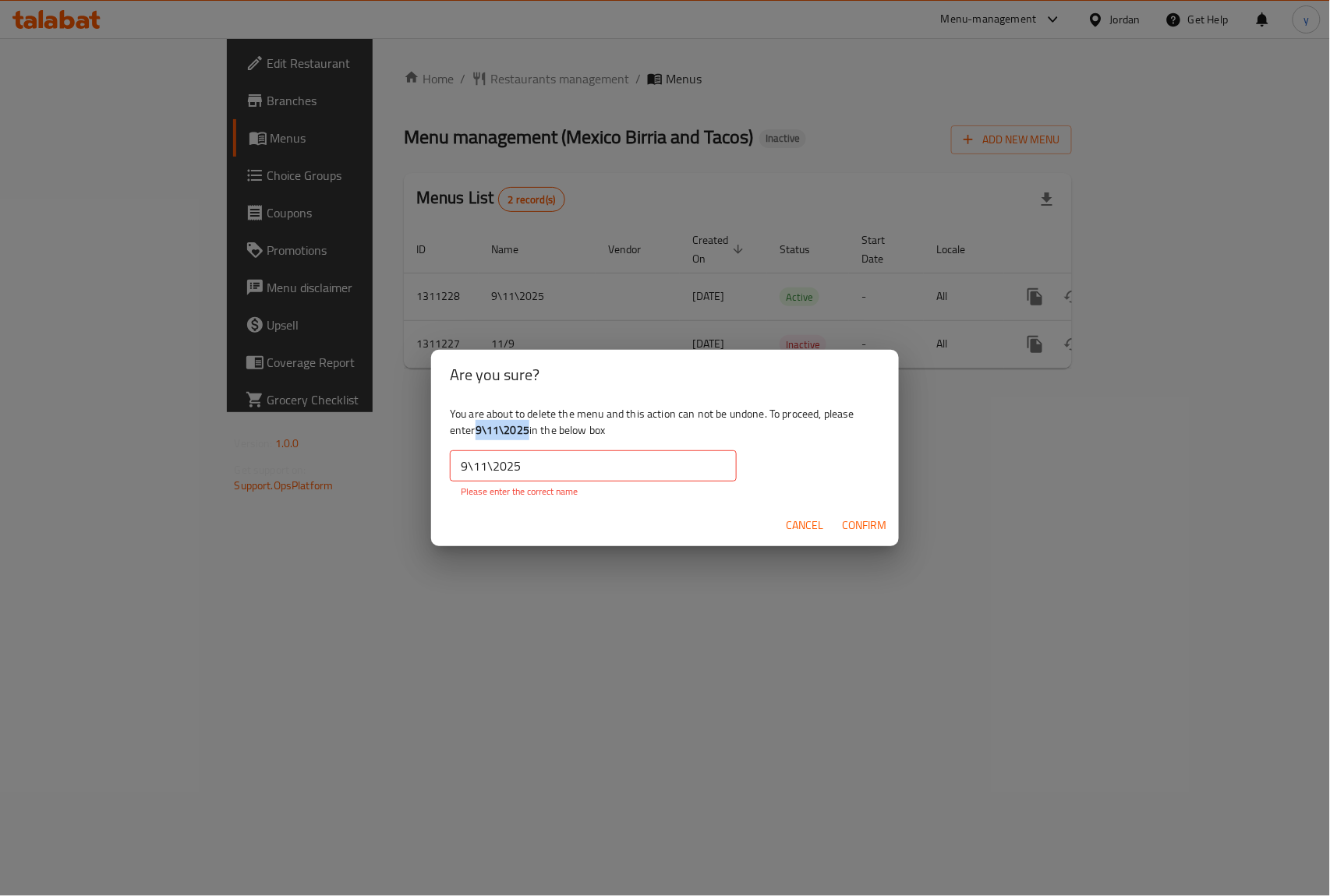
copy div "9\11\2025"
click at [546, 466] on input "9\11\2025" at bounding box center [593, 466] width 287 height 31
paste input "text"
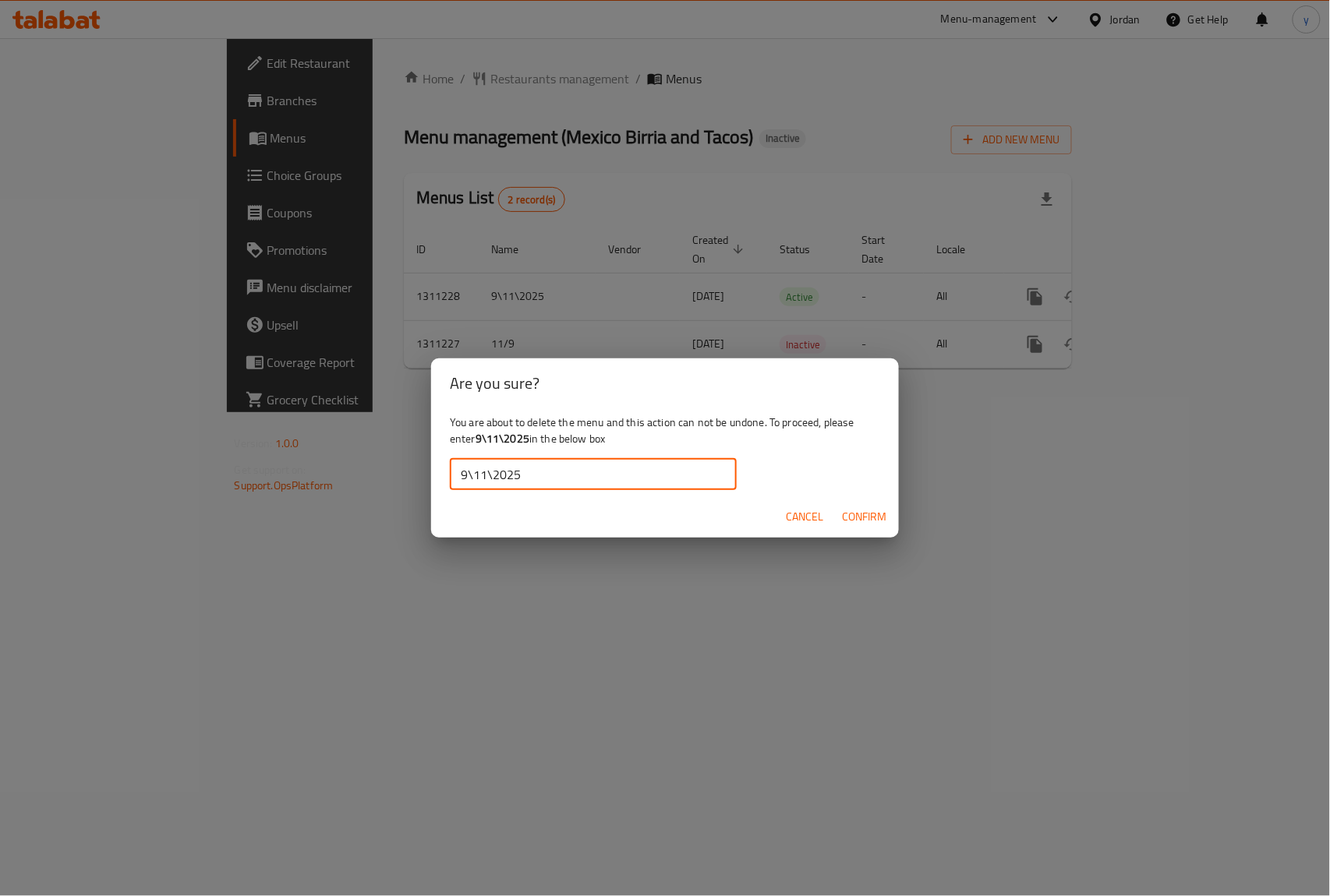
click at [881, 508] on span "Confirm" at bounding box center [864, 517] width 44 height 19
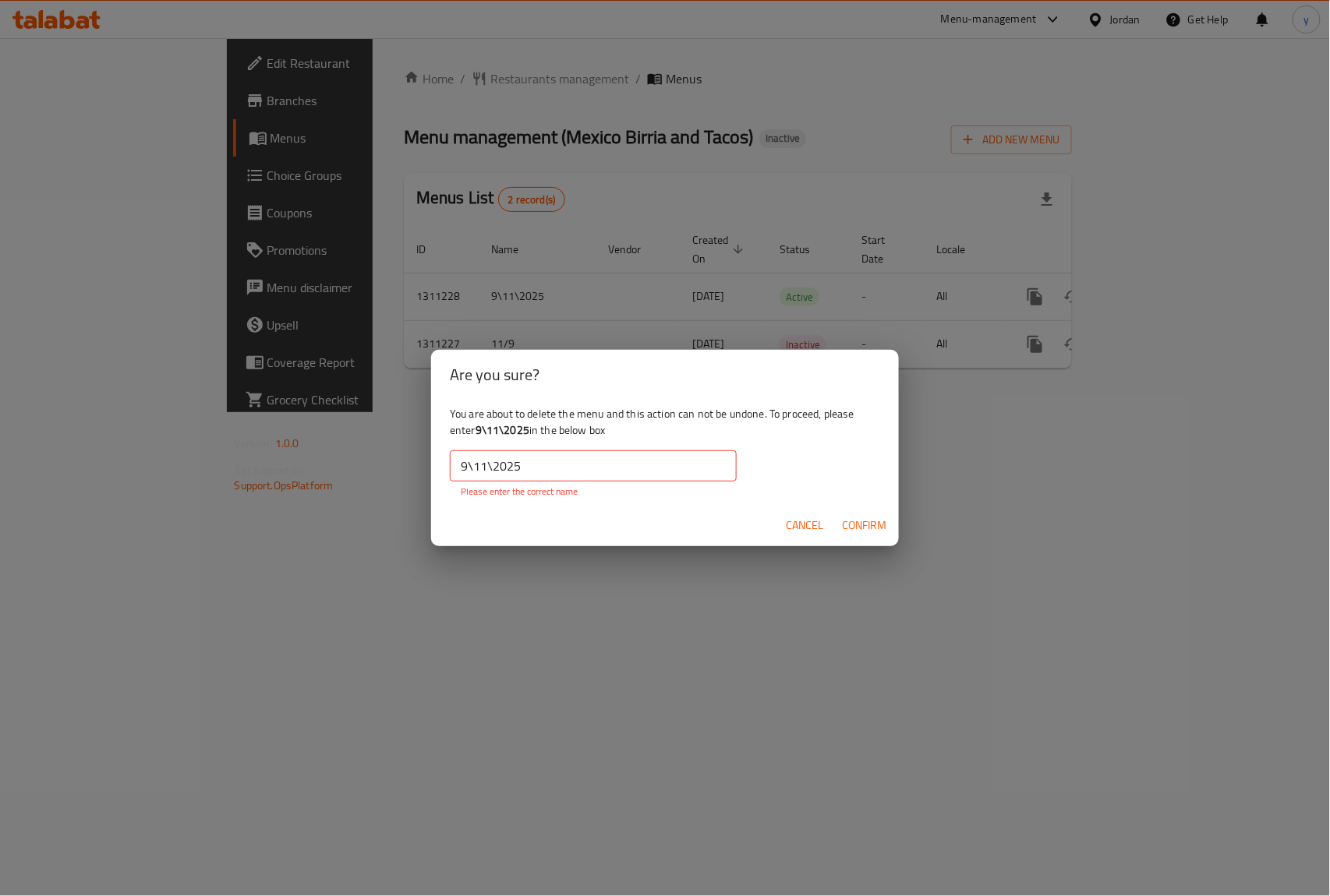
click at [463, 474] on input "9\11\2025" at bounding box center [593, 466] width 287 height 31
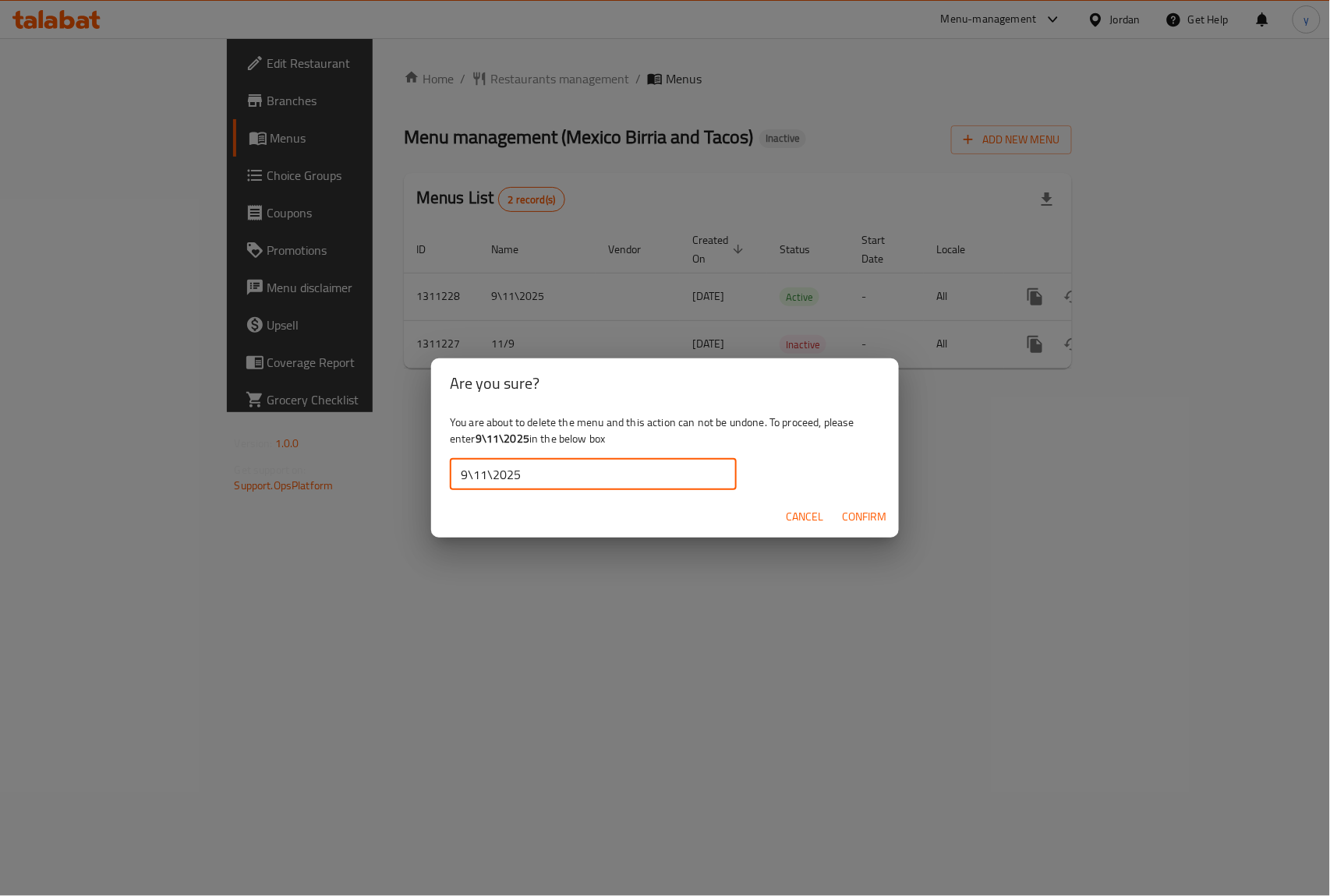
click at [873, 521] on span "Confirm" at bounding box center [864, 517] width 44 height 19
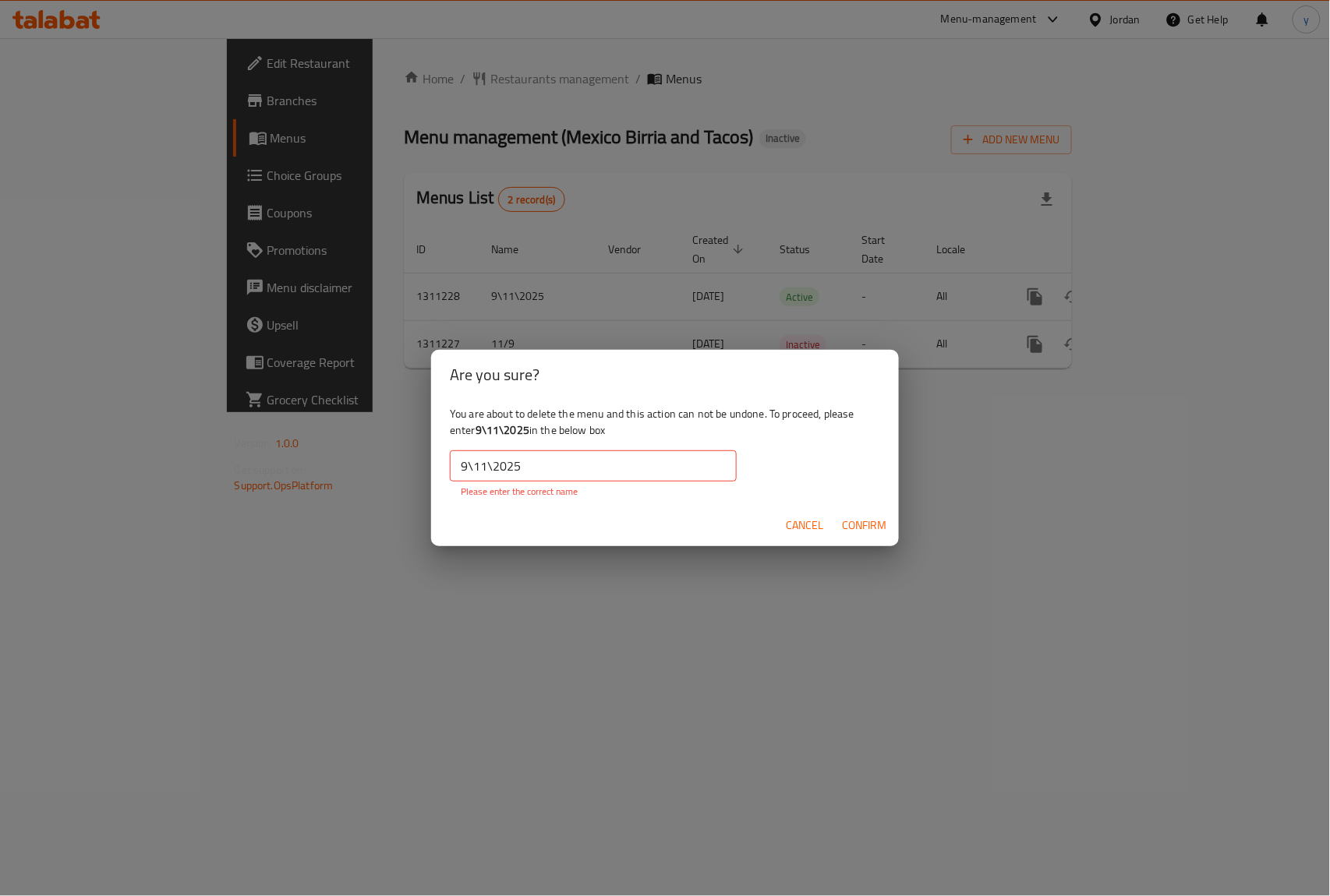
click at [591, 472] on input "9\11\2025" at bounding box center [593, 466] width 287 height 31
click at [456, 475] on input "9\11\2025" at bounding box center [593, 466] width 287 height 31
click at [535, 460] on input "9\11\2025" at bounding box center [593, 466] width 287 height 31
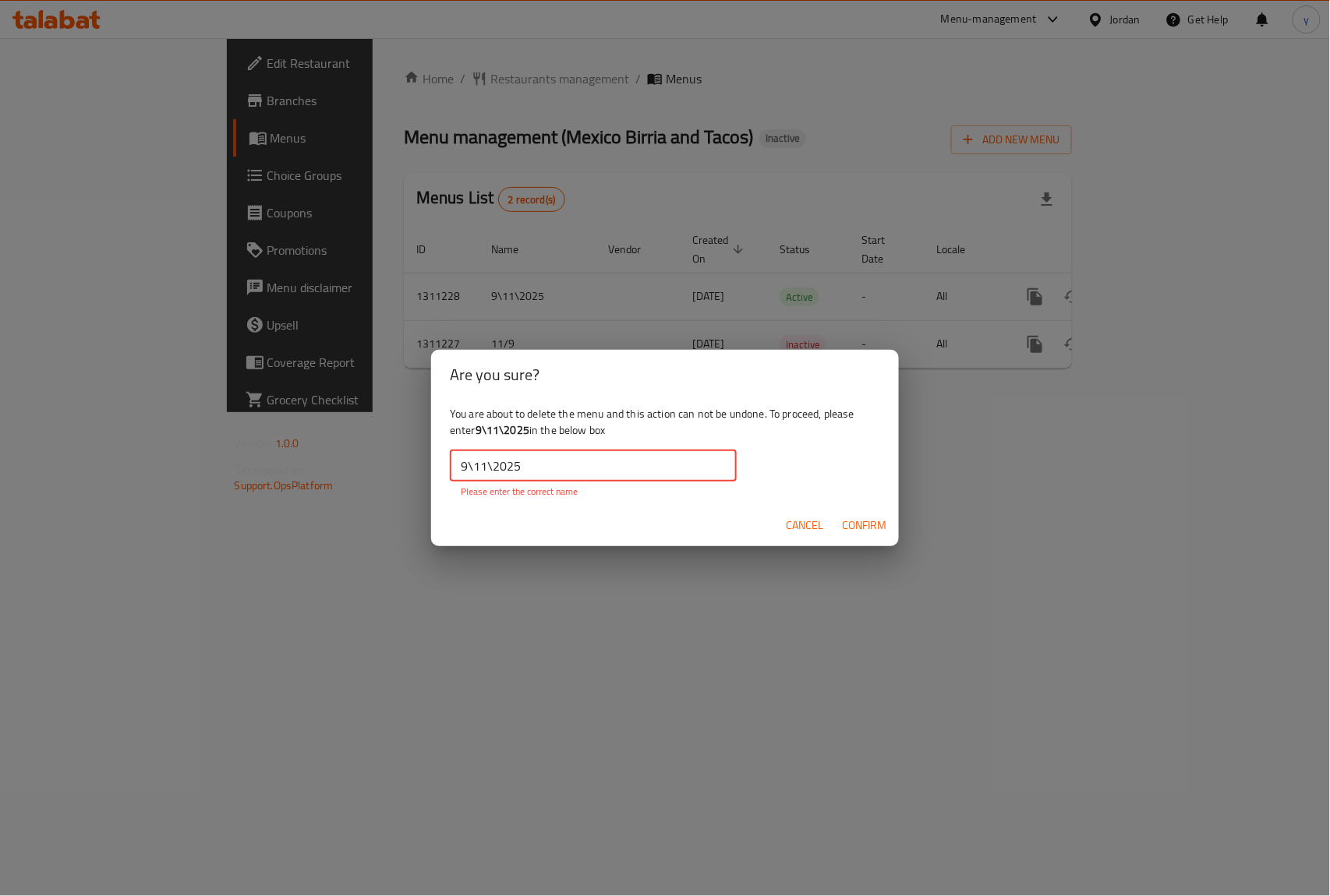
drag, startPoint x: 463, startPoint y: 466, endPoint x: 400, endPoint y: 471, distance: 63.2
click at [400, 471] on div "Are you sure? You are about to delete the menu and this action can not be undon…" at bounding box center [665, 448] width 1330 height 896
click at [551, 465] on input "9\11\2025" at bounding box center [593, 466] width 287 height 31
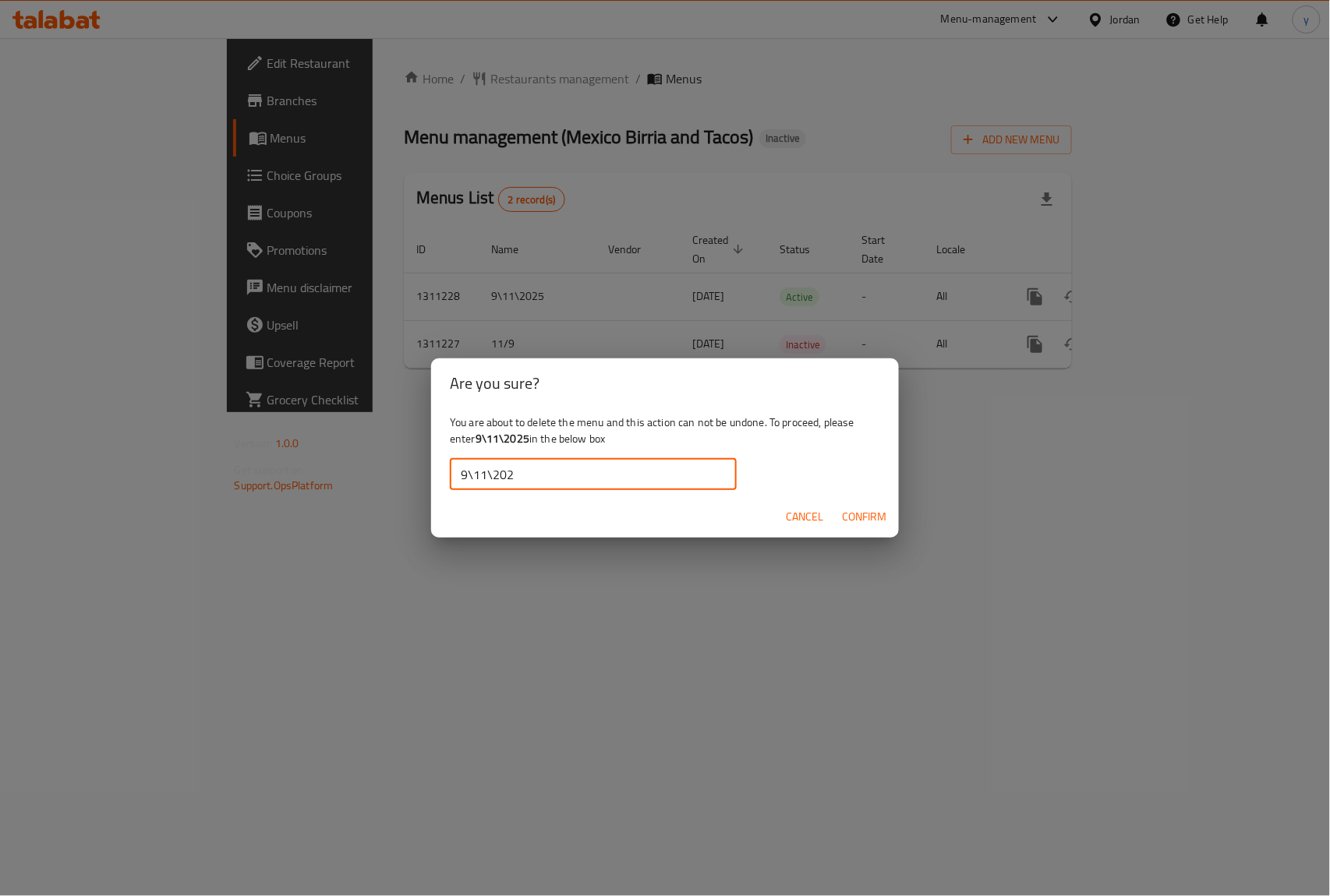
type input "9\11\2025"
click at [833, 514] on div "Cancel Confirm" at bounding box center [665, 516] width 468 height 41
click at [848, 514] on span "Confirm" at bounding box center [864, 517] width 44 height 19
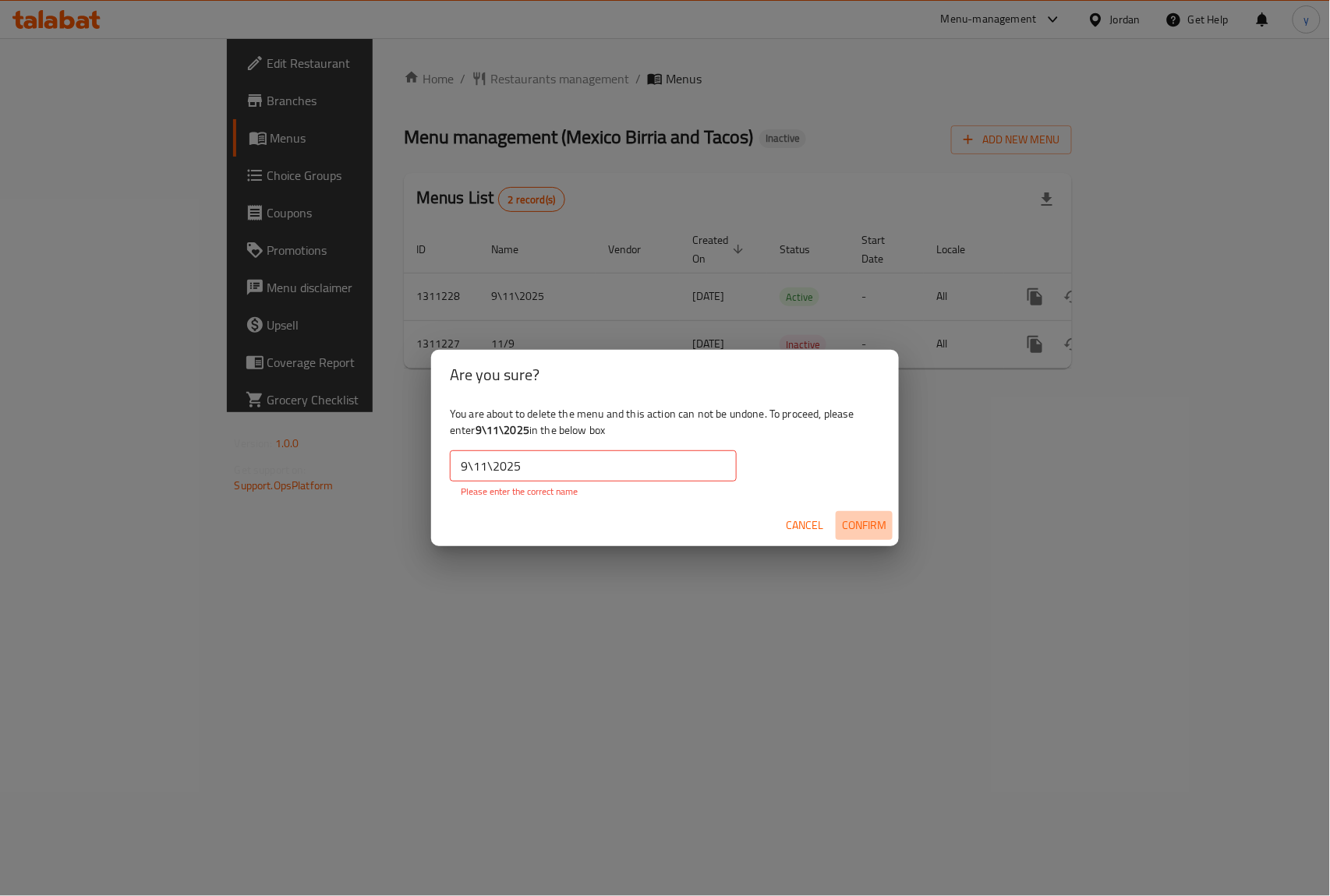
click at [848, 516] on span "Confirm" at bounding box center [864, 525] width 44 height 19
click at [409, 627] on div "Are you sure? You are about to delete the menu and this action can not be undon…" at bounding box center [665, 448] width 1330 height 896
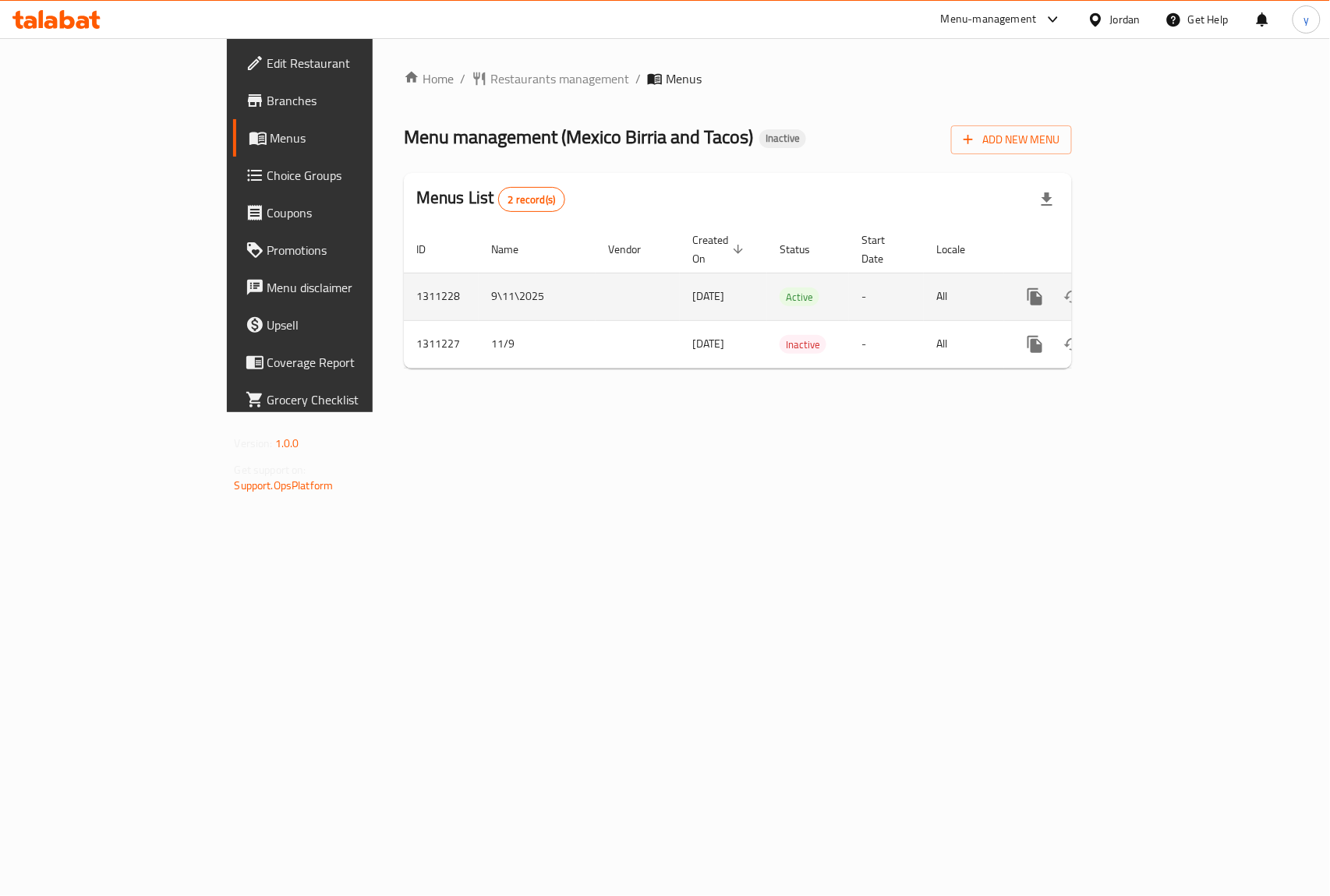
click at [479, 284] on td "9\11\2025" at bounding box center [537, 297] width 117 height 48
copy td "9\11\2025"
click at [1120, 288] on icon "enhanced table" at bounding box center [1110, 297] width 19 height 19
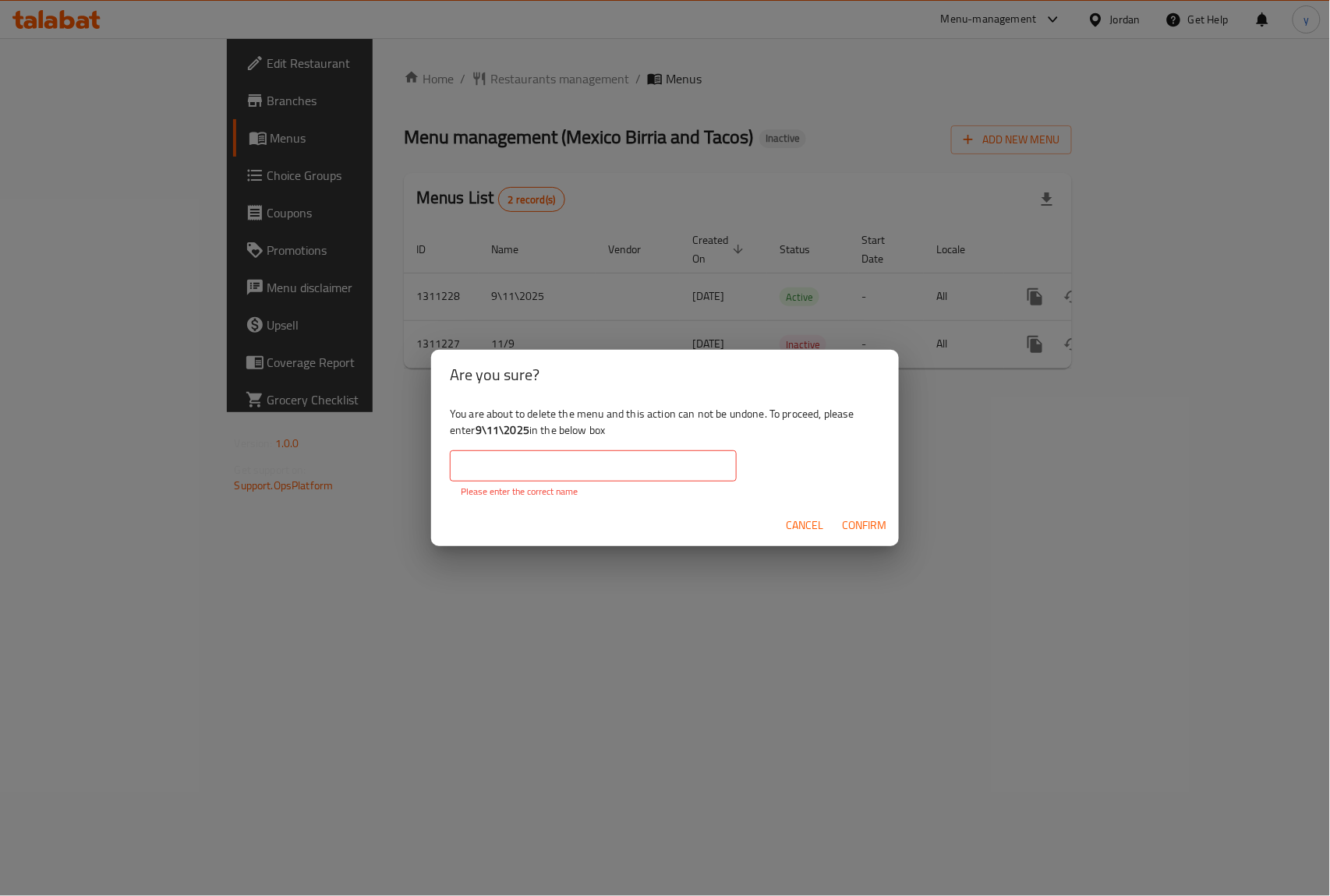
click at [621, 457] on input "text" at bounding box center [593, 466] width 287 height 31
paste input "9\11\2025"
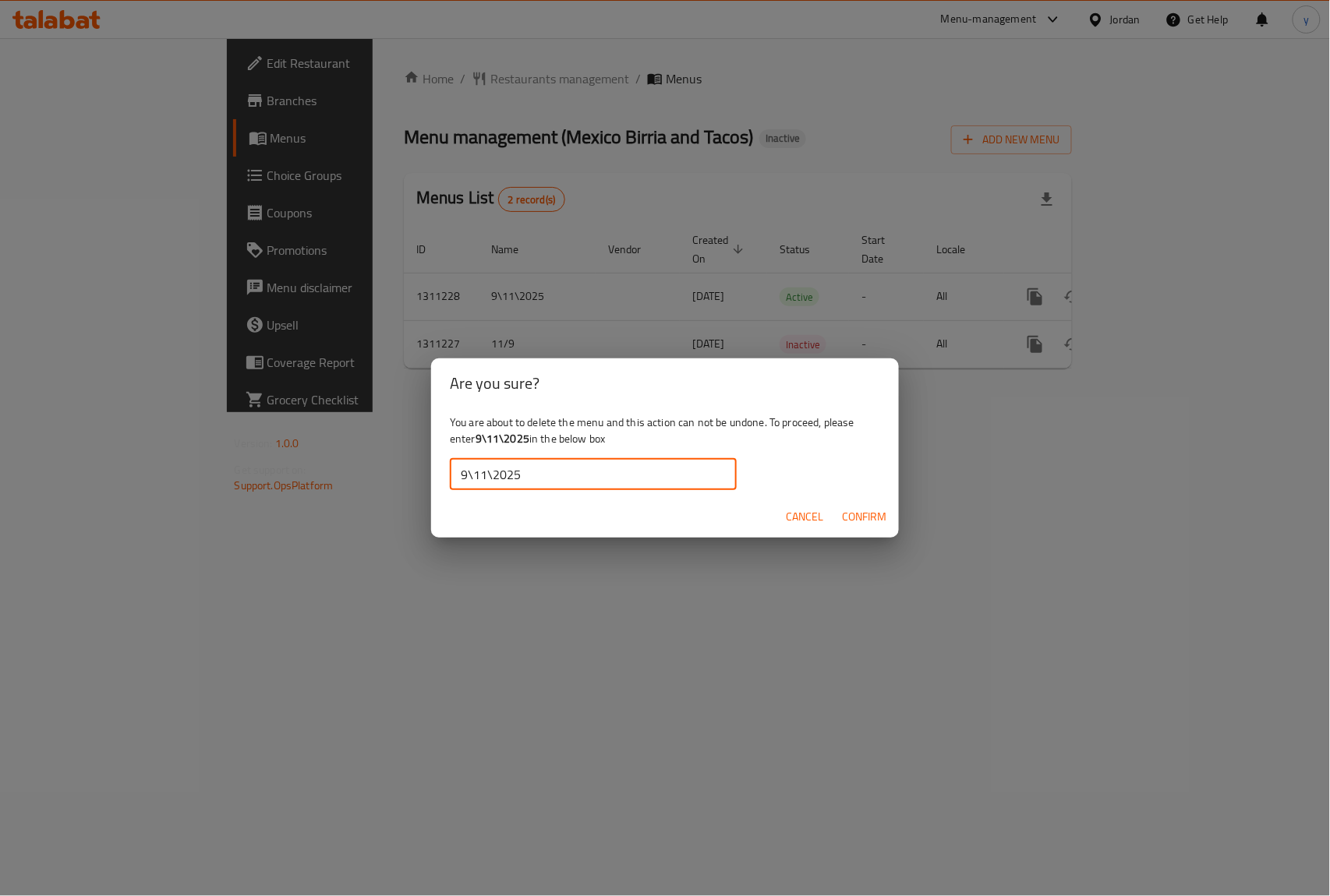
type input "9\11\2025"
click at [868, 516] on span "Confirm" at bounding box center [864, 517] width 44 height 19
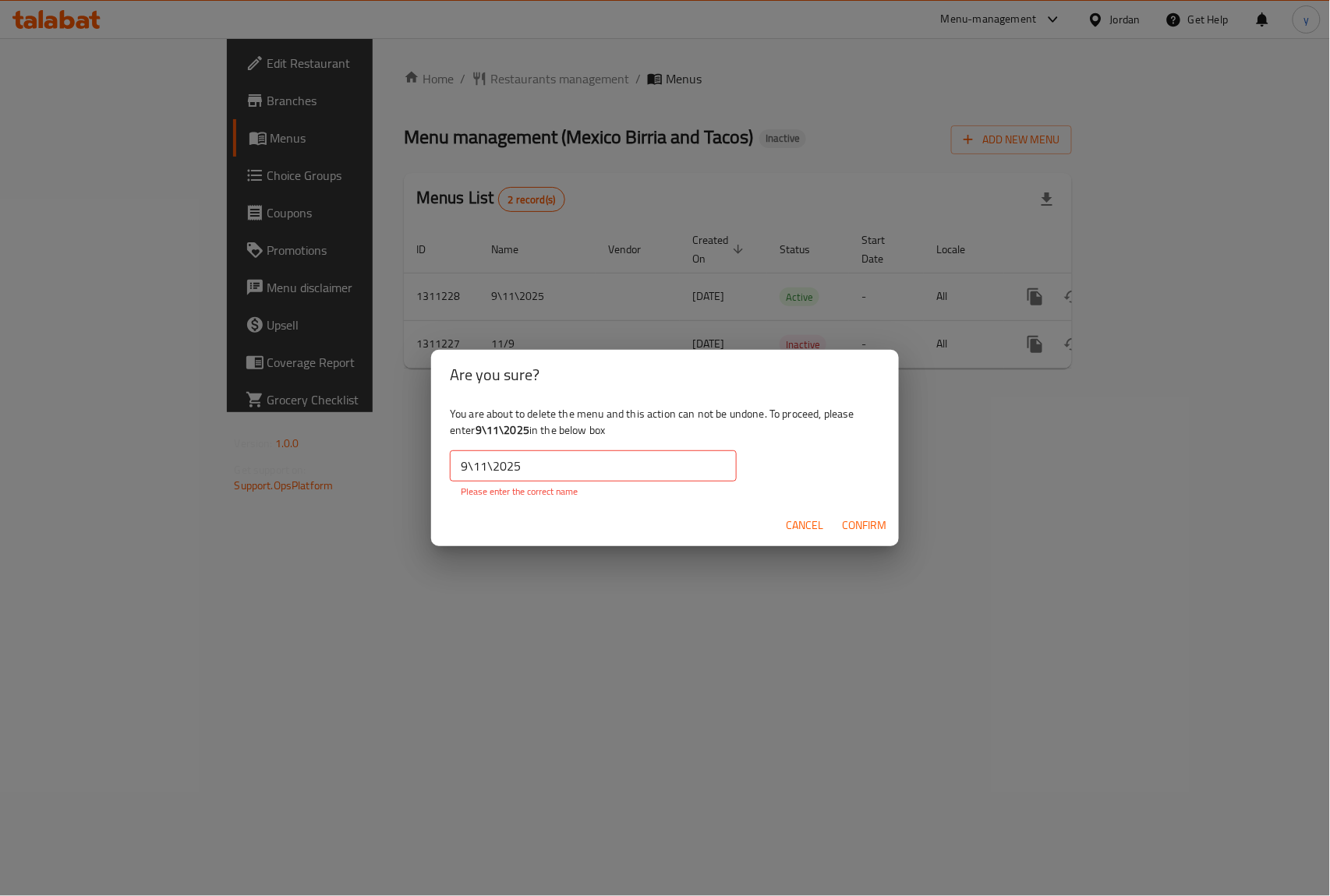
click at [868, 516] on span "Confirm" at bounding box center [864, 525] width 44 height 19
click at [1060, 407] on div "Are you sure? You are about to delete the menu and this action can not be undon…" at bounding box center [665, 448] width 1330 height 896
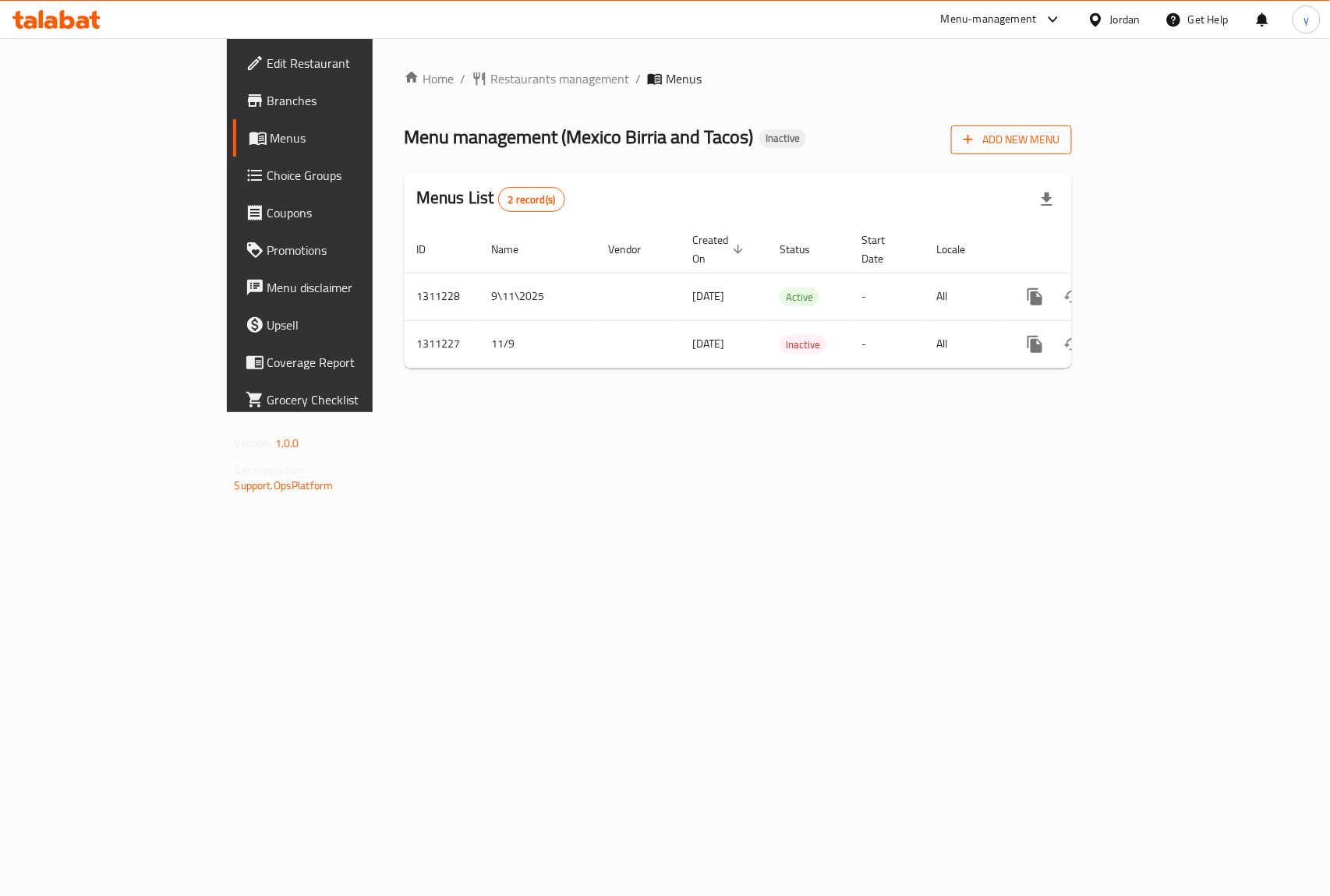
click at [1072, 126] on button "Add New Menu" at bounding box center [1012, 140] width 121 height 29
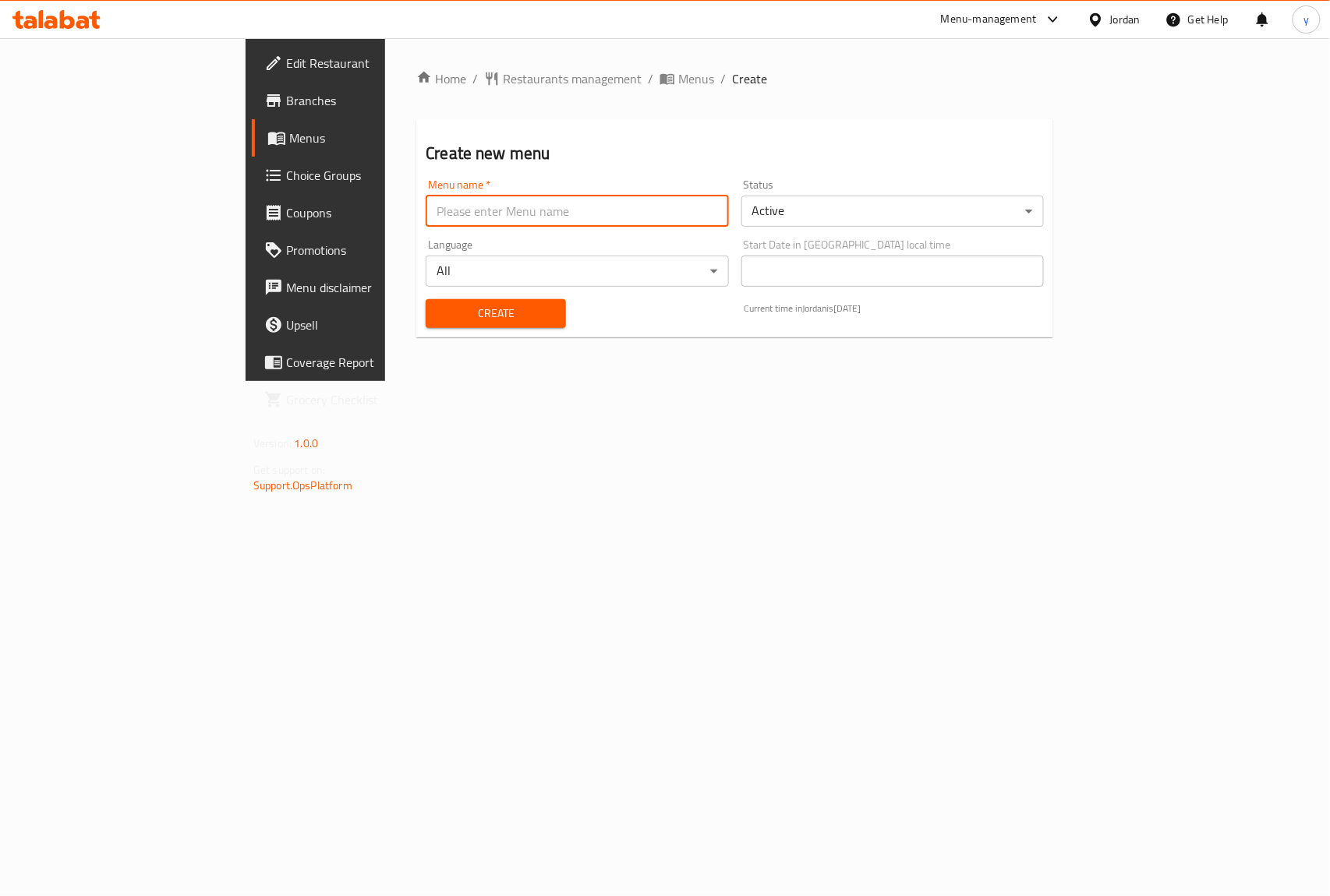
click at [426, 198] on input "text" at bounding box center [576, 211] width 302 height 31
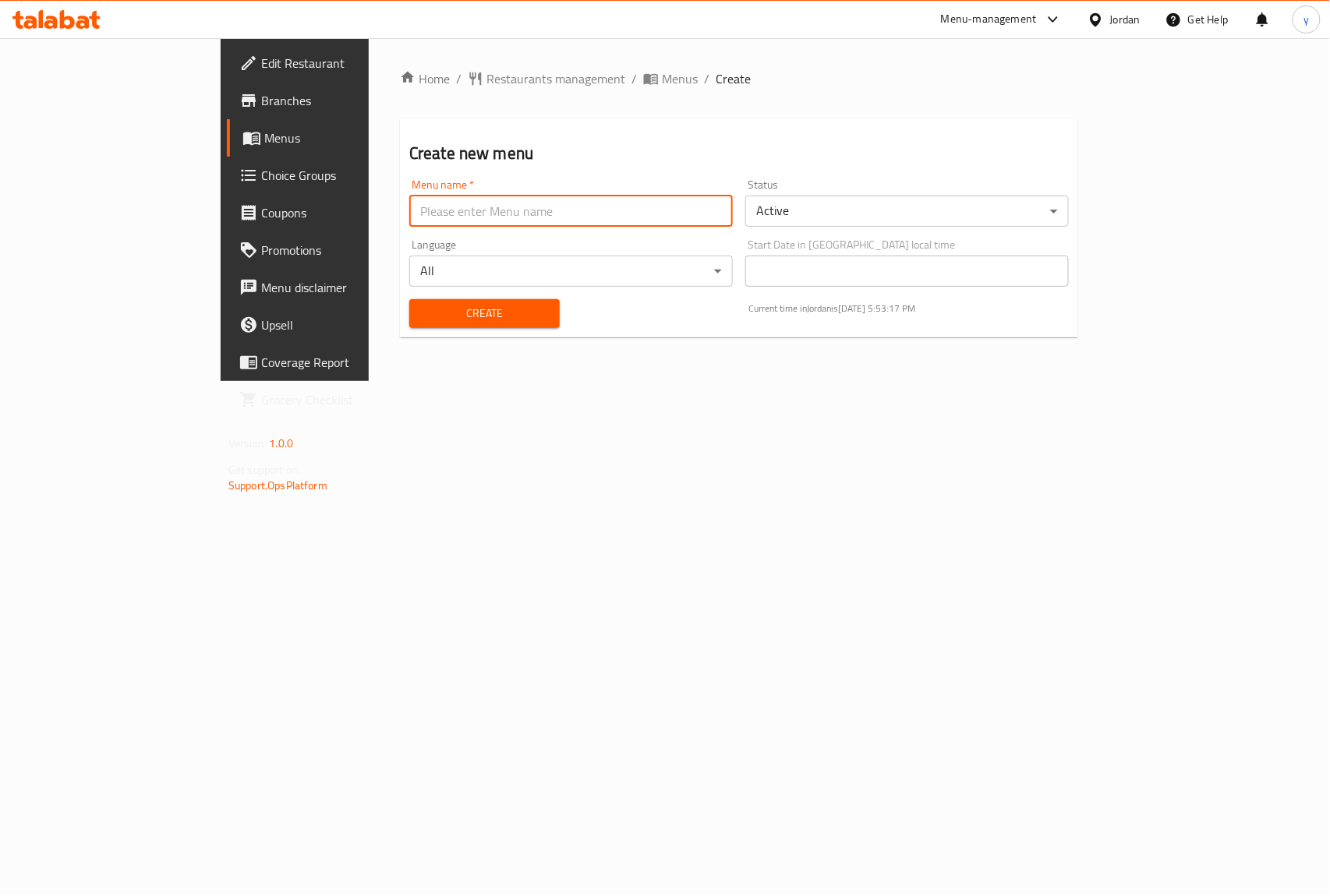
click at [409, 222] on input "text" at bounding box center [571, 211] width 323 height 31
type input "ى"
type input "new menu"
click at [460, 304] on span "Create" at bounding box center [484, 313] width 126 height 19
click at [662, 84] on span "Menus" at bounding box center [680, 78] width 35 height 19
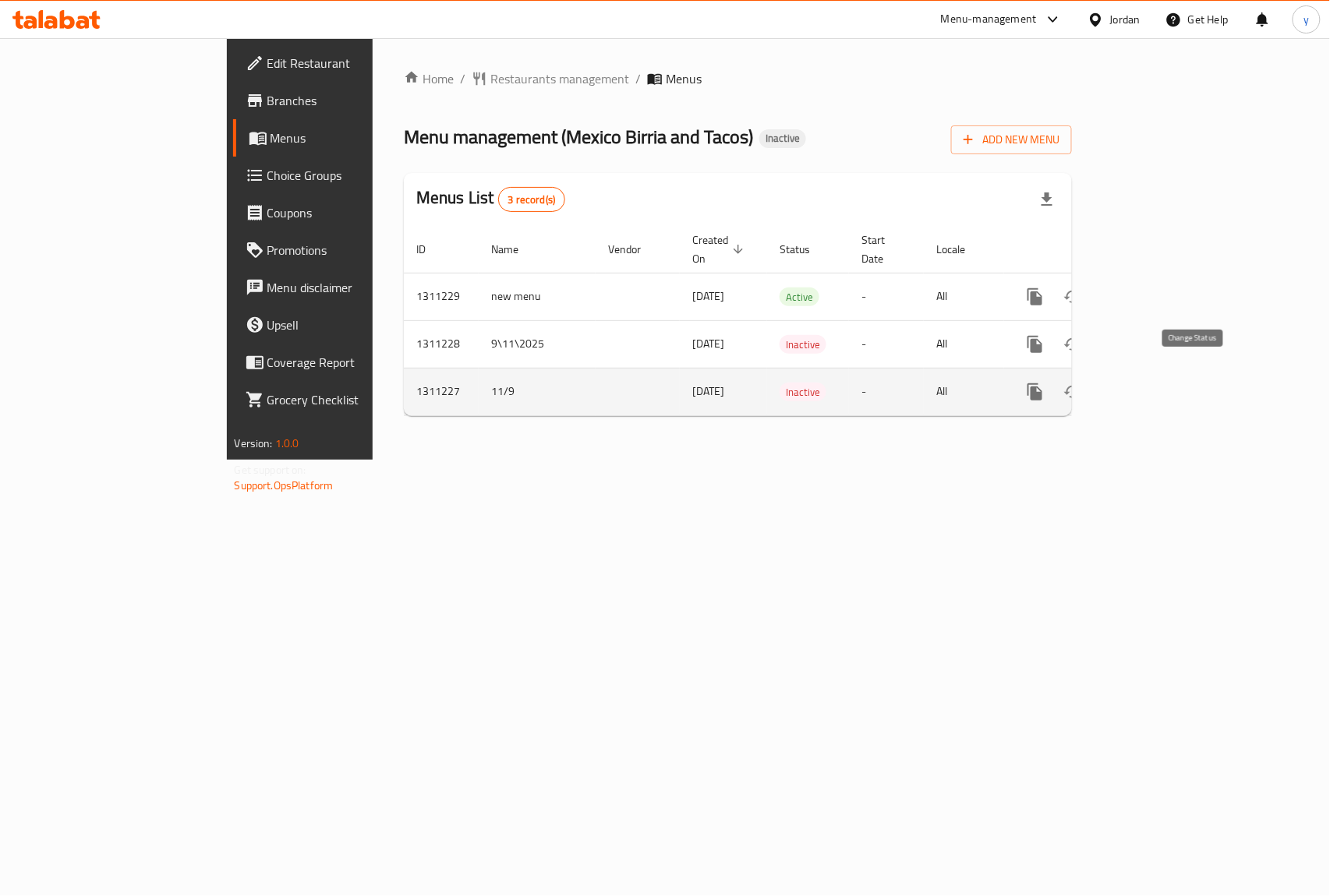
click at [1083, 383] on icon "enhanced table" at bounding box center [1072, 392] width 19 height 19
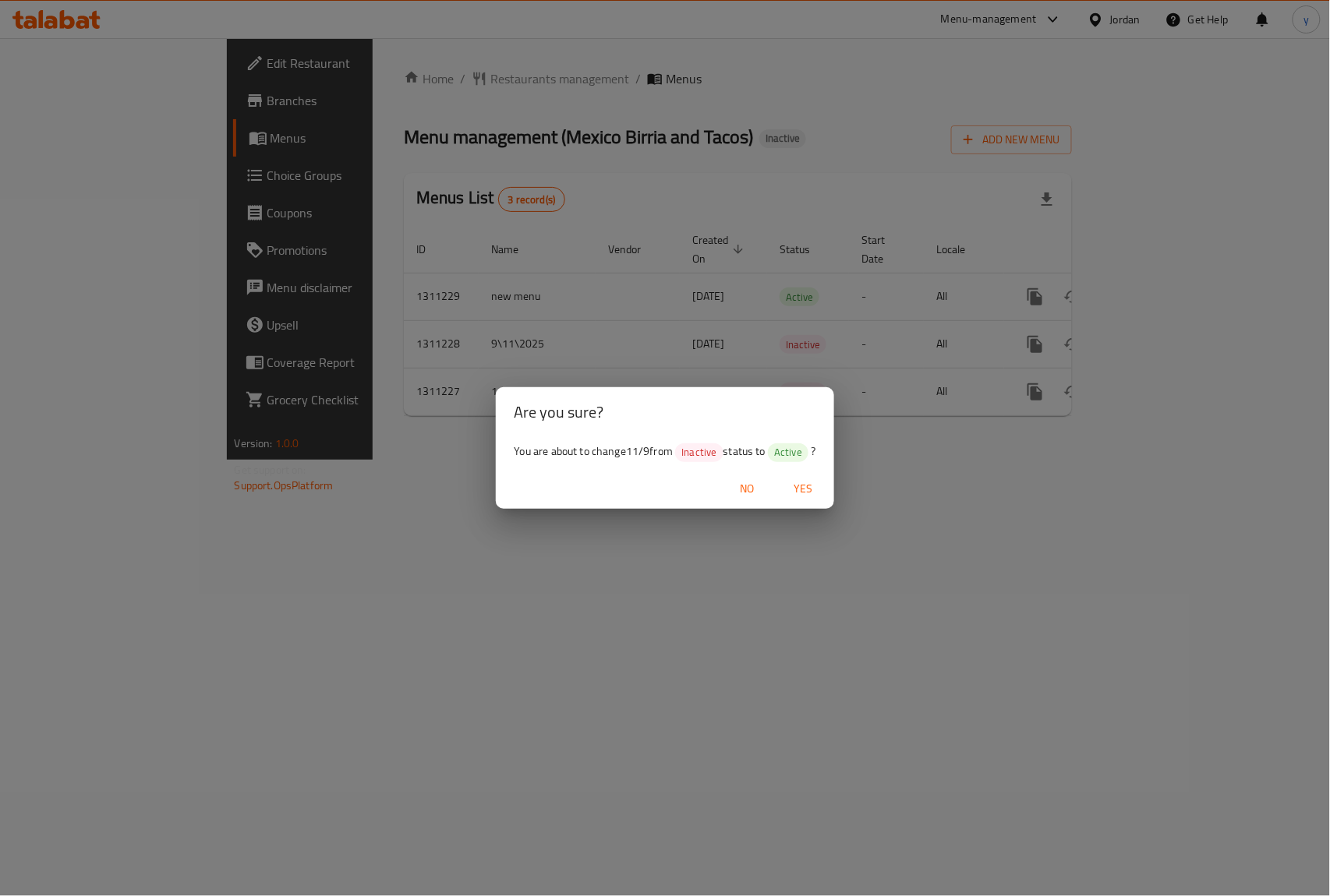
click at [819, 482] on span "Yes" at bounding box center [803, 489] width 37 height 19
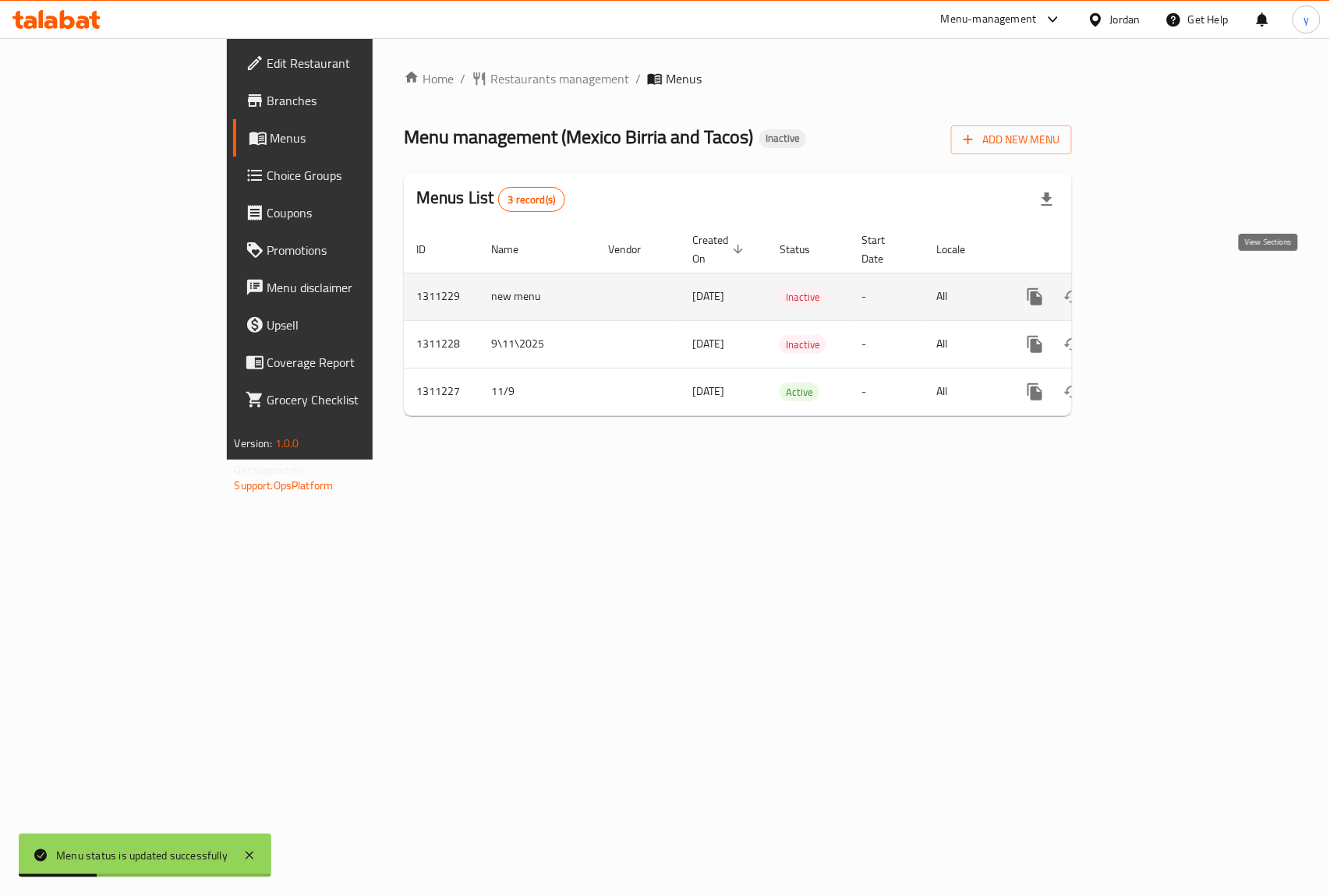
click at [1157, 288] on icon "enhanced table" at bounding box center [1147, 297] width 19 height 19
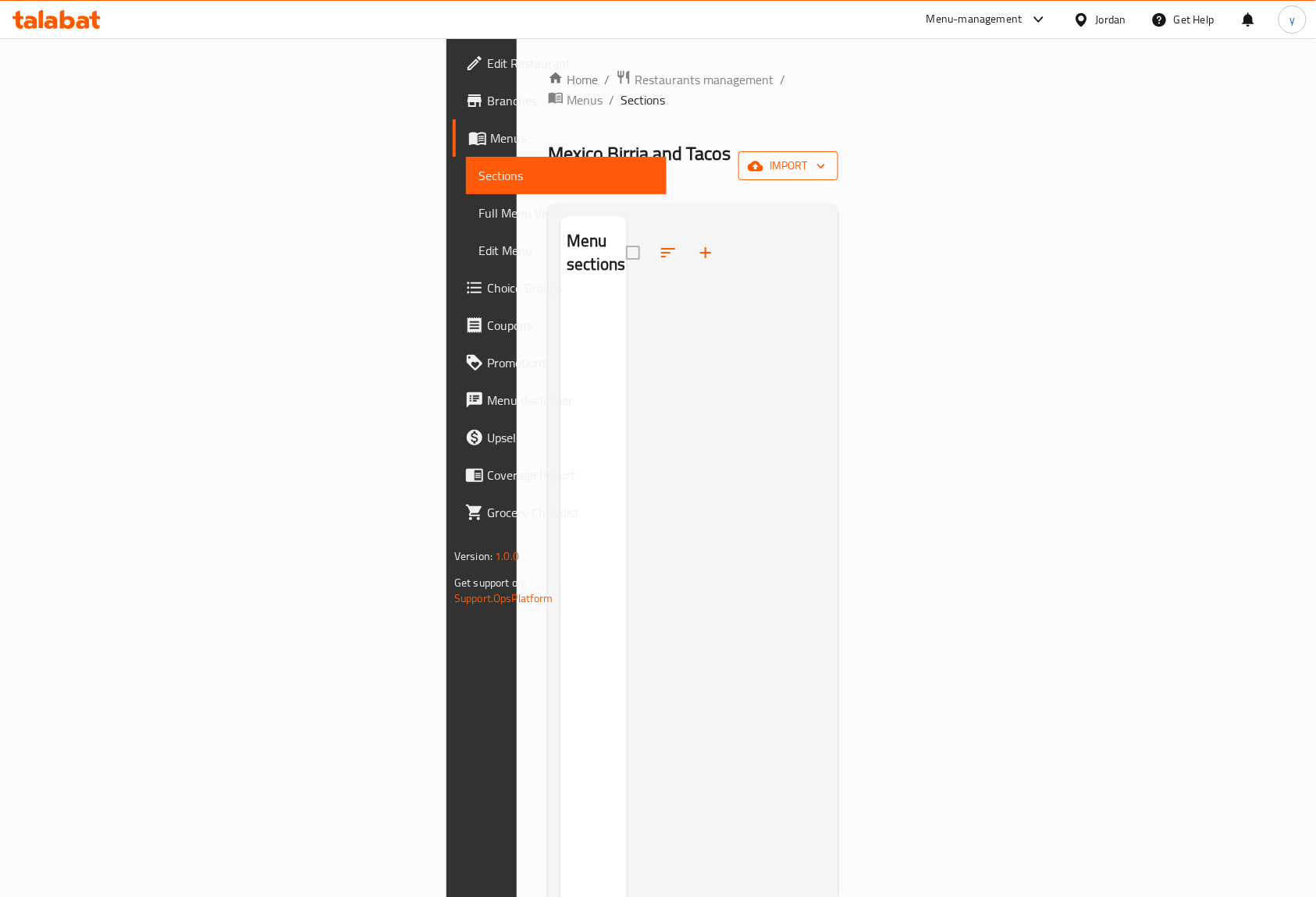
click at [825, 156] on span "import" at bounding box center [788, 165] width 75 height 19
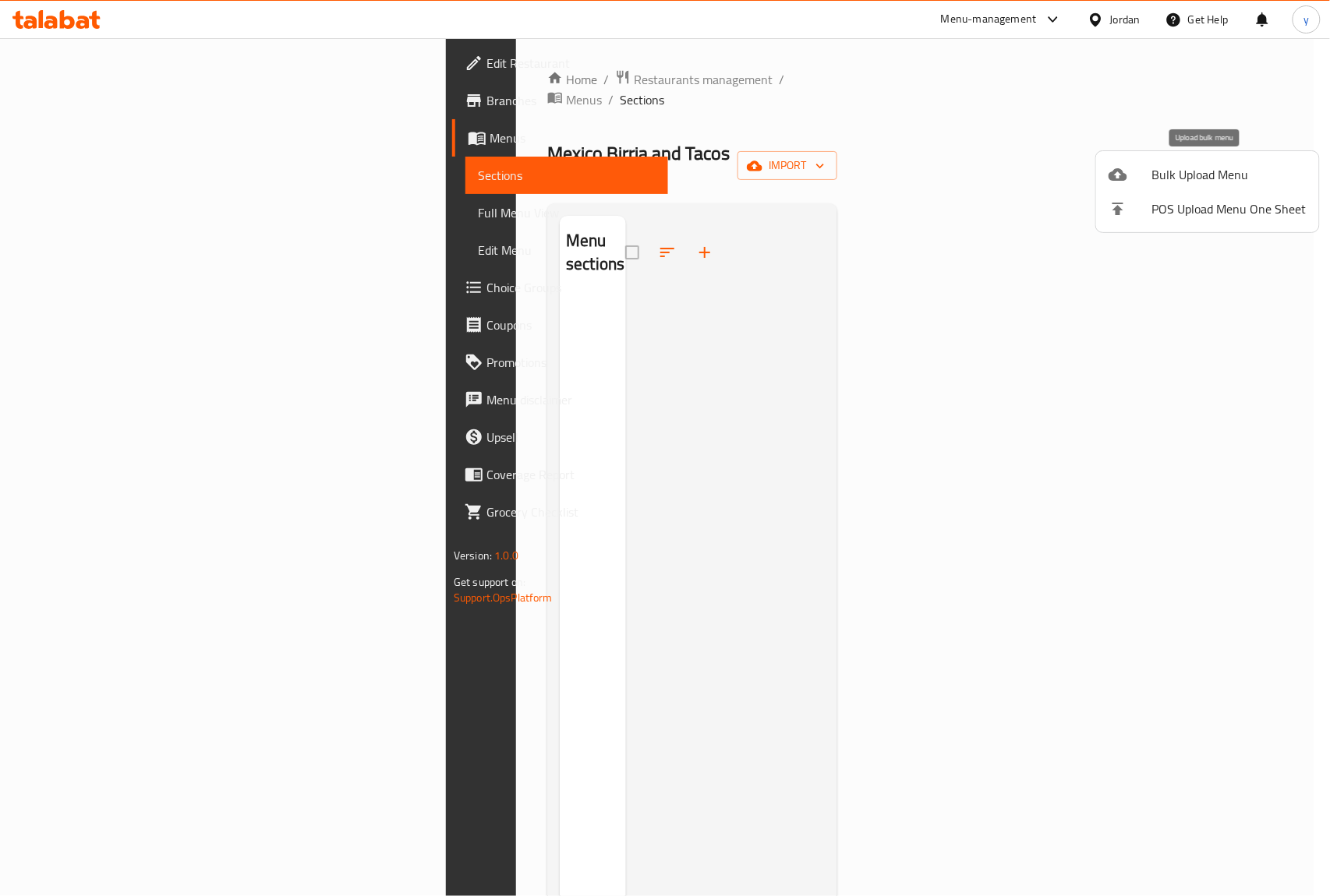
click at [1170, 173] on span "Bulk Upload Menu" at bounding box center [1230, 174] width 155 height 19
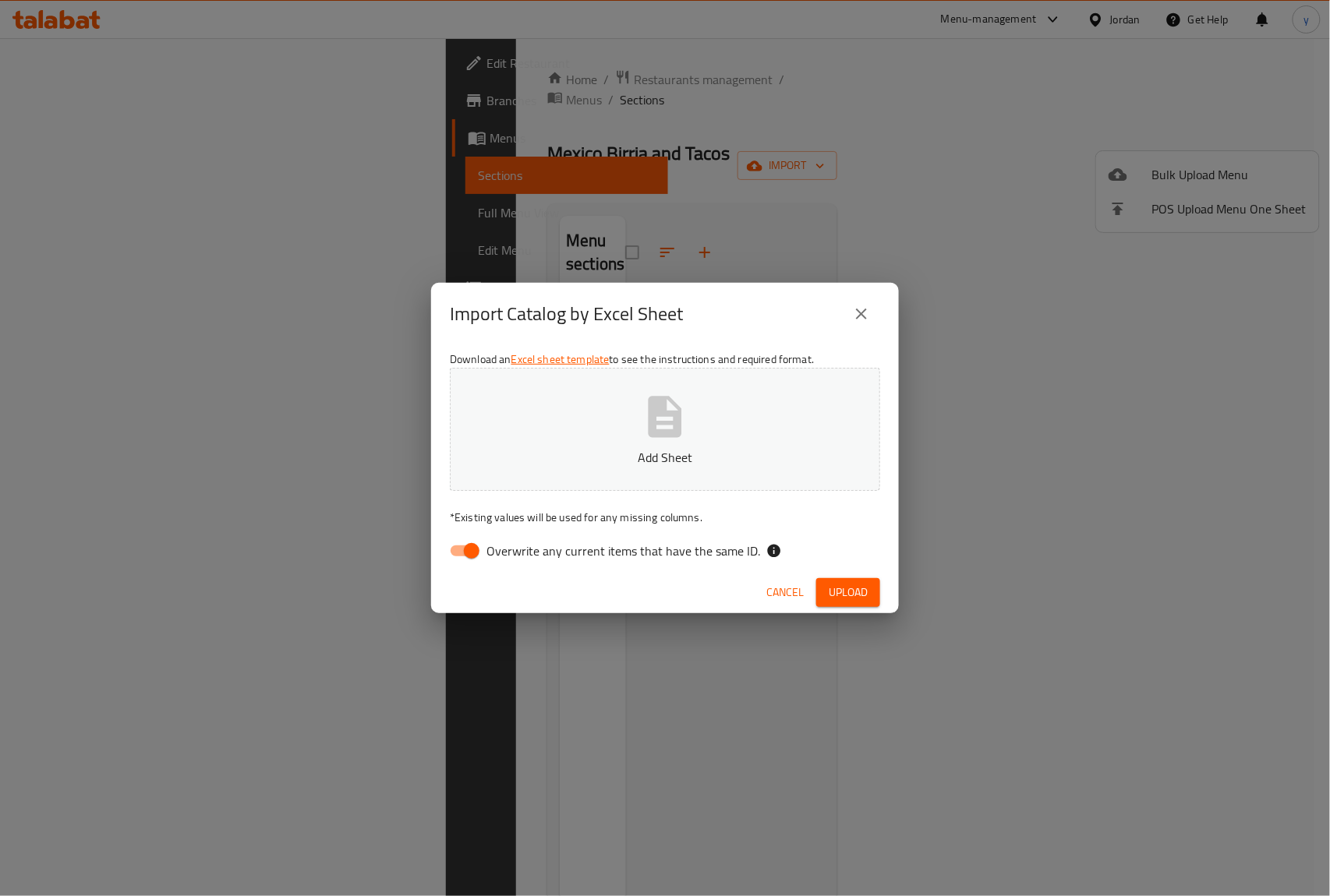
click at [475, 542] on input "Overwrite any current items that have the same ID." at bounding box center [472, 550] width 89 height 30
checkbox input "false"
click at [602, 442] on button "Add Sheet" at bounding box center [665, 429] width 430 height 123
click at [846, 592] on span "Upload" at bounding box center [848, 593] width 39 height 19
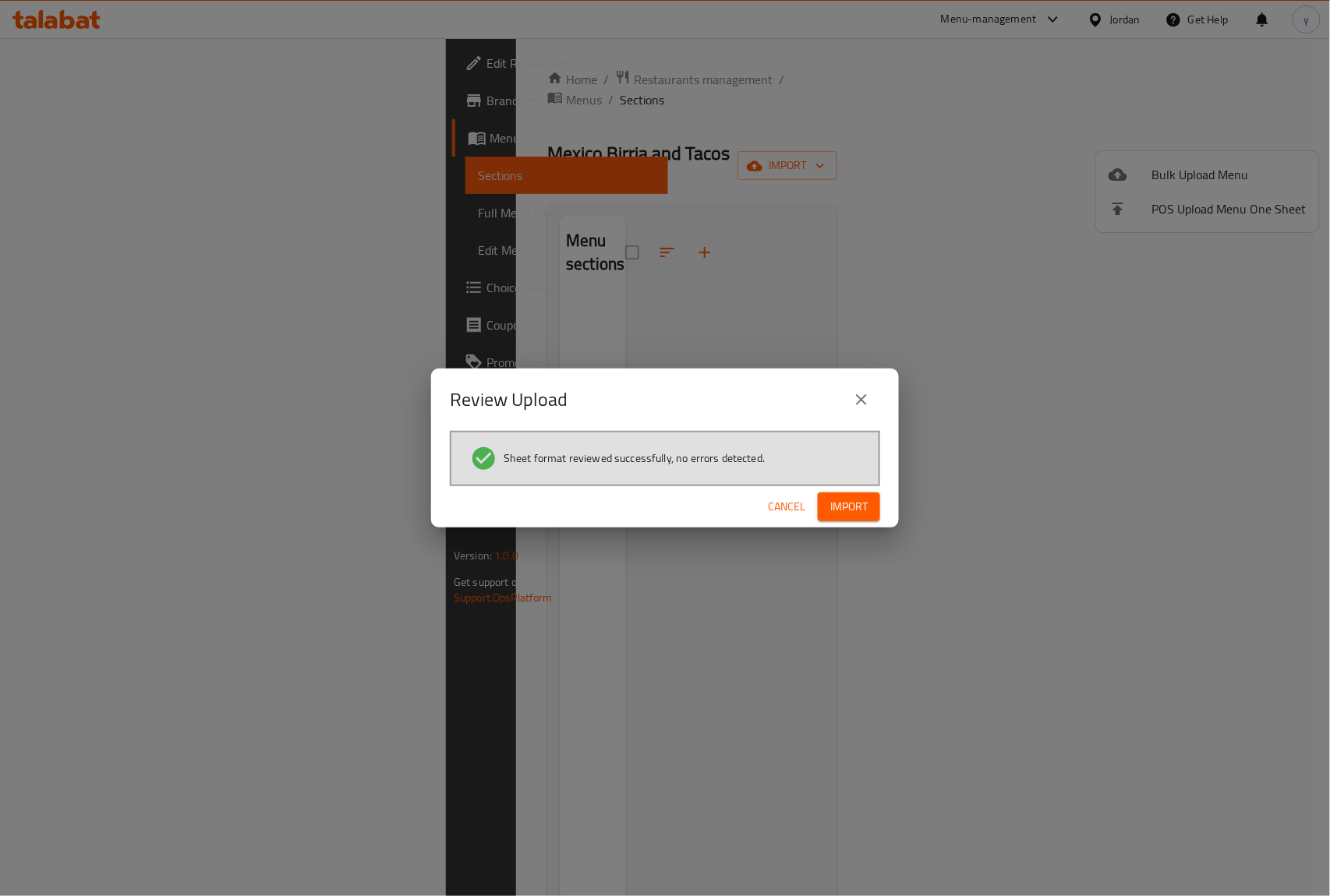
click at [862, 507] on span "Import" at bounding box center [849, 507] width 37 height 19
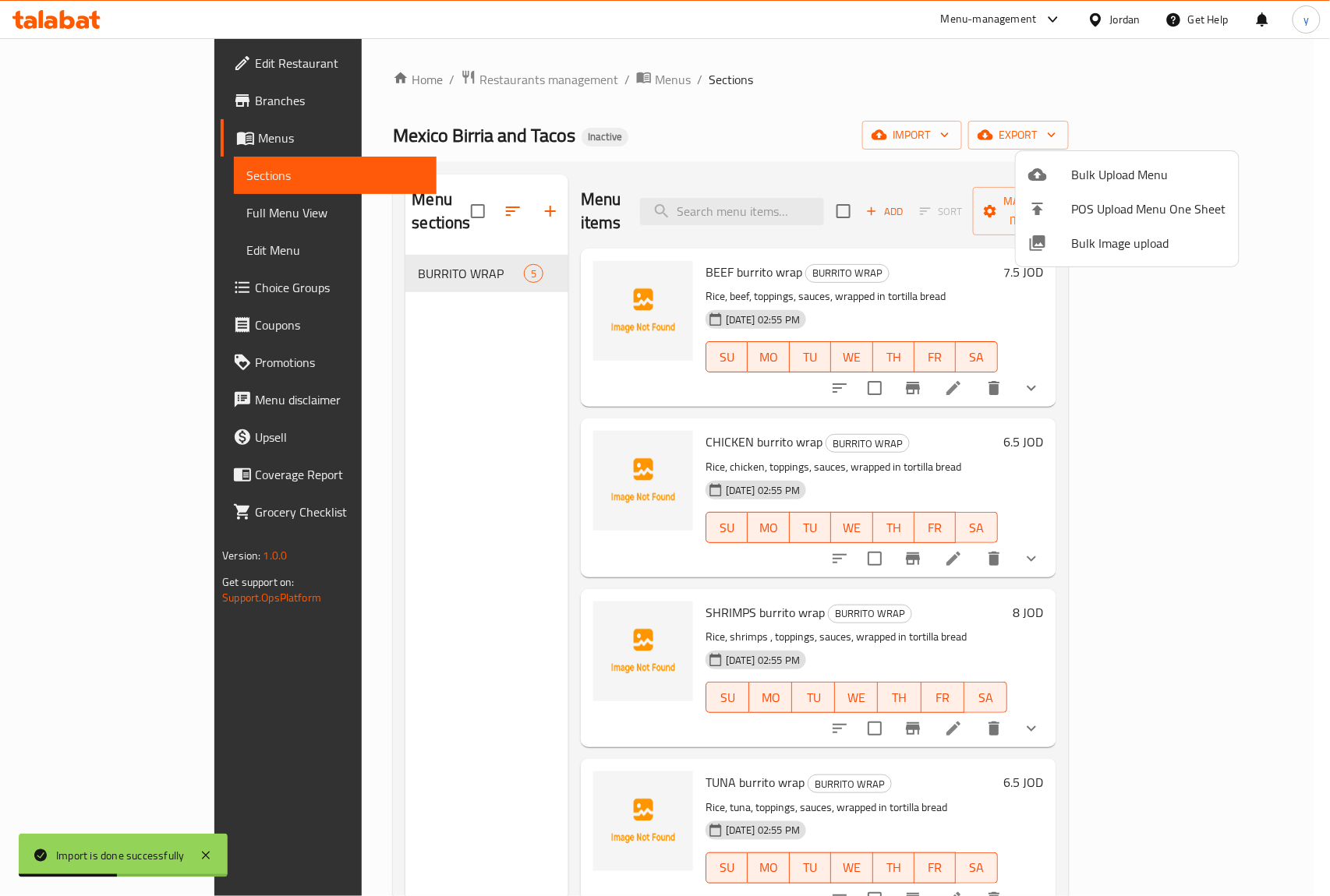
click at [81, 209] on div at bounding box center [665, 448] width 1330 height 896
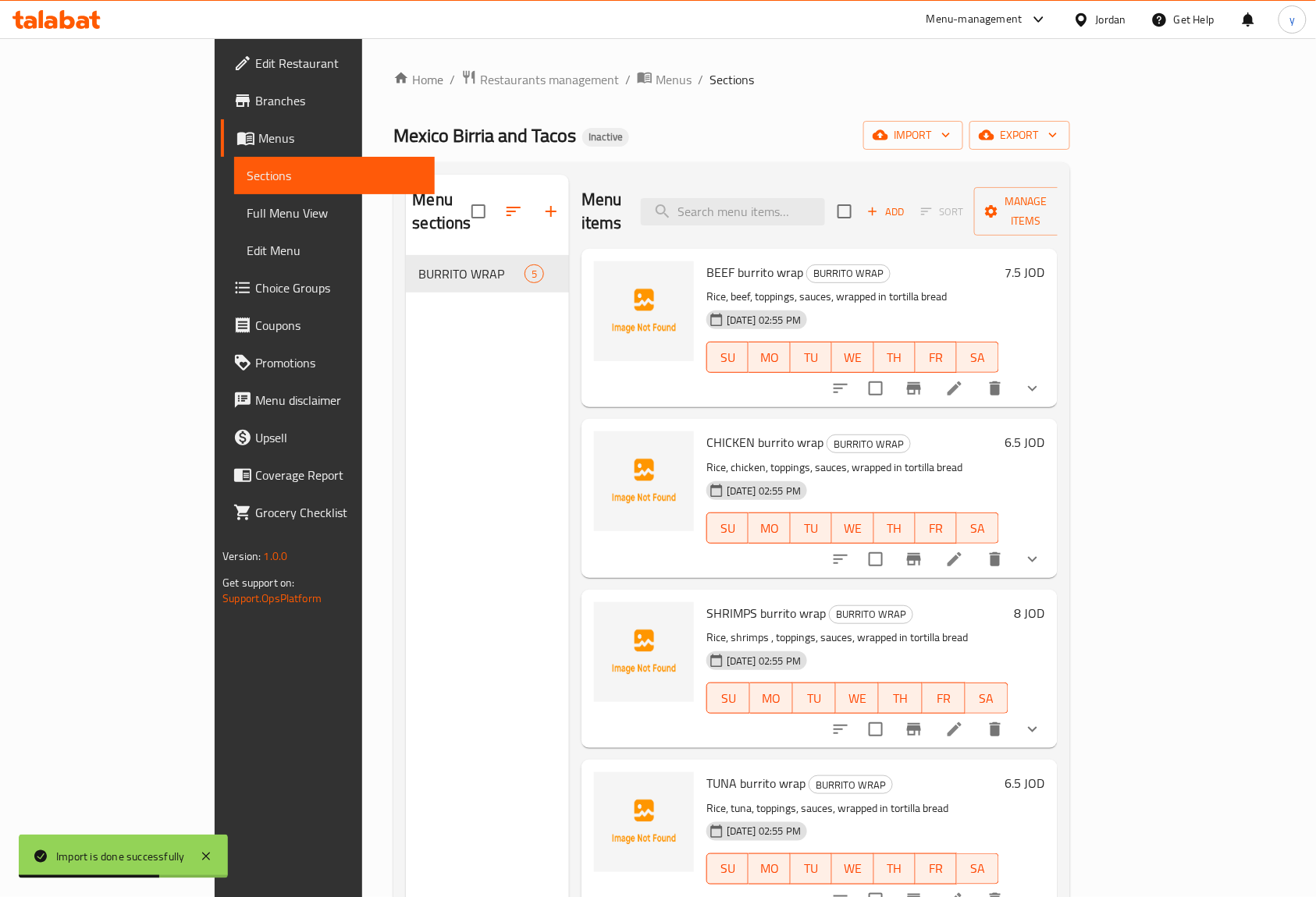
click at [247, 215] on span "Full Menu View" at bounding box center [335, 212] width 176 height 19
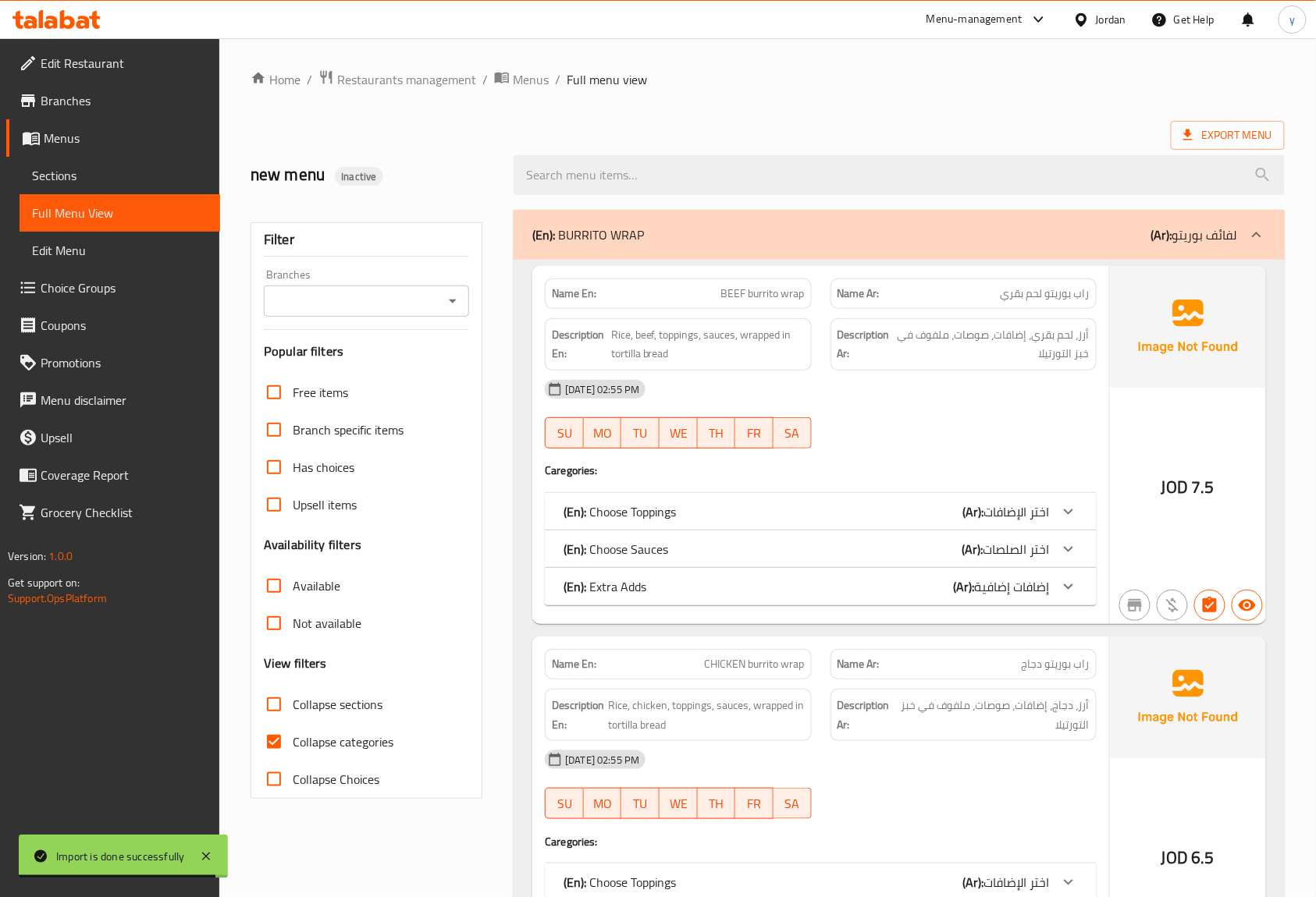
click at [282, 741] on input "Collapse categories" at bounding box center [274, 742] width 37 height 37
checkbox input "false"
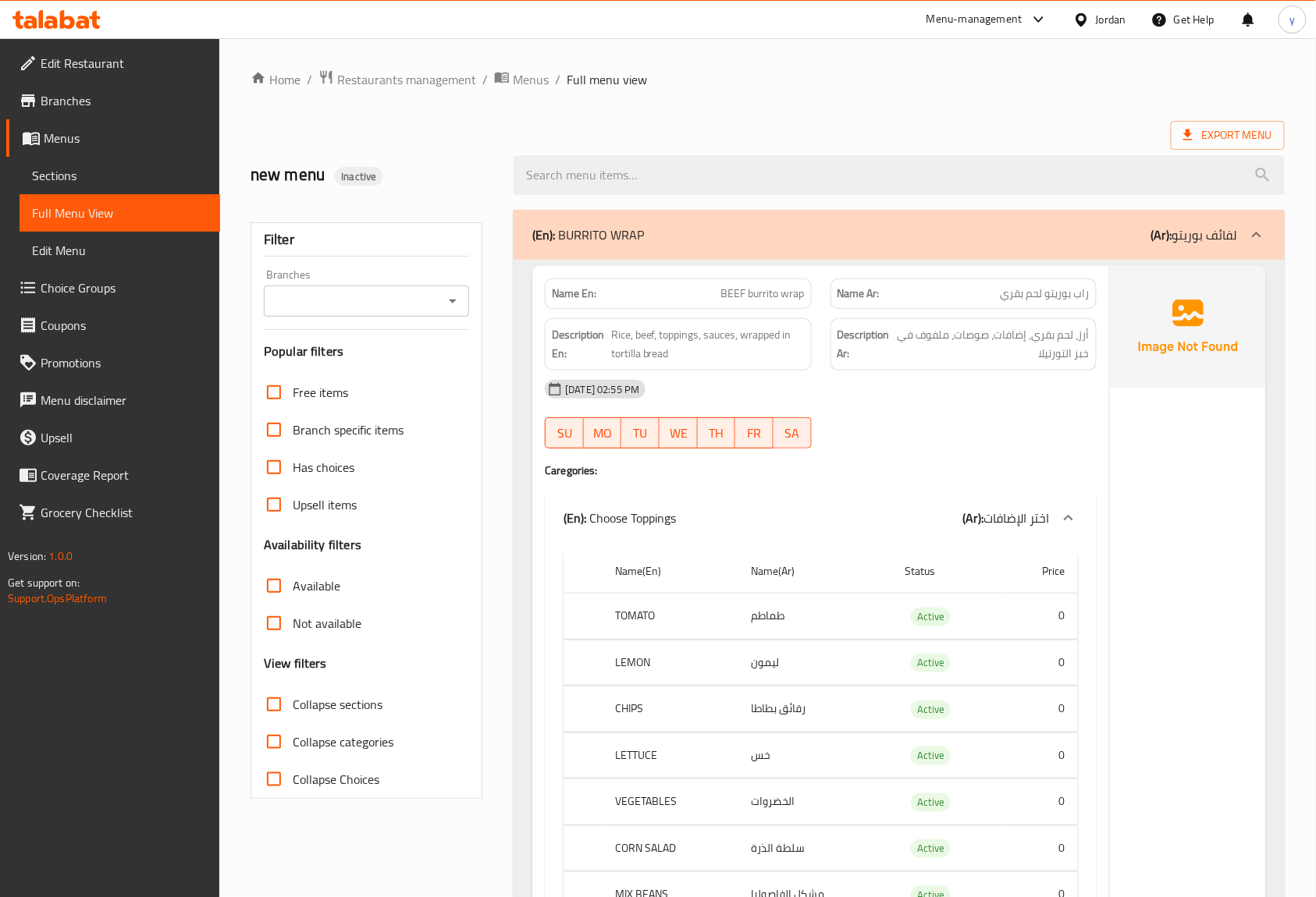
drag, startPoint x: 857, startPoint y: 440, endPoint x: 857, endPoint y: 432, distance: 8.0
click at [857, 432] on div "[DATE] 02:55 PM SU MO TU WE TH FR SA" at bounding box center [821, 414] width 570 height 87
click at [1213, 134] on span "Export Menu" at bounding box center [1227, 136] width 89 height 19
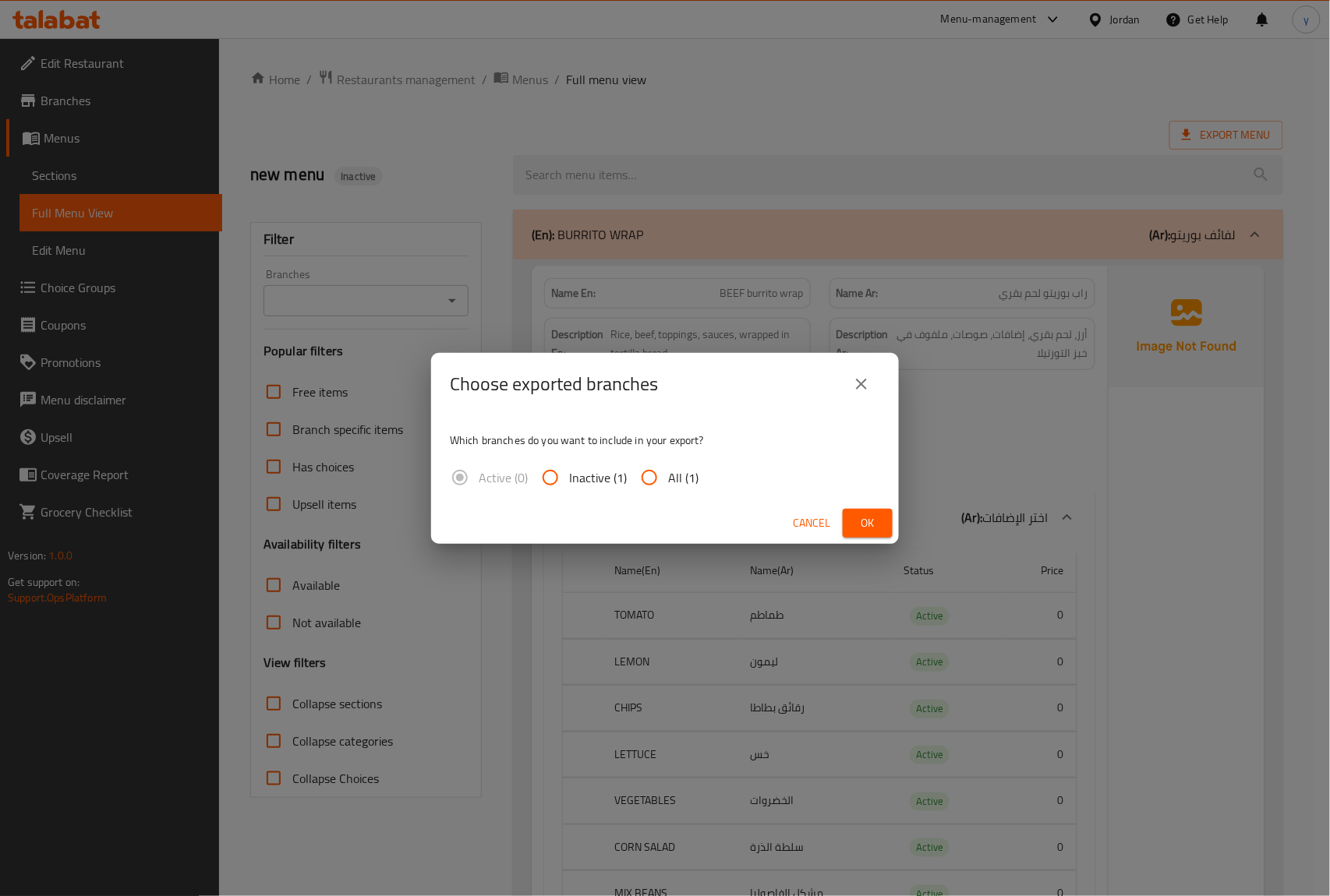
click at [654, 478] on input "All (1)" at bounding box center [650, 478] width 37 height 37
radio input "true"
click at [871, 518] on span "Ok" at bounding box center [867, 523] width 25 height 19
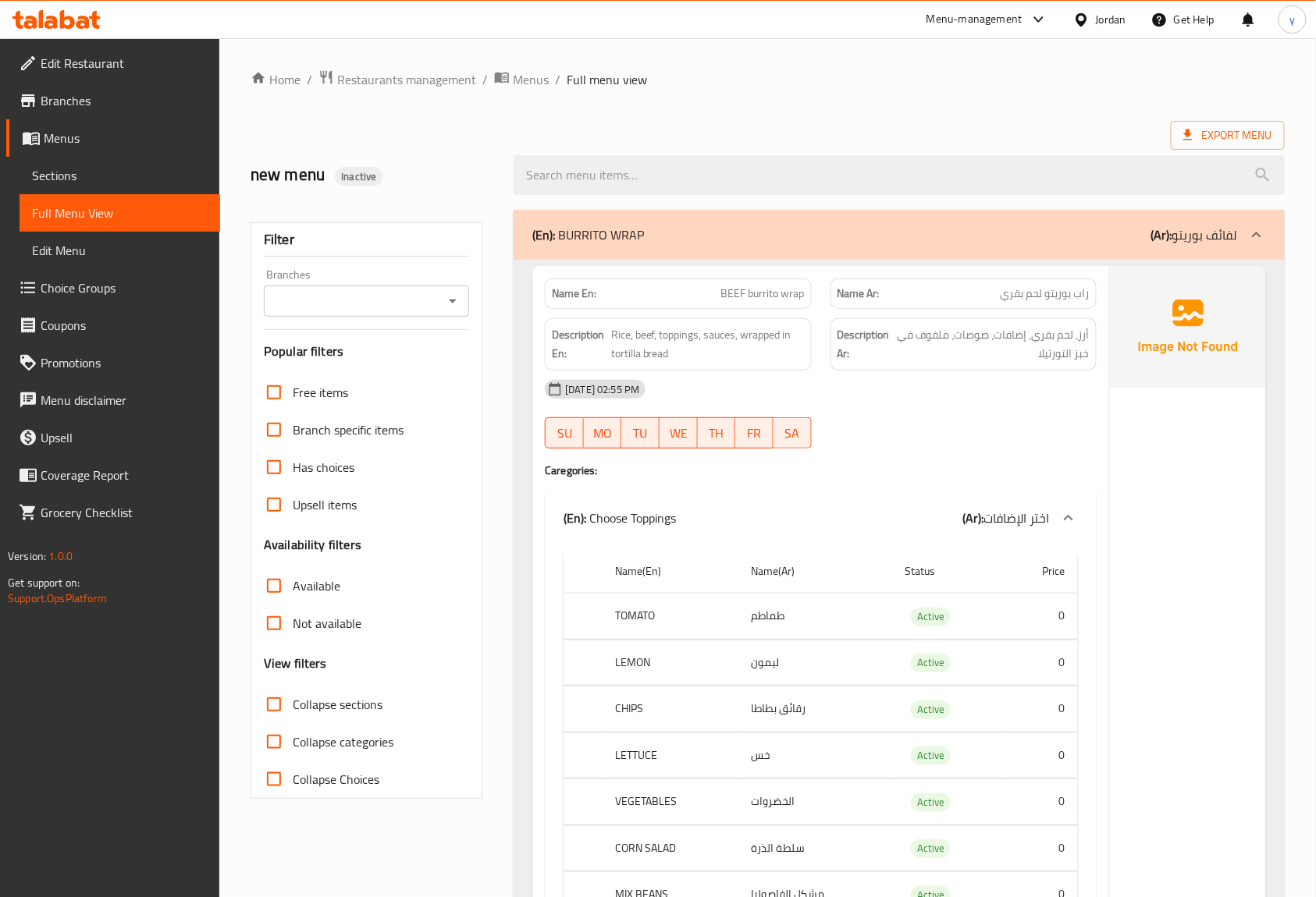
click at [69, 148] on span "Menus" at bounding box center [125, 138] width 164 height 19
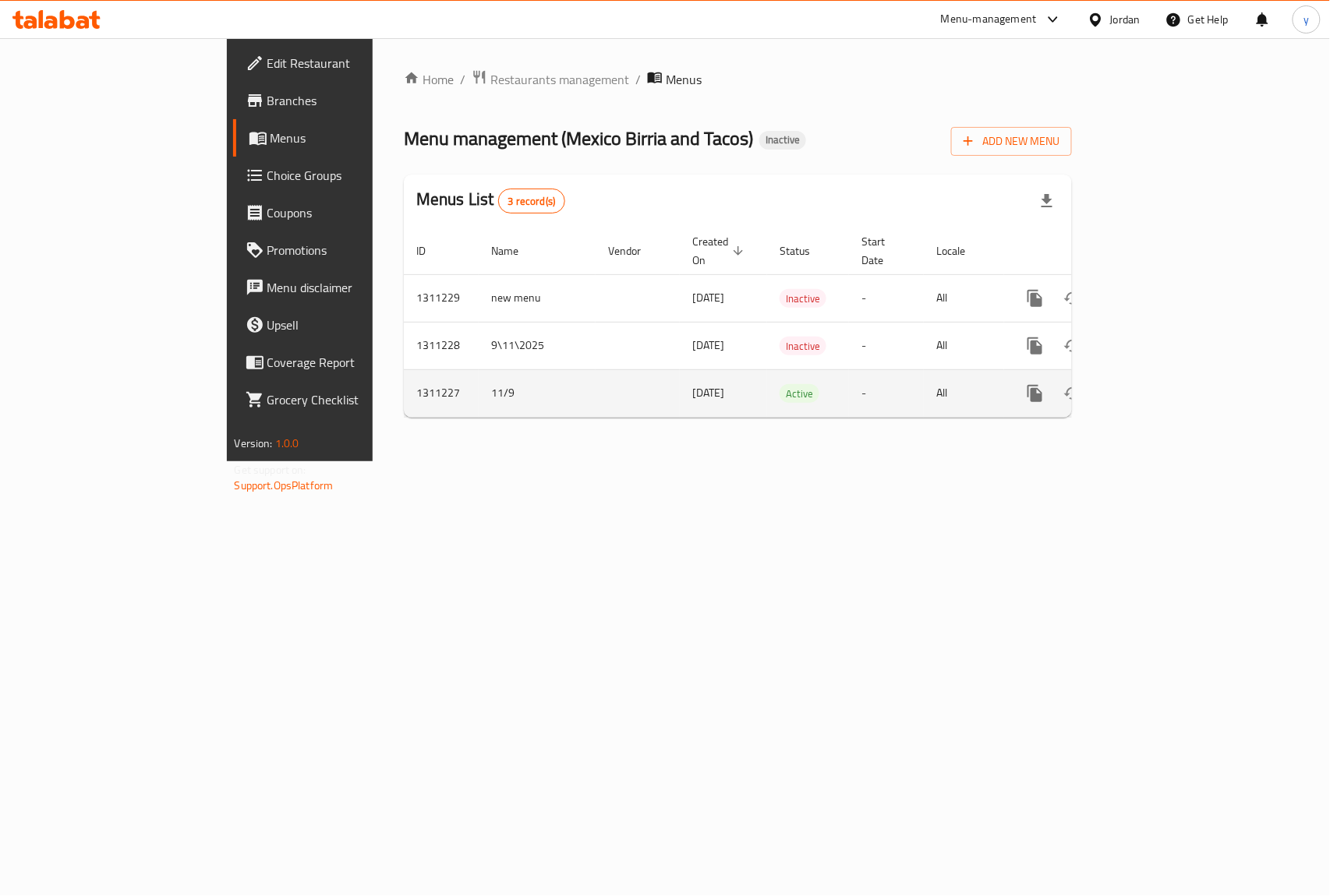
click at [684, 374] on td "[DATE]" at bounding box center [723, 392] width 87 height 48
click at [1155, 387] on icon "enhanced table" at bounding box center [1147, 393] width 14 height 14
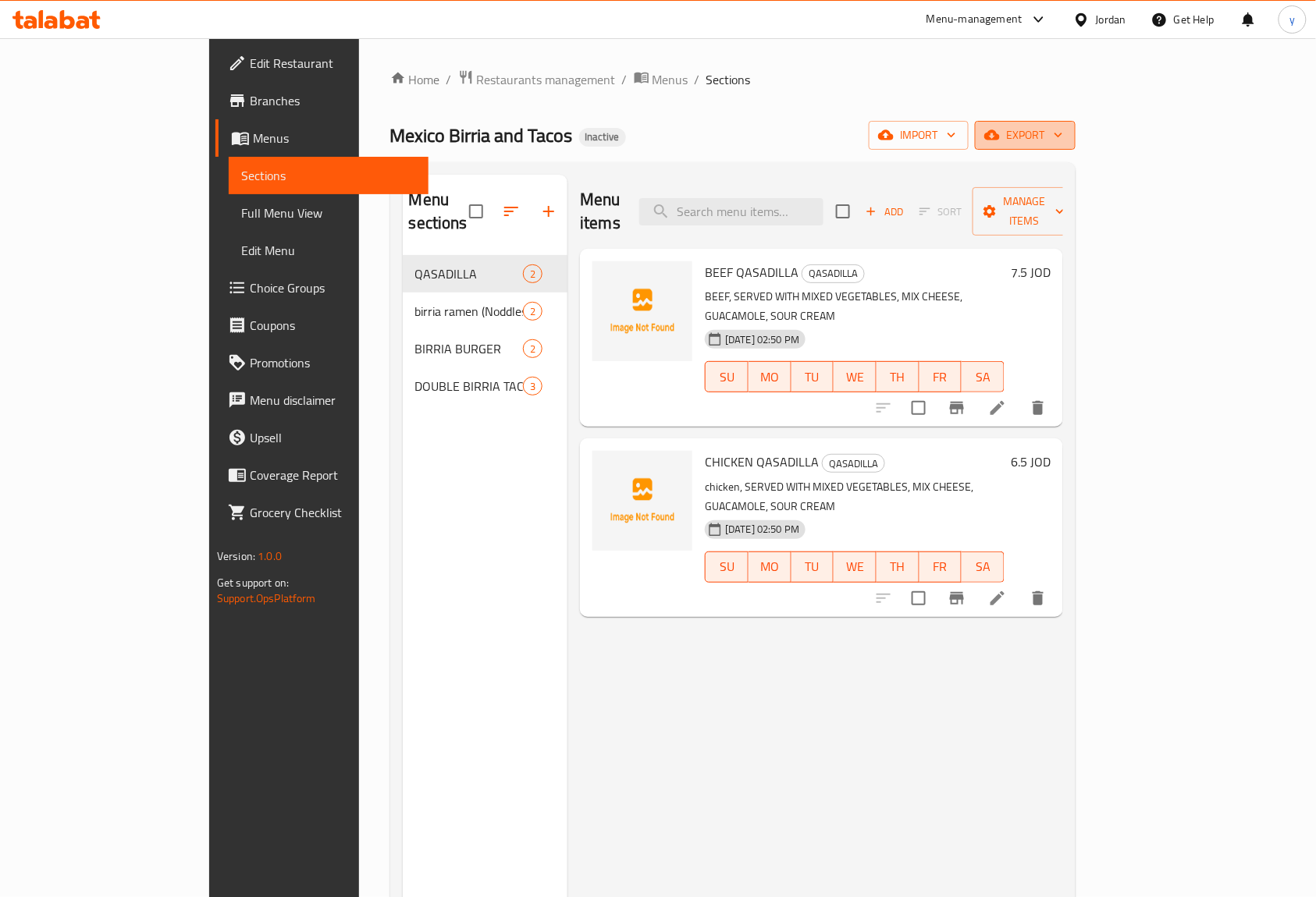
click at [1063, 135] on span "export" at bounding box center [1026, 136] width 76 height 19
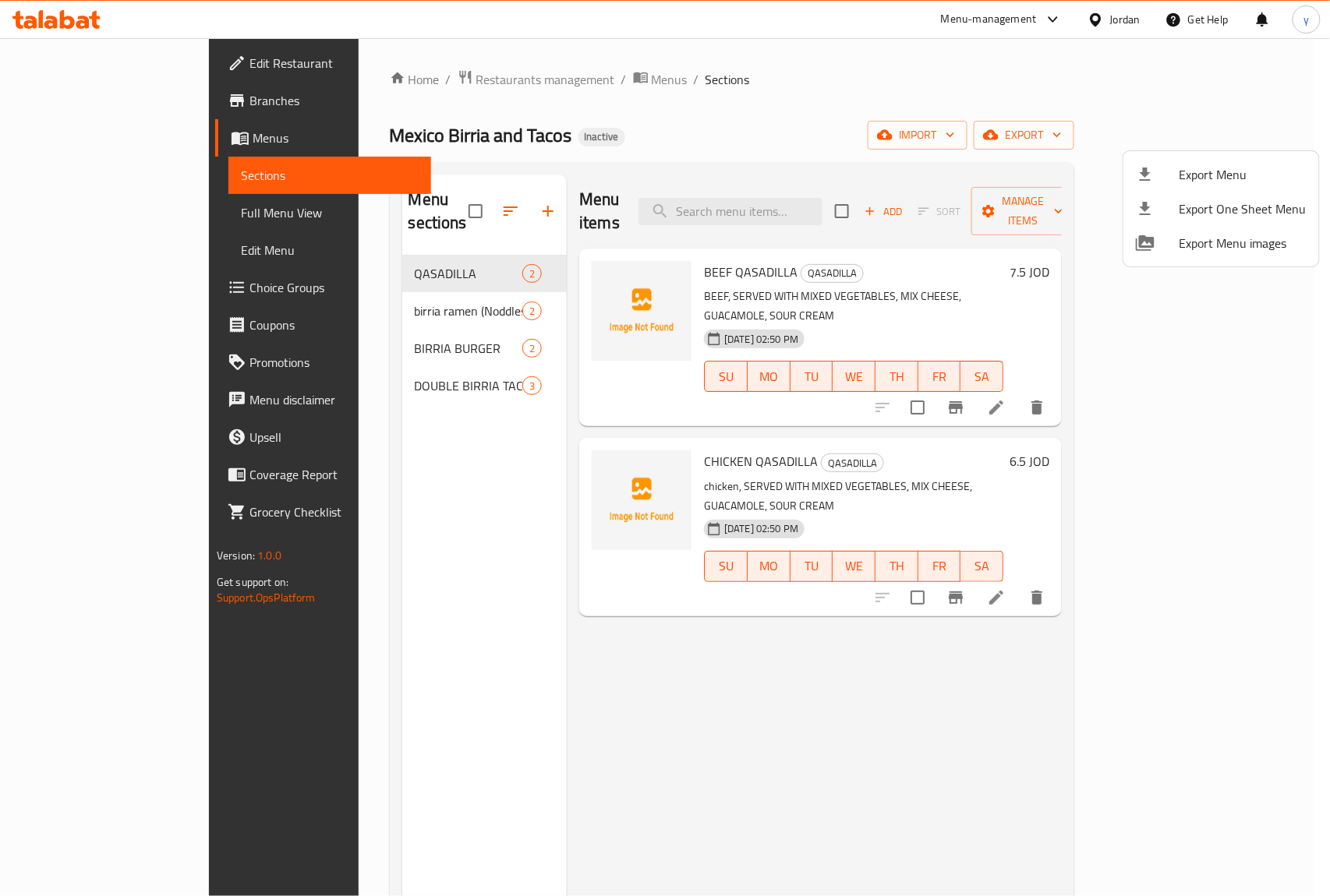
click at [1108, 138] on div at bounding box center [665, 448] width 1330 height 896
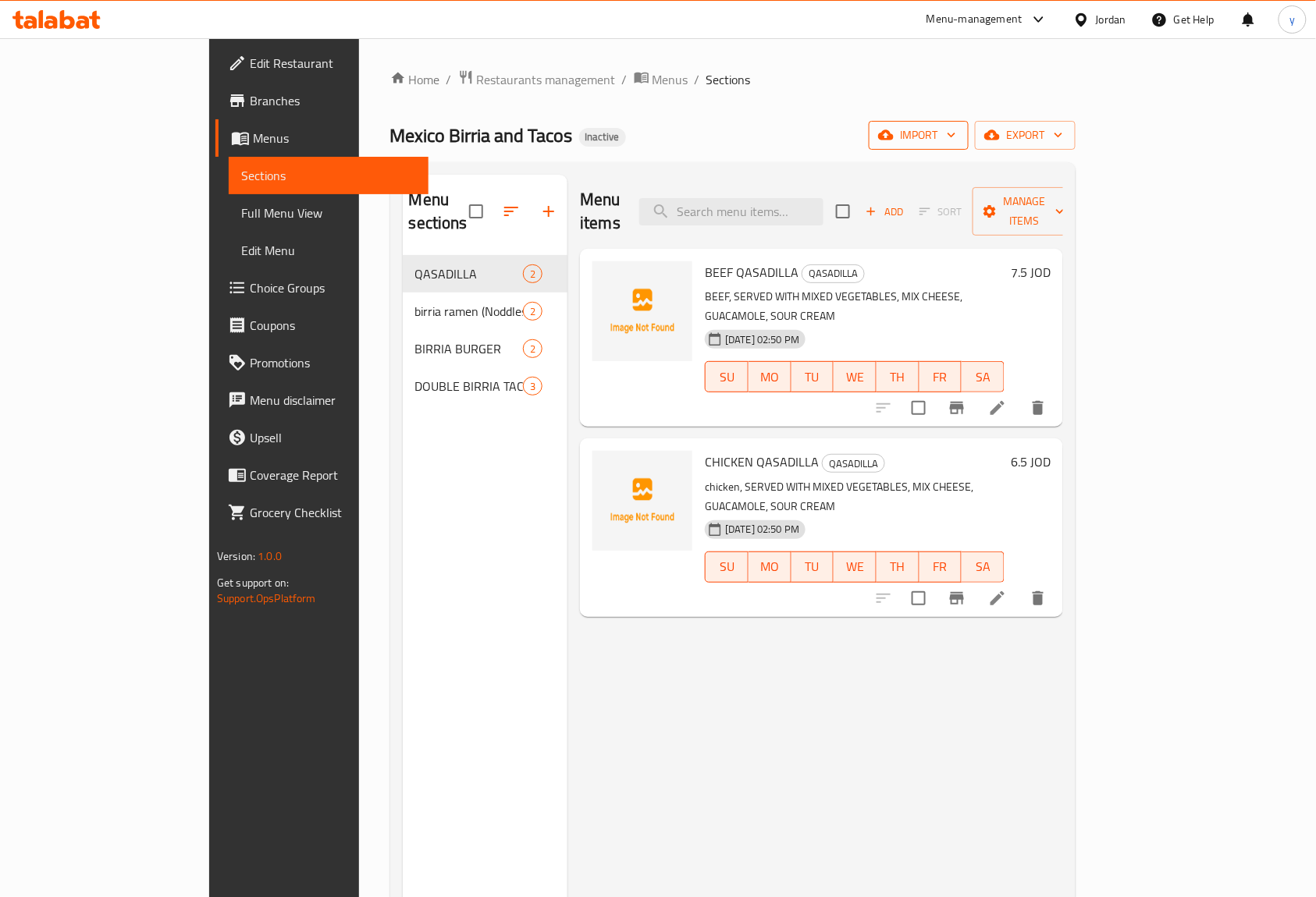
click at [956, 137] on span "import" at bounding box center [918, 136] width 75 height 19
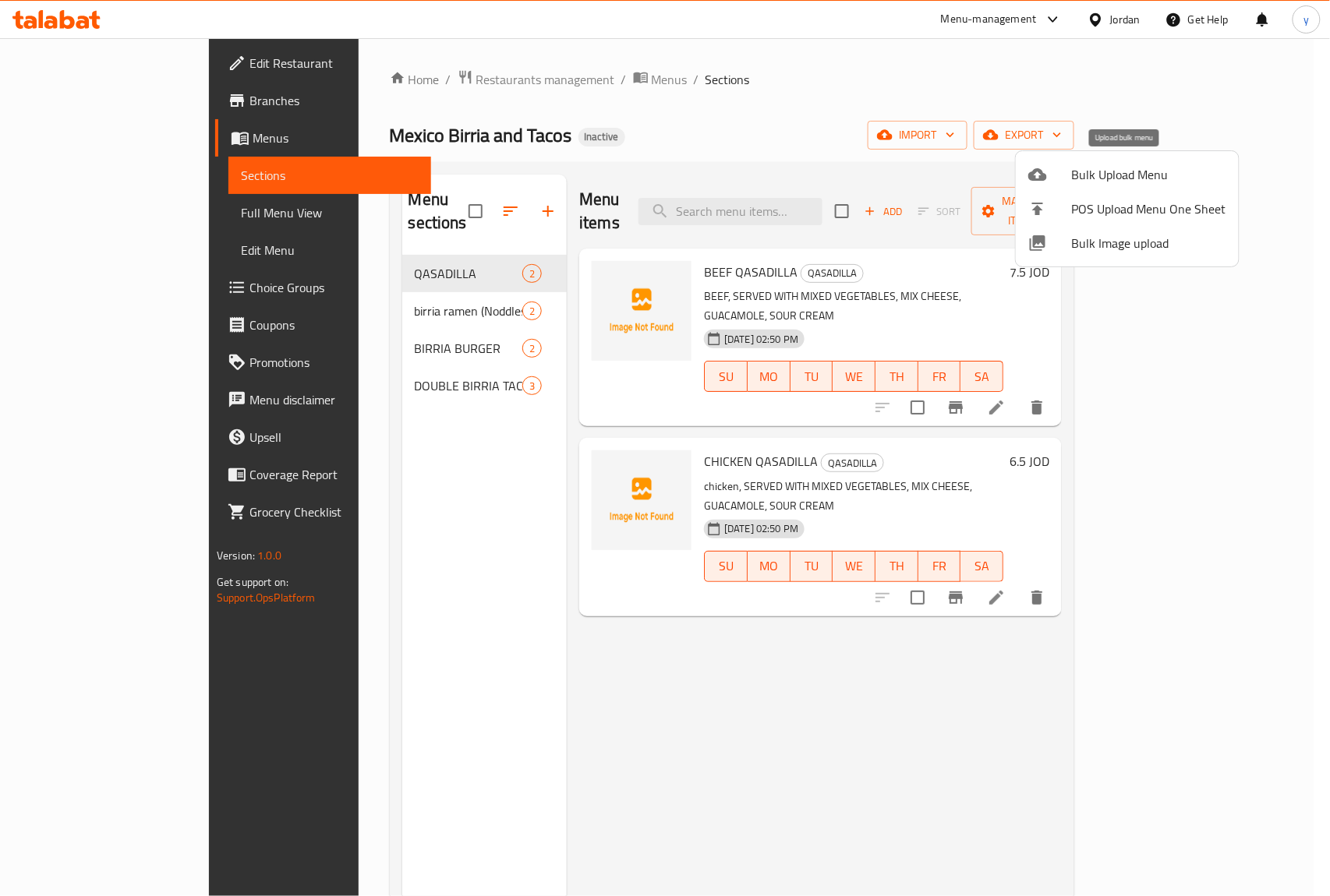
click at [1086, 175] on span "Bulk Upload Menu" at bounding box center [1149, 174] width 155 height 19
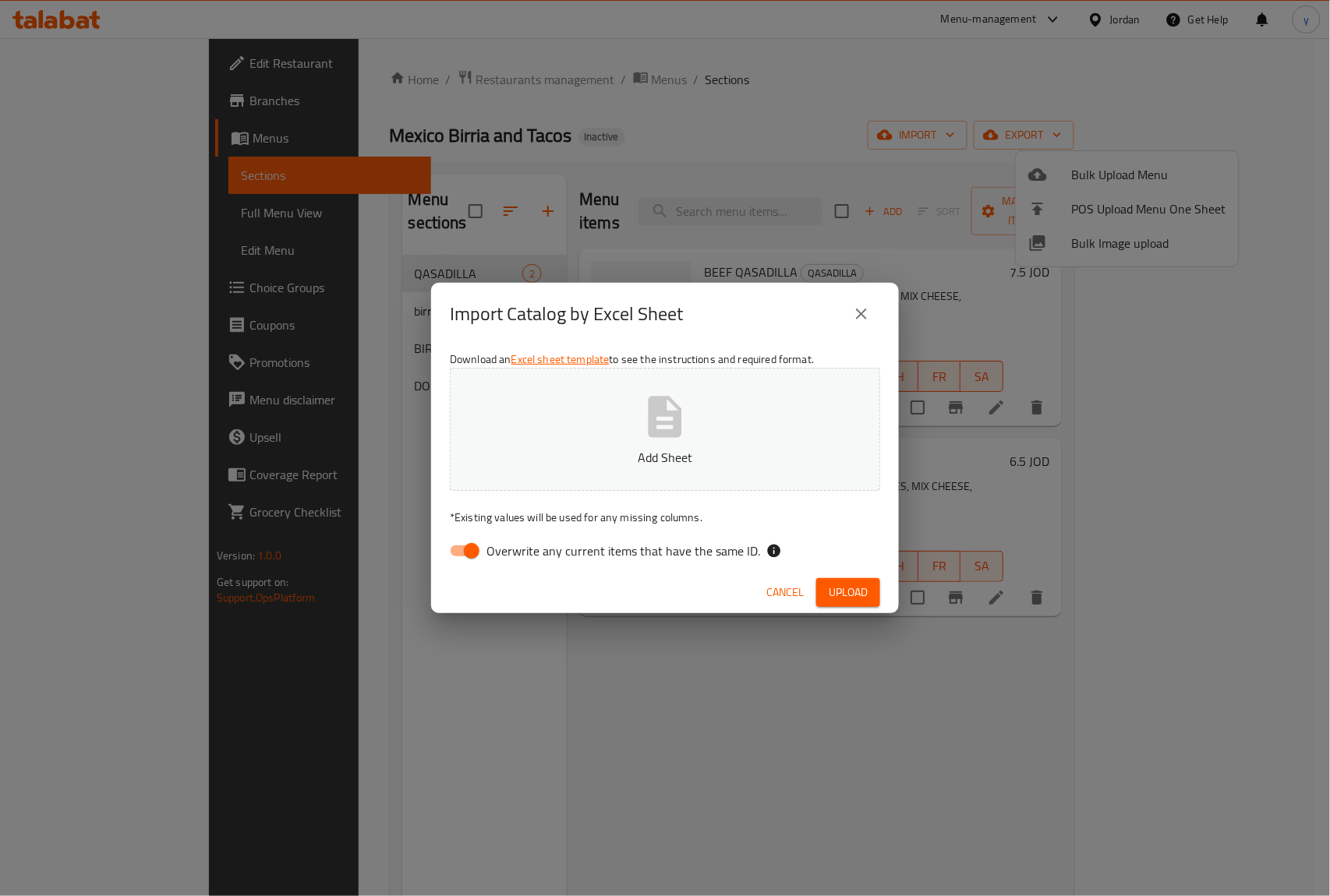
click at [630, 409] on button "Add Sheet" at bounding box center [665, 429] width 430 height 123
click at [855, 583] on span "Upload" at bounding box center [848, 593] width 39 height 19
click at [873, 315] on button "close" at bounding box center [862, 314] width 37 height 37
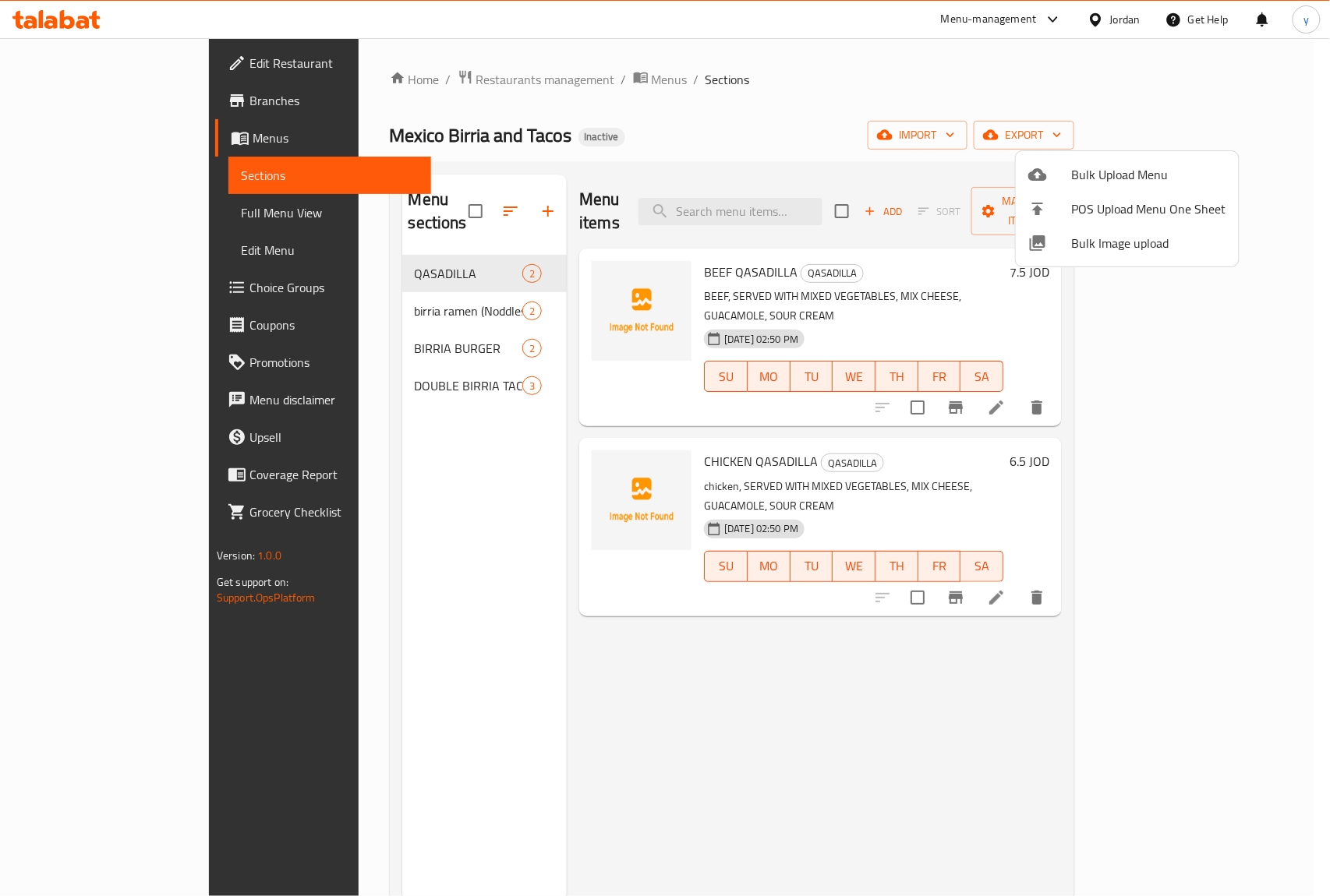
click at [438, 510] on div at bounding box center [665, 448] width 1330 height 896
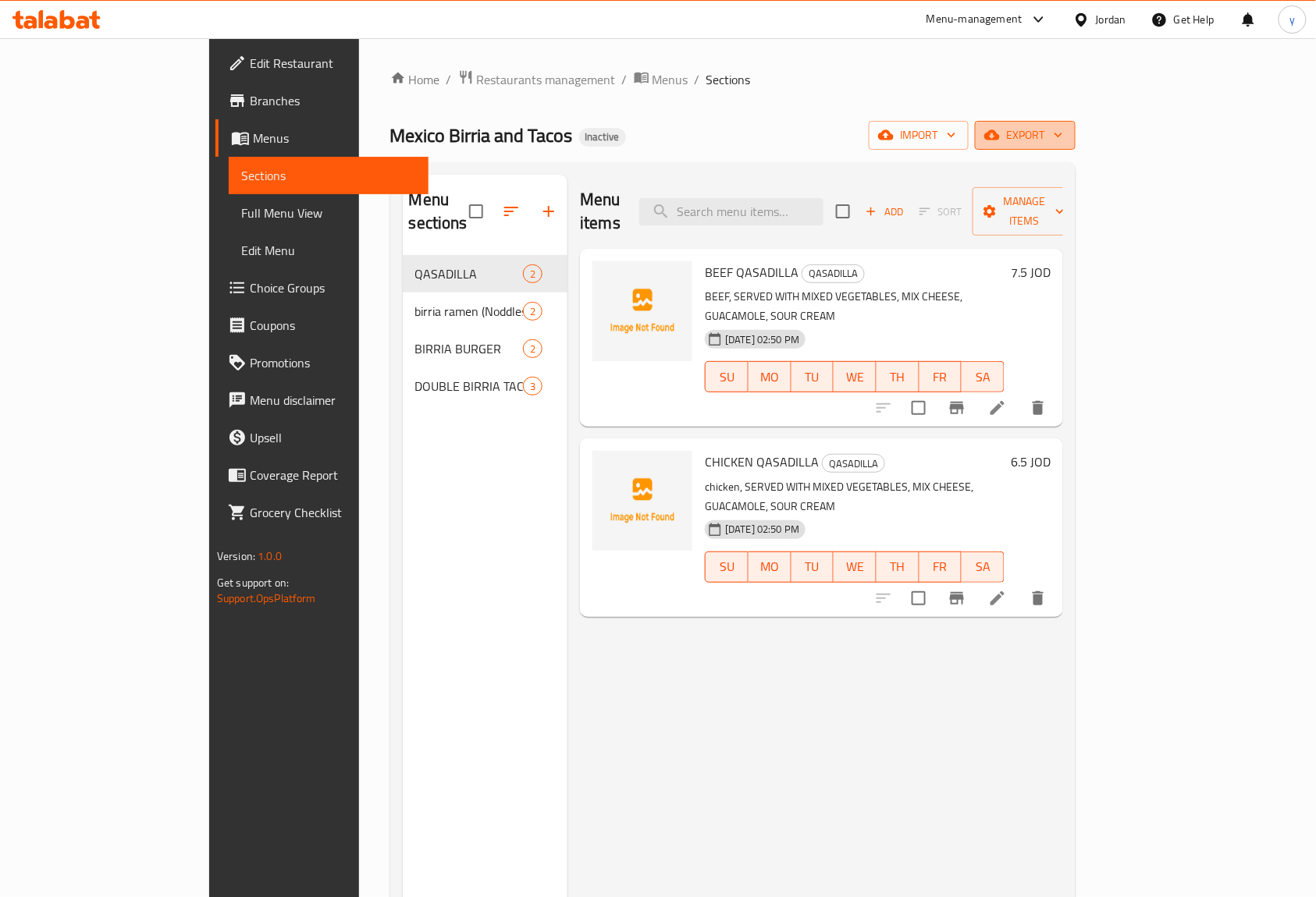
click at [1063, 127] on span "export" at bounding box center [1026, 136] width 76 height 19
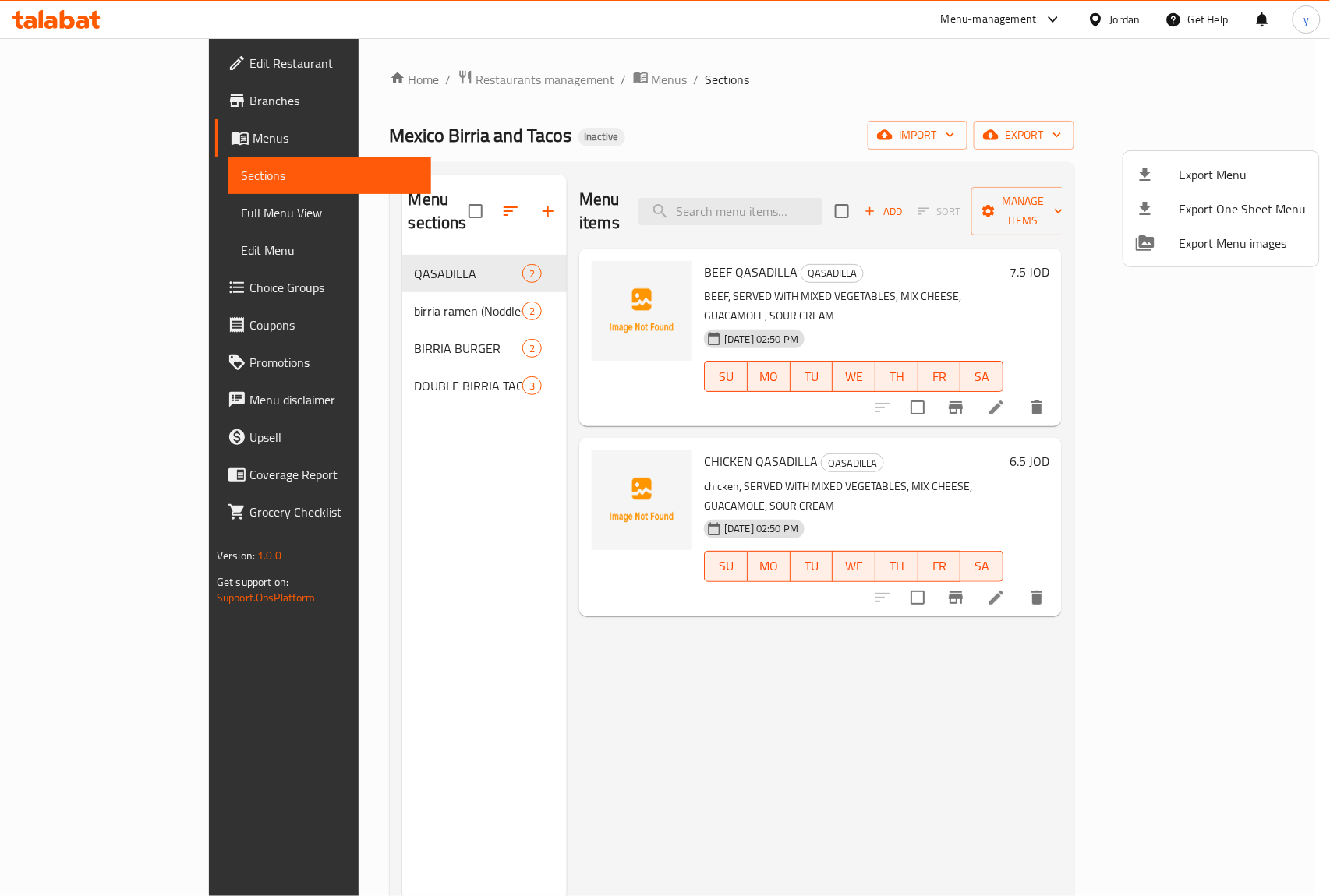
click at [1148, 135] on div at bounding box center [665, 448] width 1330 height 896
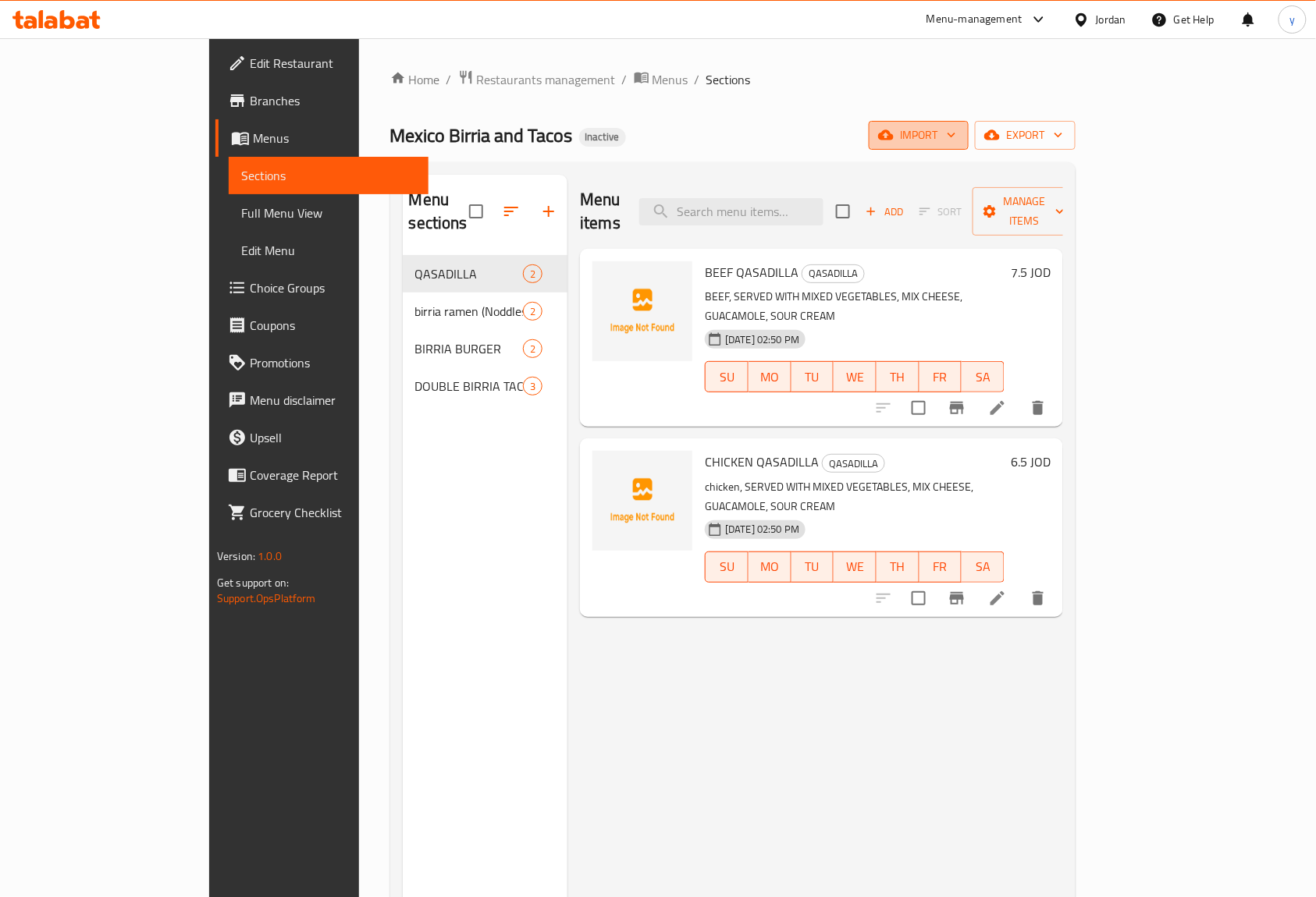
click at [956, 137] on span "import" at bounding box center [918, 136] width 75 height 19
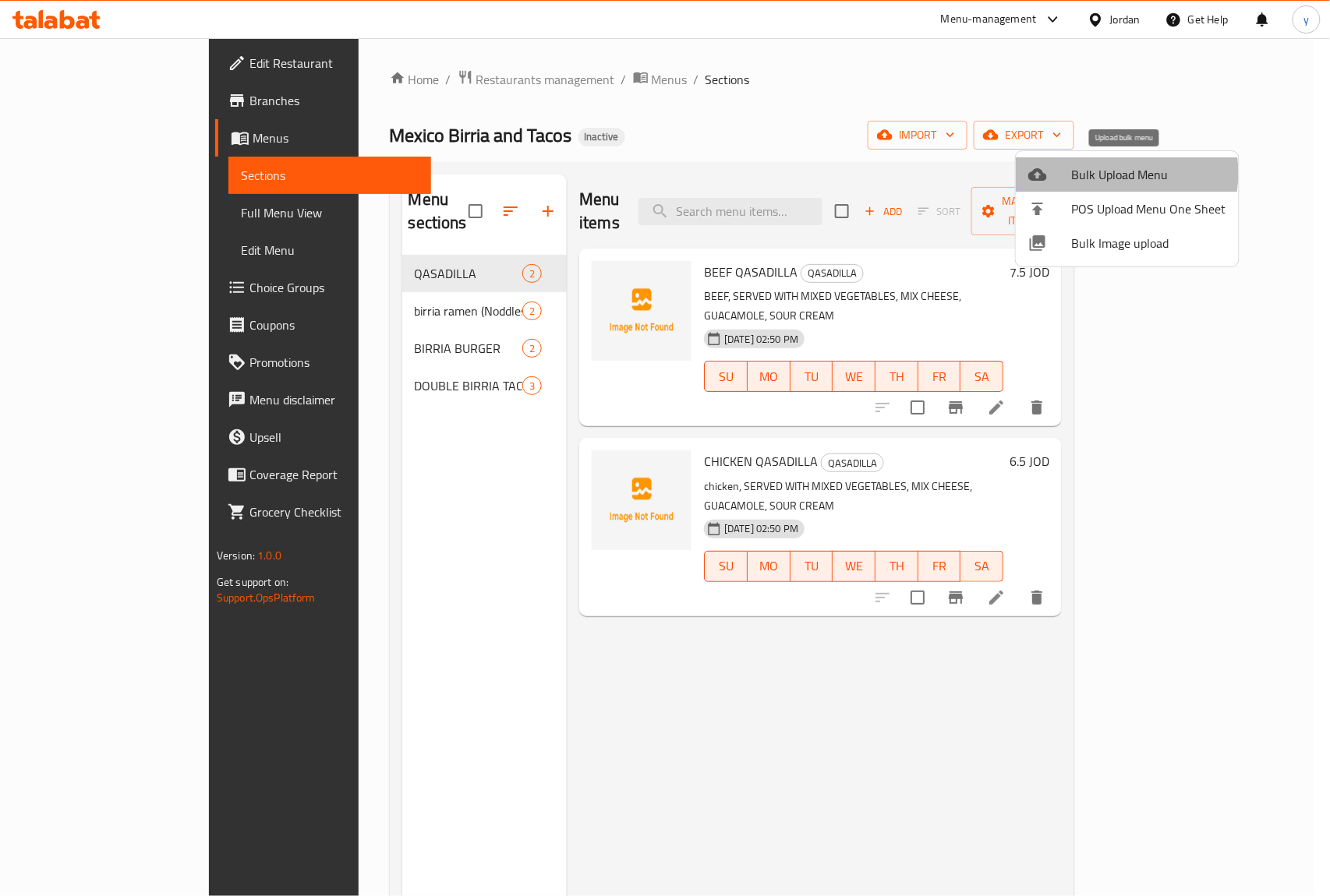
click at [1108, 173] on span "Bulk Upload Menu" at bounding box center [1149, 174] width 155 height 19
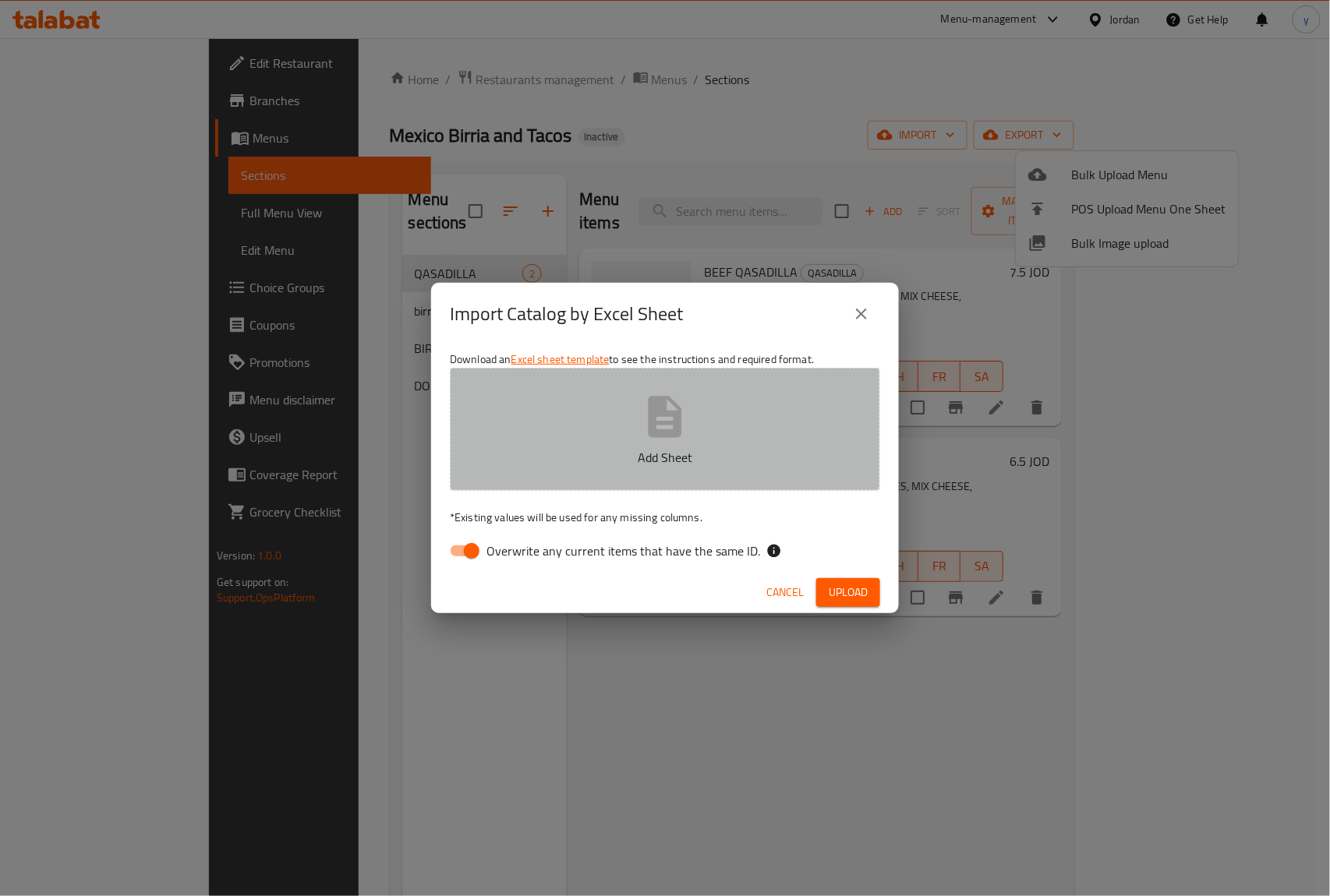
click at [621, 446] on button "Add Sheet" at bounding box center [665, 429] width 430 height 123
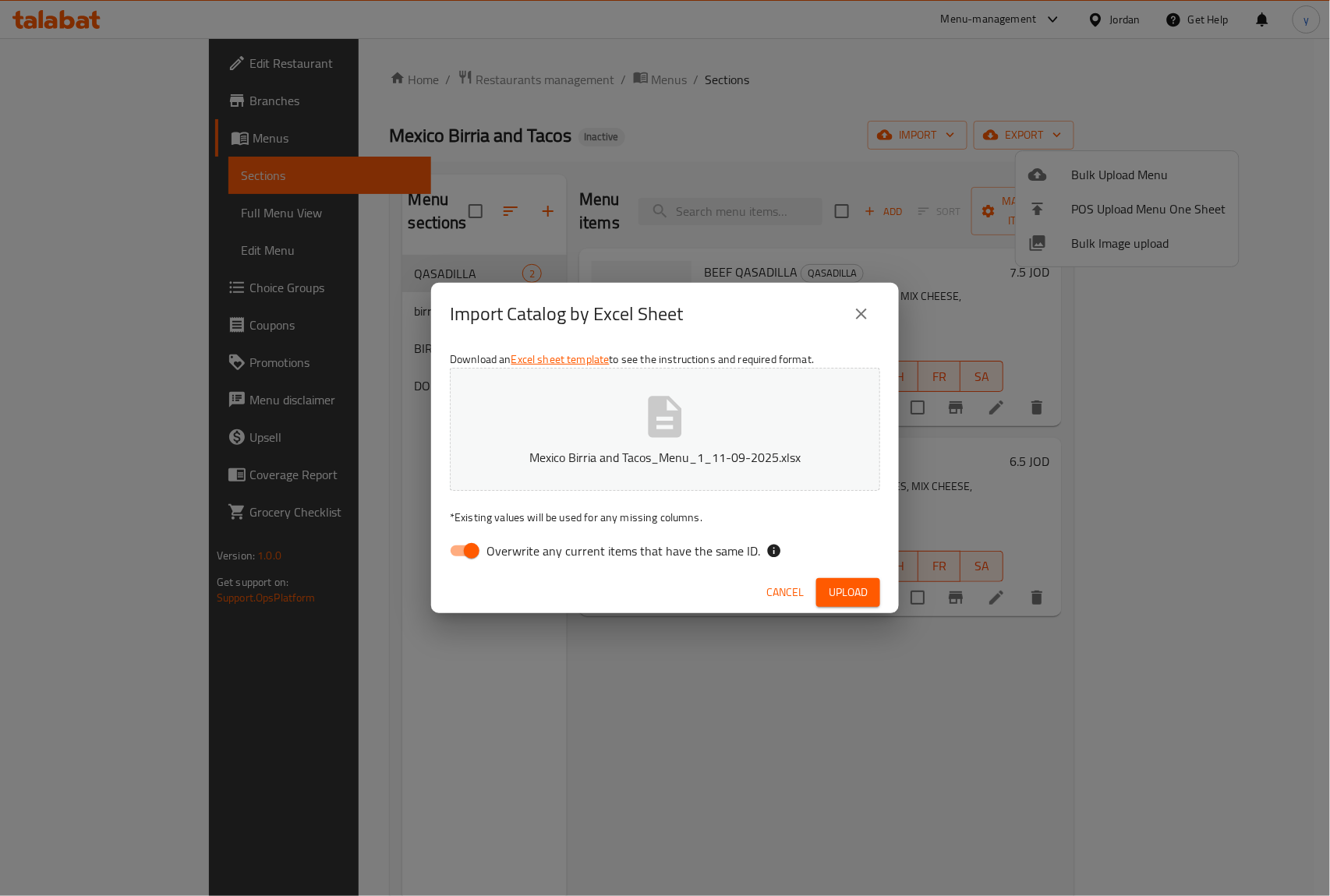
click at [469, 549] on input "Overwrite any current items that have the same ID." at bounding box center [472, 550] width 89 height 30
checkbox input "false"
click at [843, 591] on span "Upload" at bounding box center [848, 593] width 39 height 19
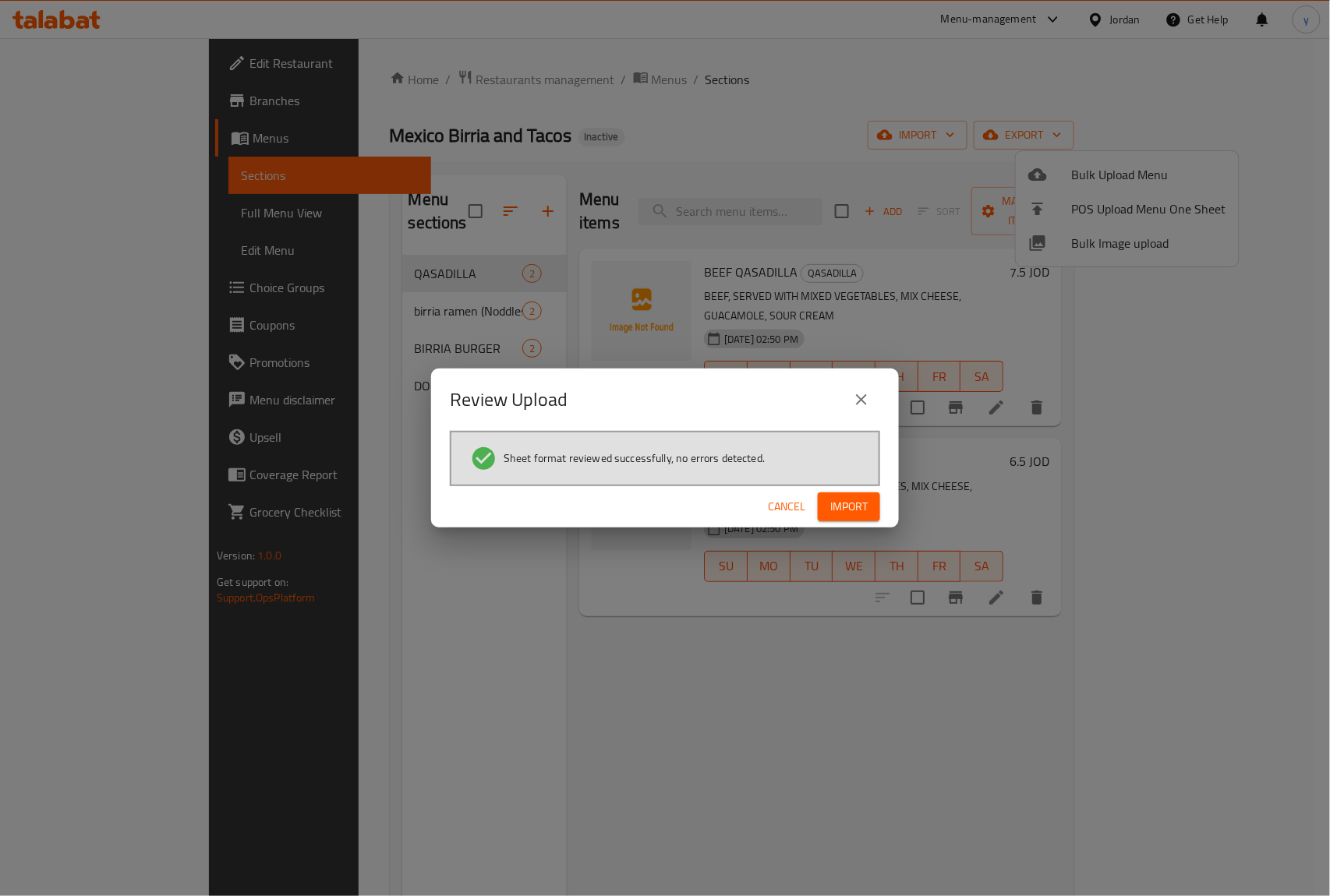
click at [834, 500] on span "Import" at bounding box center [849, 507] width 37 height 19
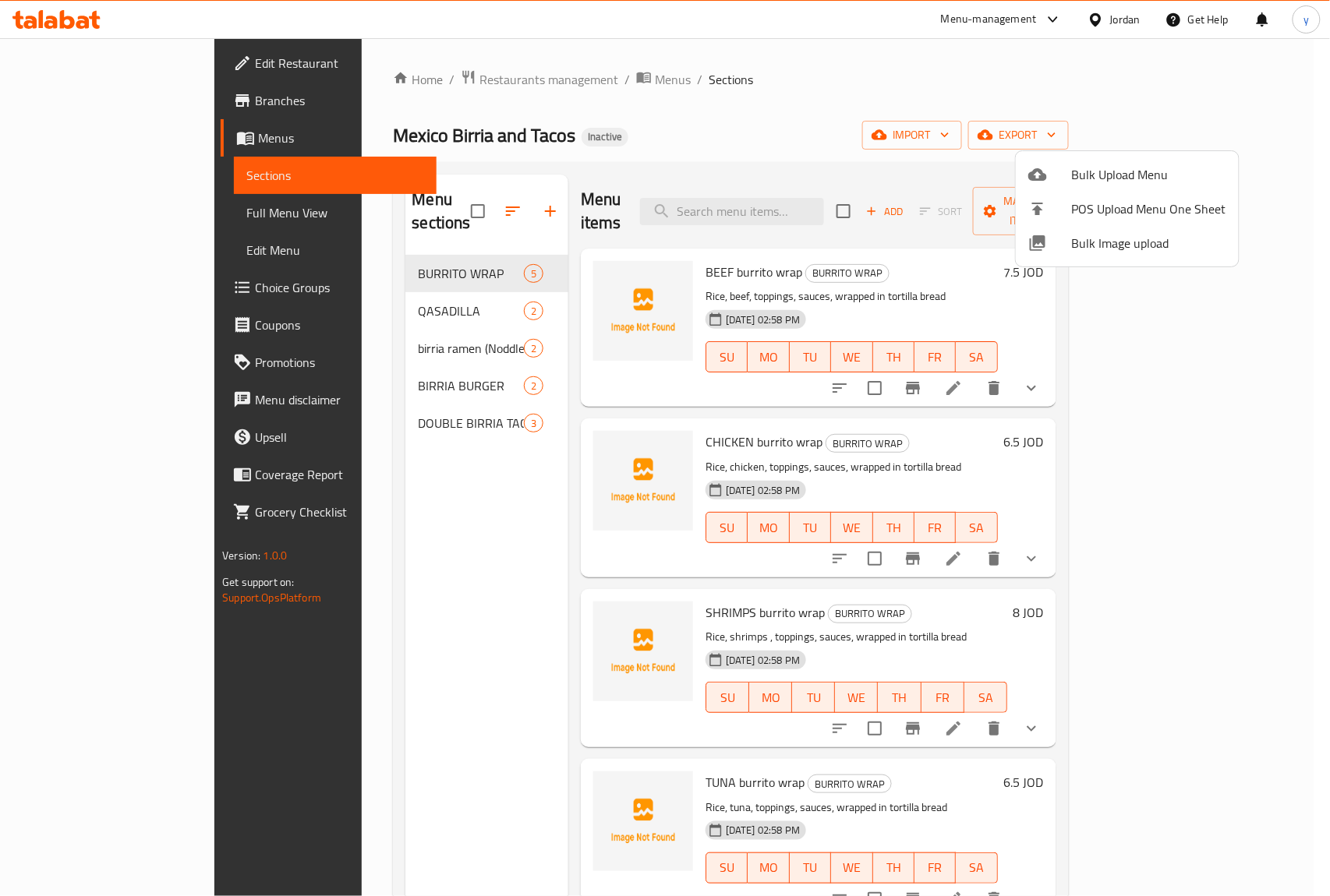
click at [72, 209] on div at bounding box center [665, 448] width 1330 height 896
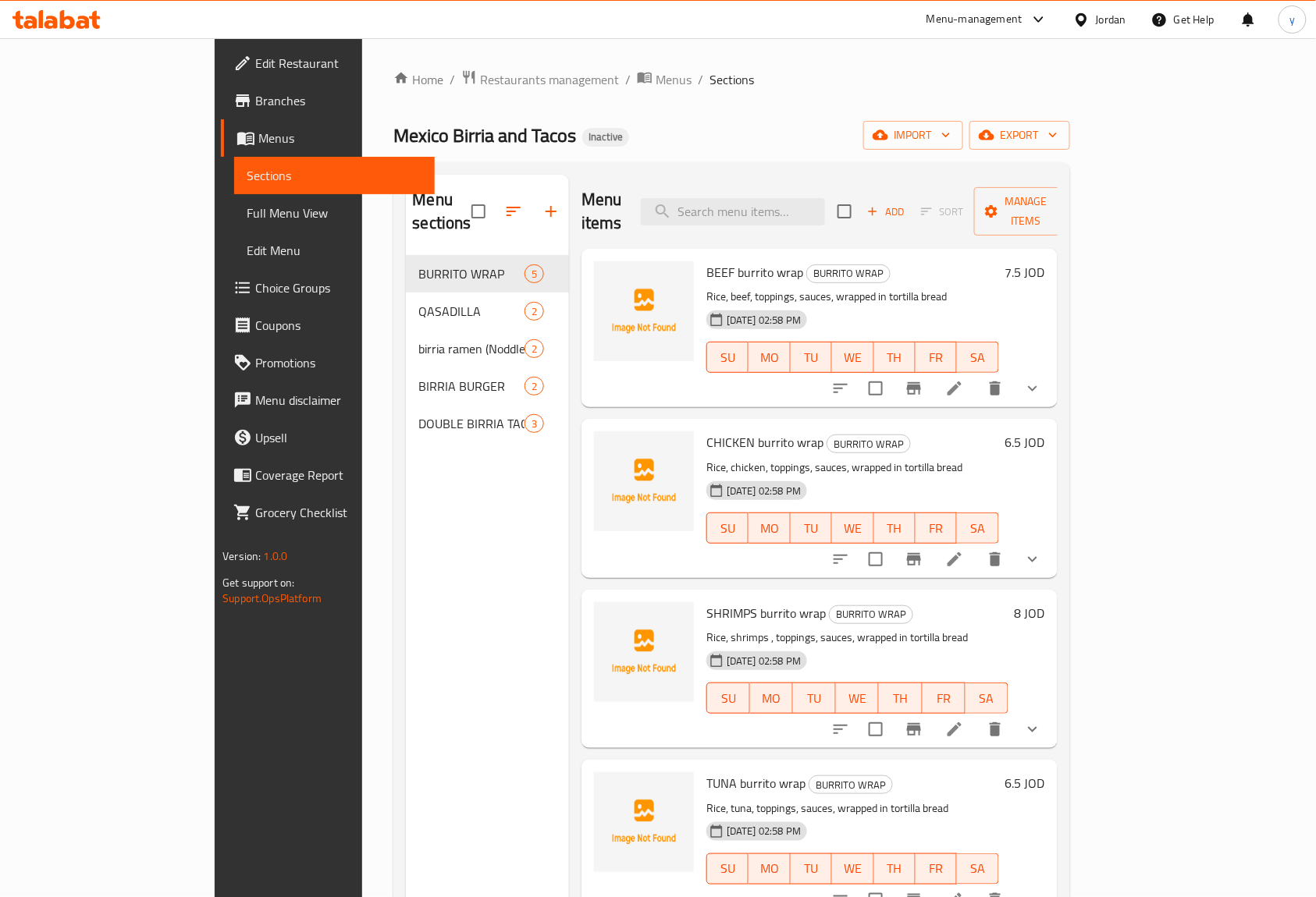
click at [221, 125] on link "Menus" at bounding box center [328, 138] width 214 height 37
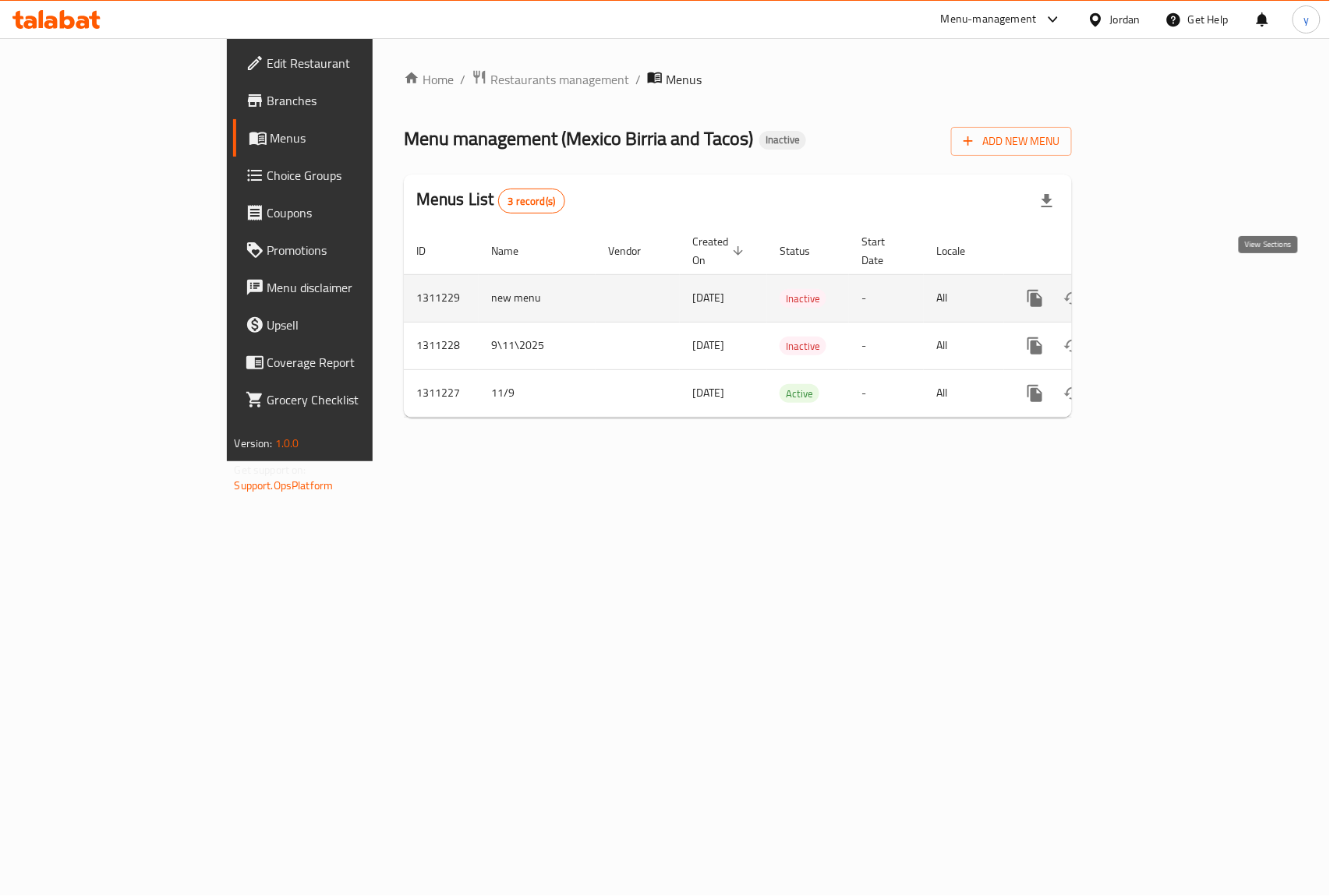
click at [1157, 289] on icon "enhanced table" at bounding box center [1147, 298] width 19 height 19
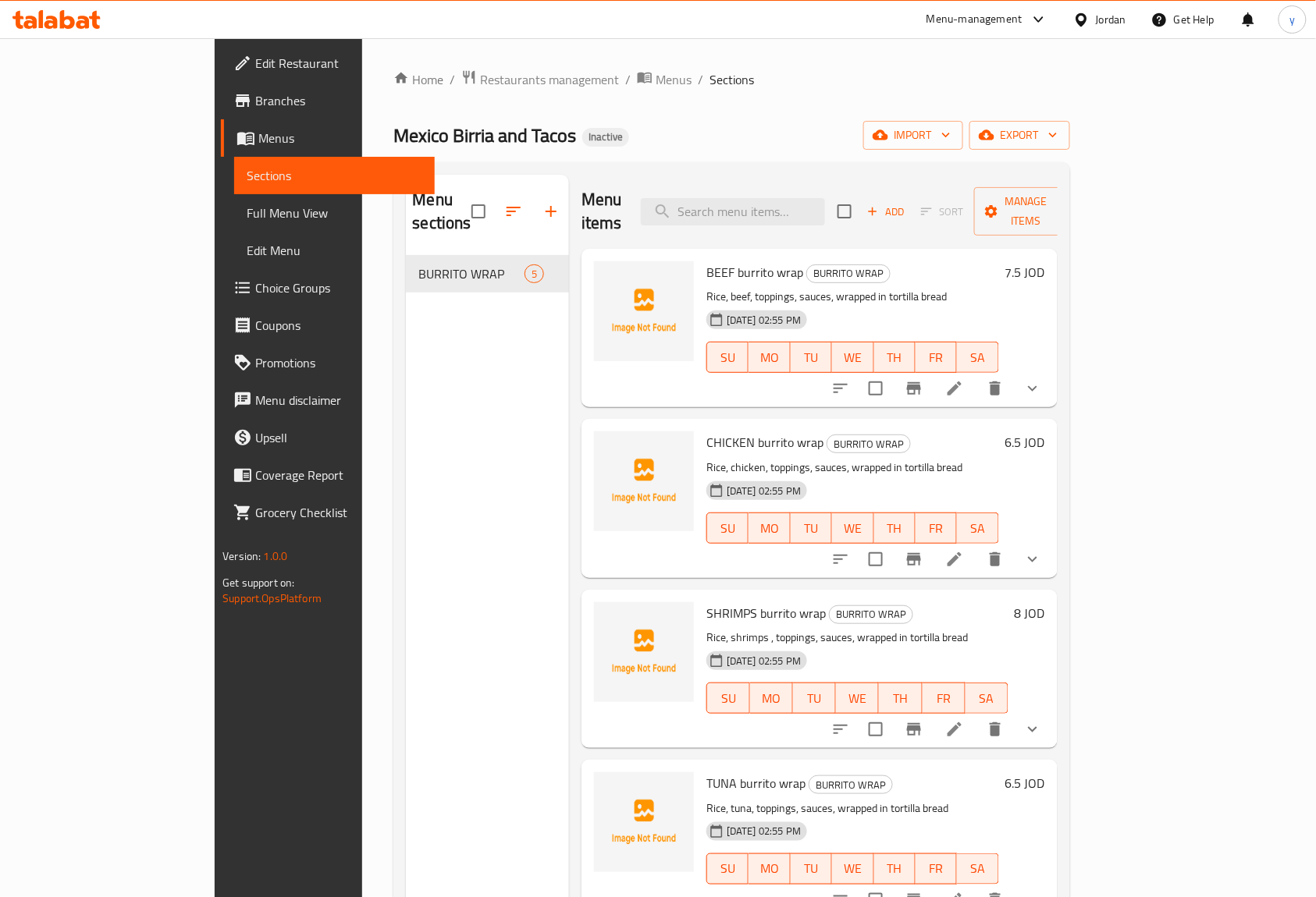
click at [247, 219] on span "Full Menu View" at bounding box center [335, 212] width 176 height 19
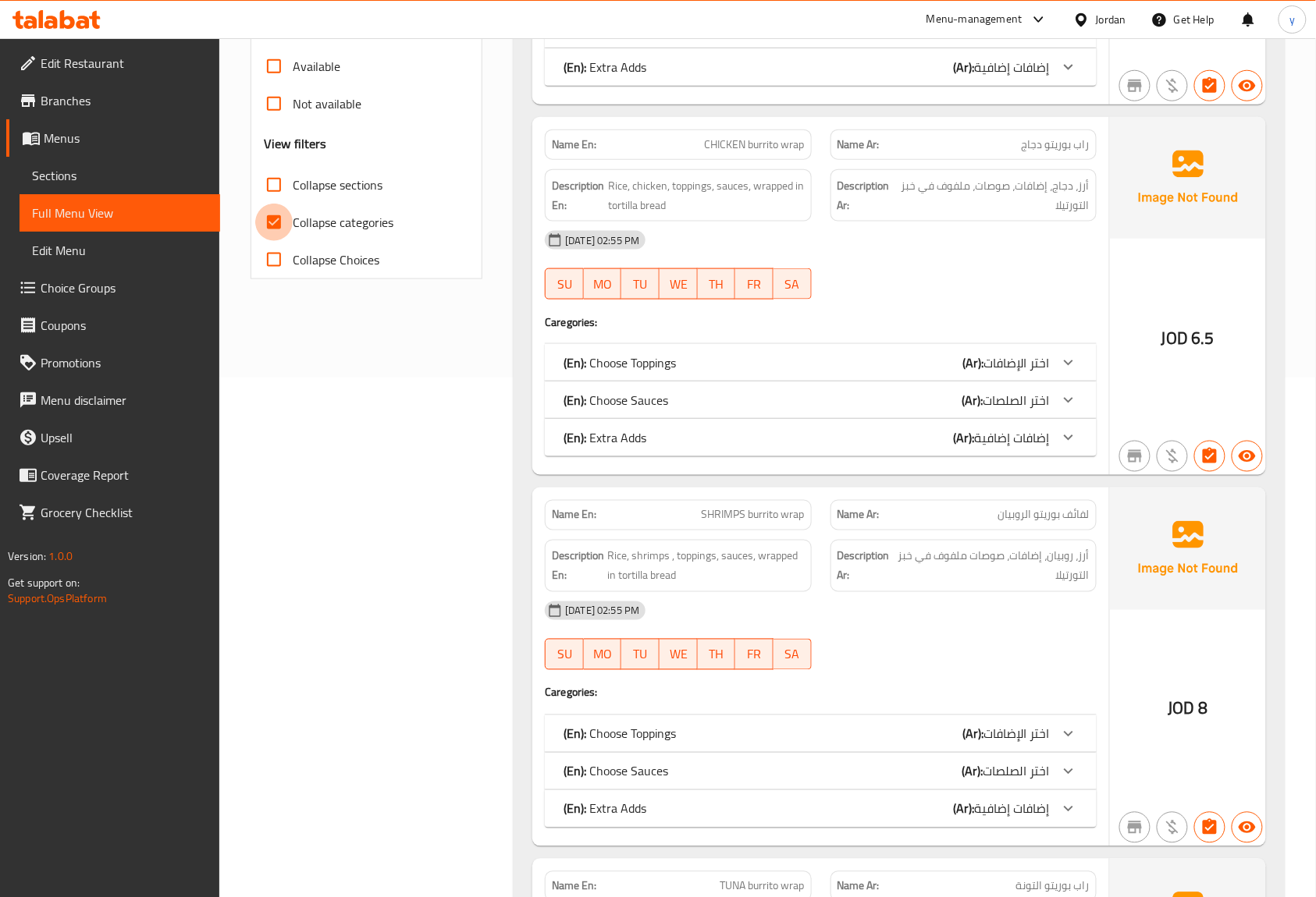
click at [273, 213] on div "Free items Branch specific items Has choices Upsell items Availability filters …" at bounding box center [366, 66] width 205 height 424
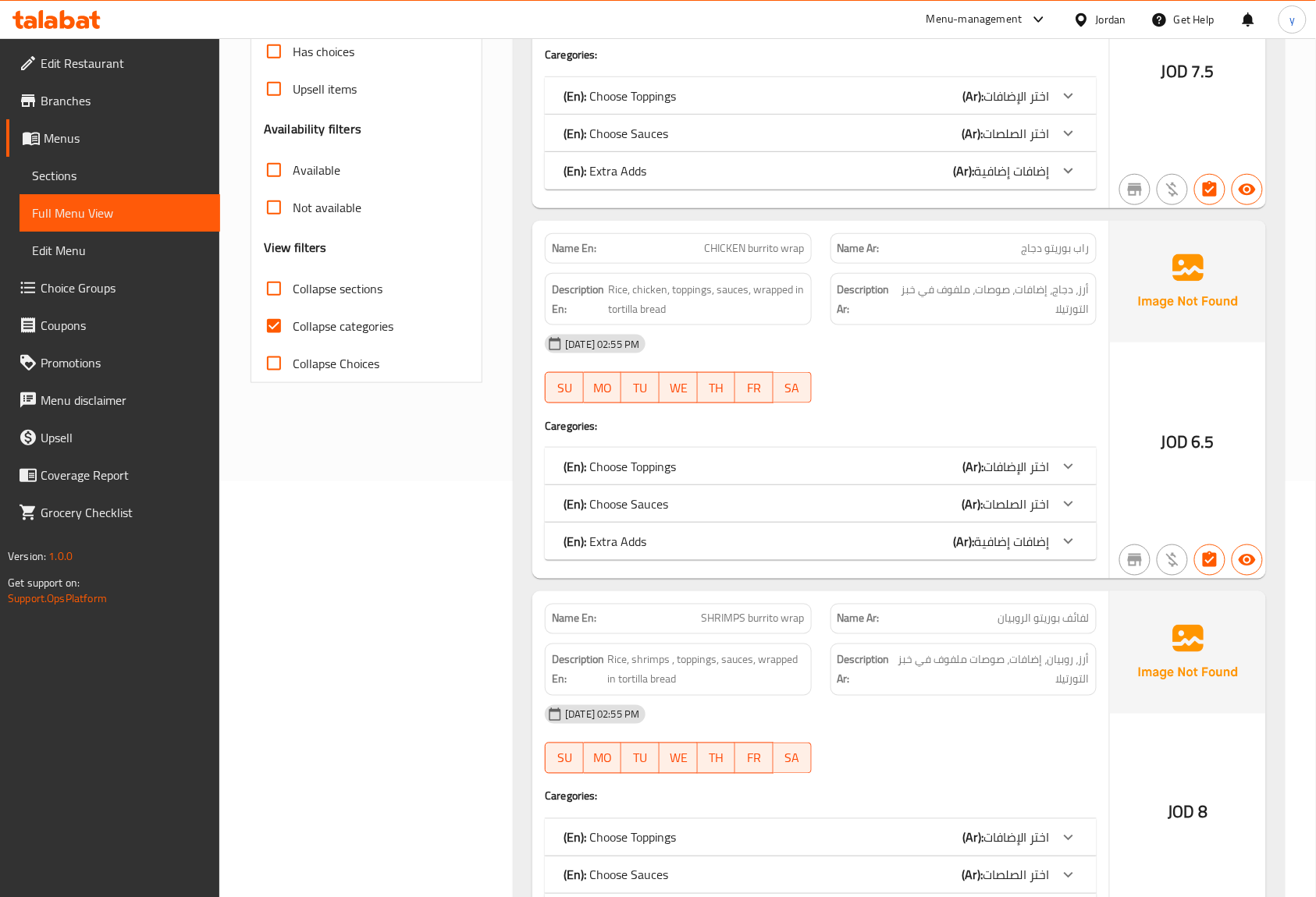
click at [274, 320] on input "Collapse categories" at bounding box center [274, 326] width 37 height 37
checkbox input "false"
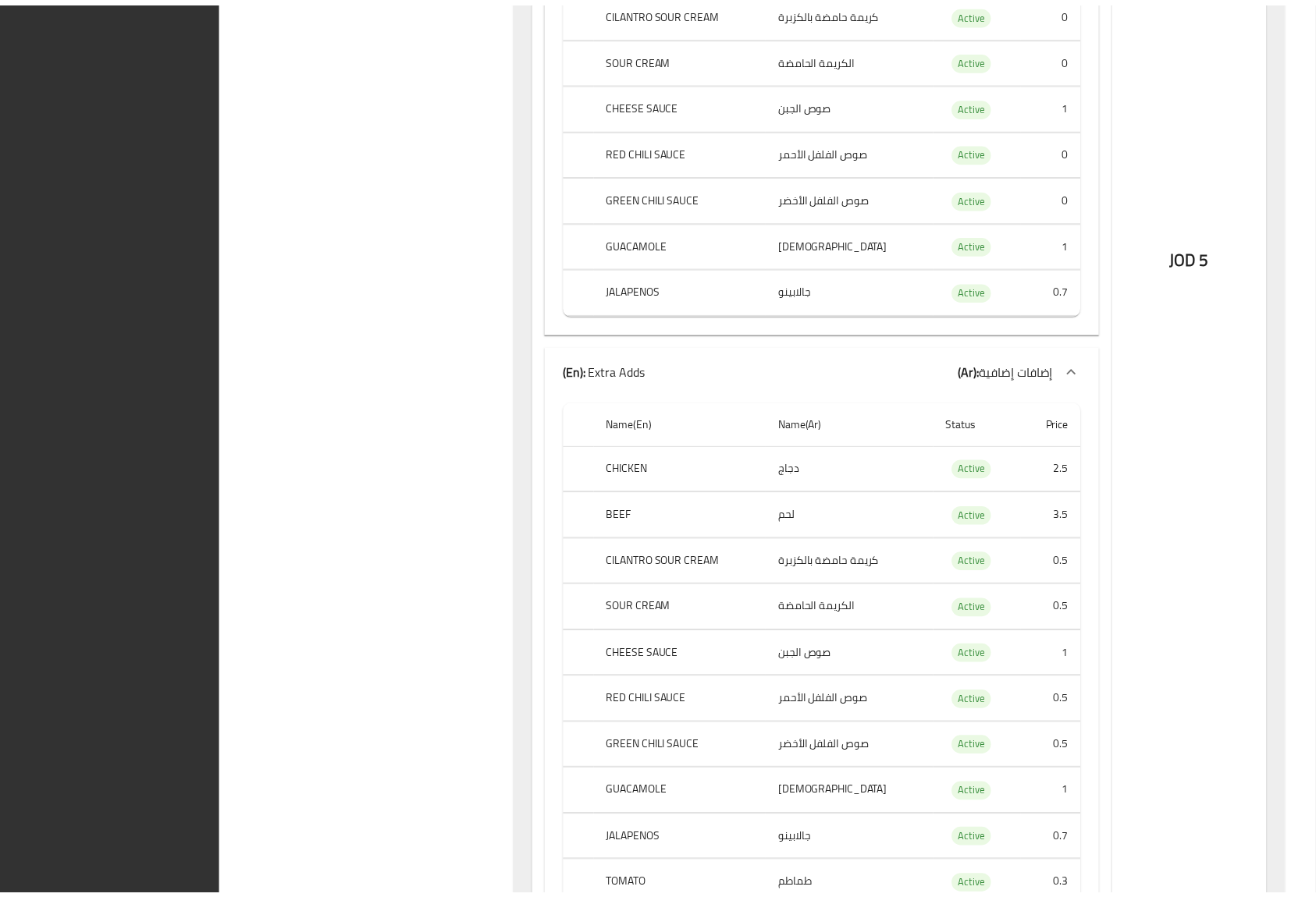
scroll to position [10188, 0]
